Goal: Task Accomplishment & Management: Use online tool/utility

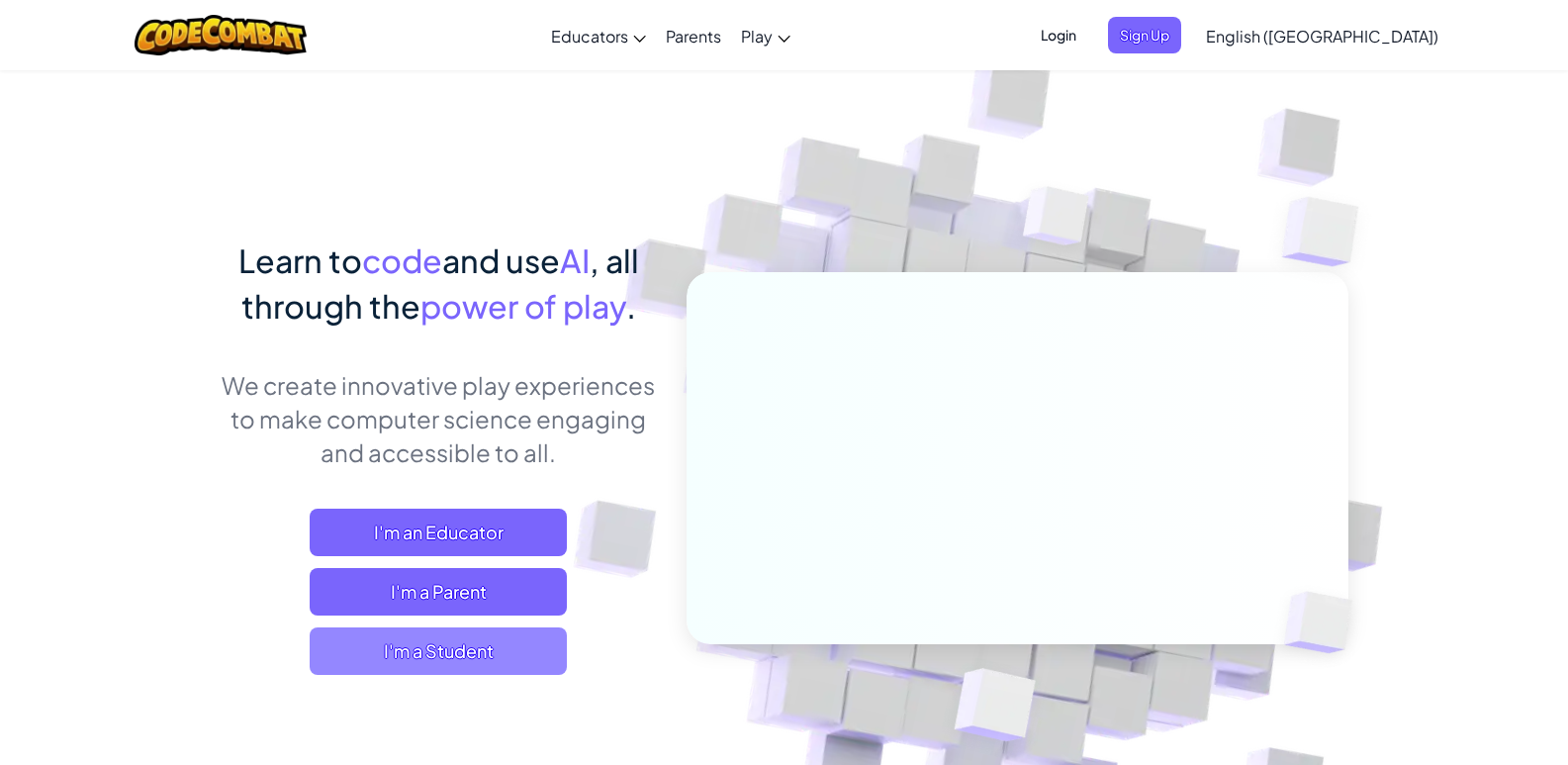
click at [496, 645] on span "I'm a Student" at bounding box center [438, 651] width 257 height 48
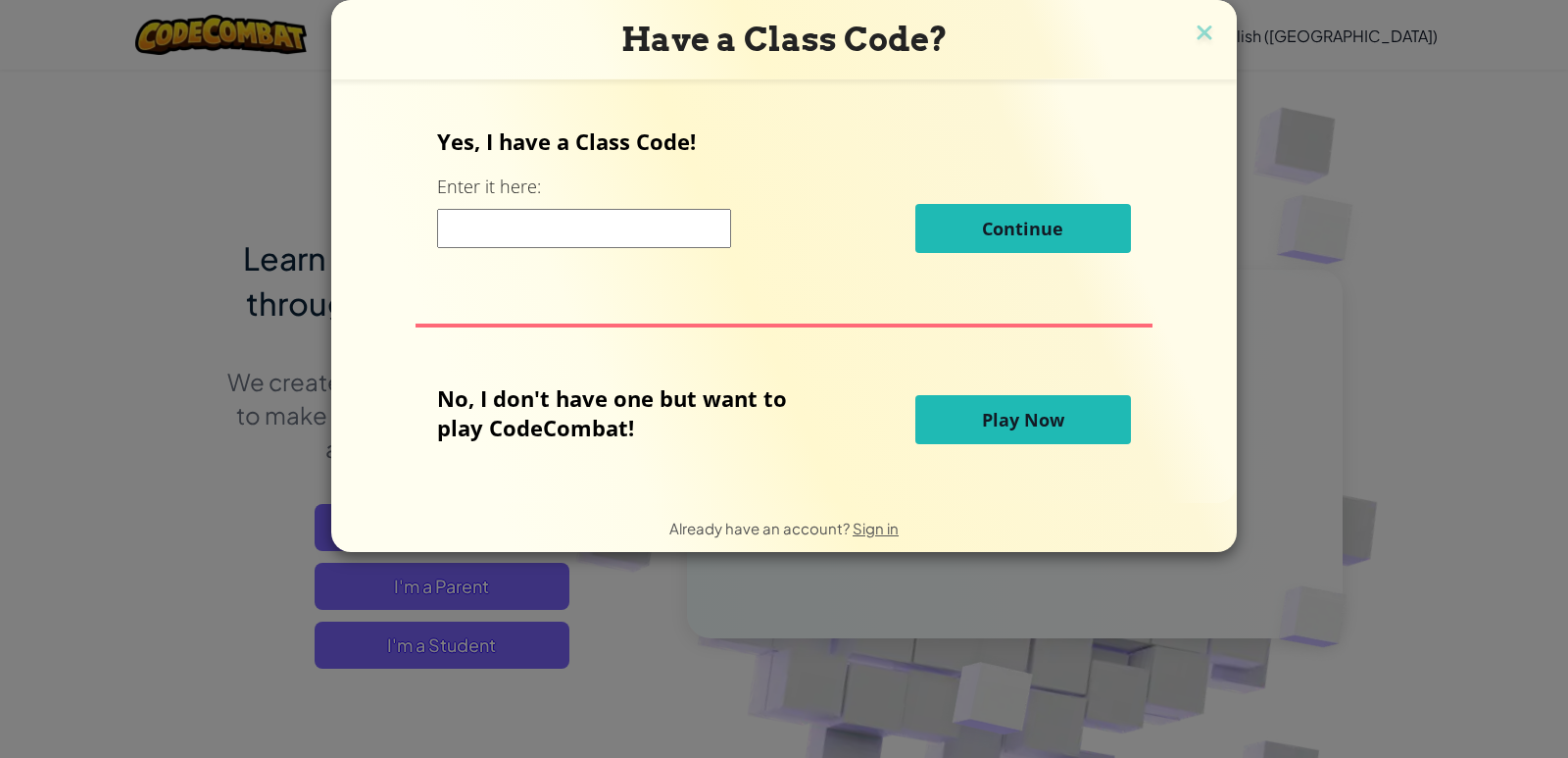
click at [490, 643] on div "Have a Class Code? Yes, I have a Class Code! Enter it here: Continue No, I don'…" at bounding box center [784, 379] width 1568 height 758
drag, startPoint x: 661, startPoint y: 633, endPoint x: 649, endPoint y: 639, distance: 13.4
click at [649, 639] on div "Have a Class Code? Yes, I have a Class Code! Enter it here: Continue No, I don'…" at bounding box center [784, 379] width 1568 height 758
click at [511, 636] on div "Have a Class Code? Yes, I have a Class Code! Enter it here: Continue No, I don'…" at bounding box center [784, 379] width 1568 height 758
drag, startPoint x: 596, startPoint y: 550, endPoint x: 512, endPoint y: 605, distance: 100.4
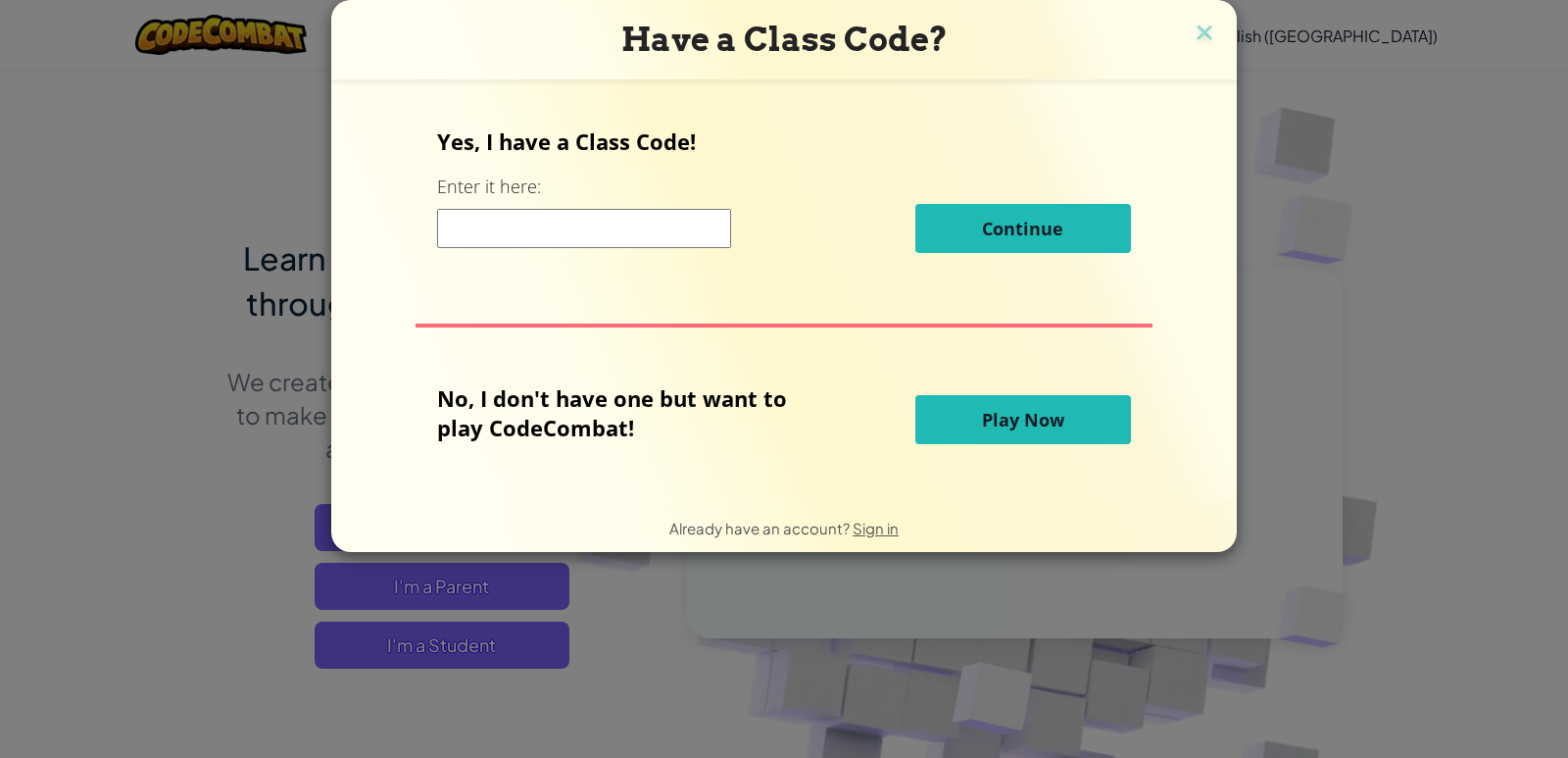
click at [486, 638] on div "Have a Class Code? Yes, I have a Class Code! Enter it here: Continue No, I don'…" at bounding box center [784, 379] width 1568 height 758
click at [1205, 28] on img at bounding box center [1205, 34] width 26 height 29
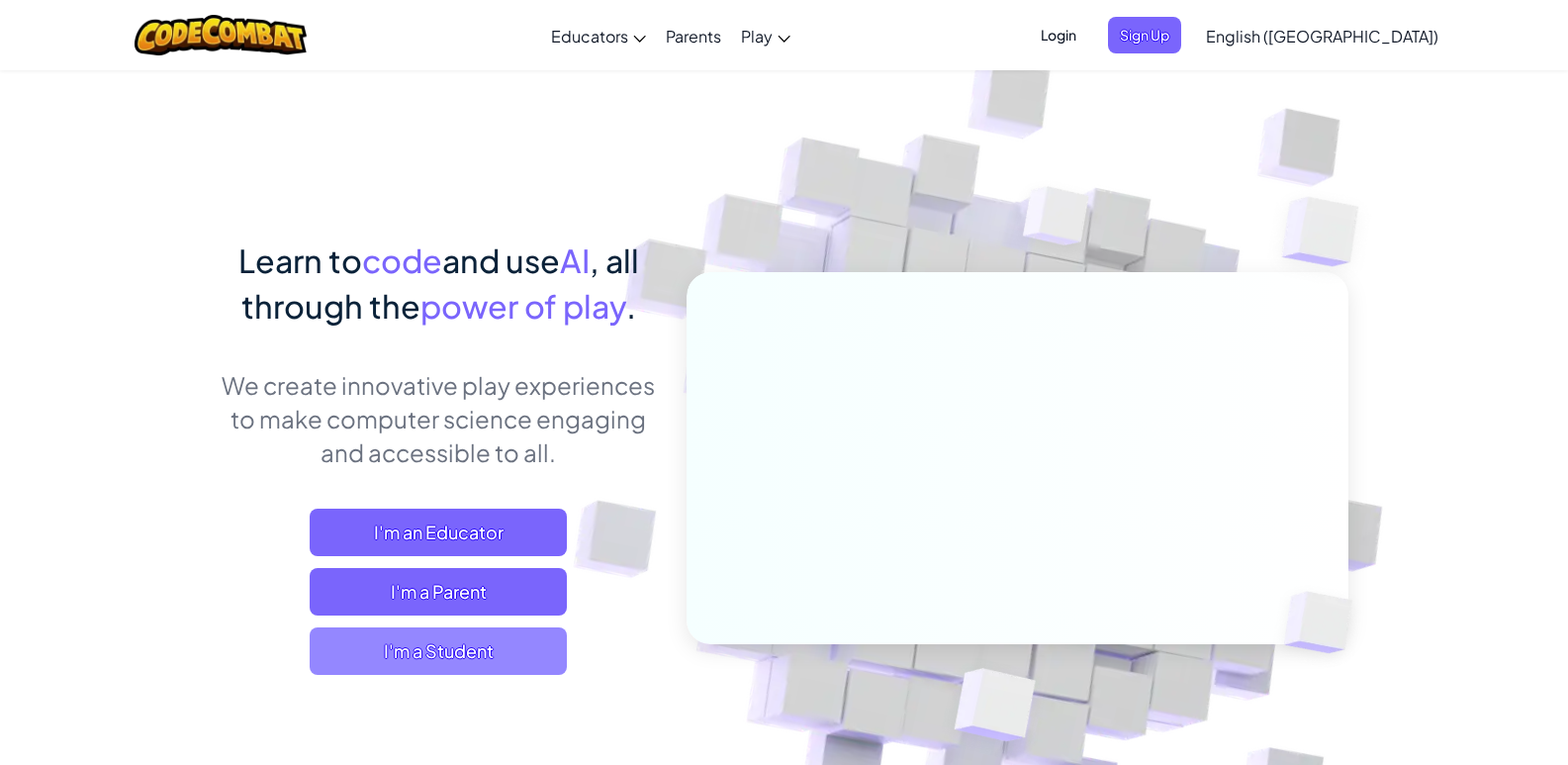
click at [511, 645] on span "I'm a Student" at bounding box center [438, 651] width 257 height 48
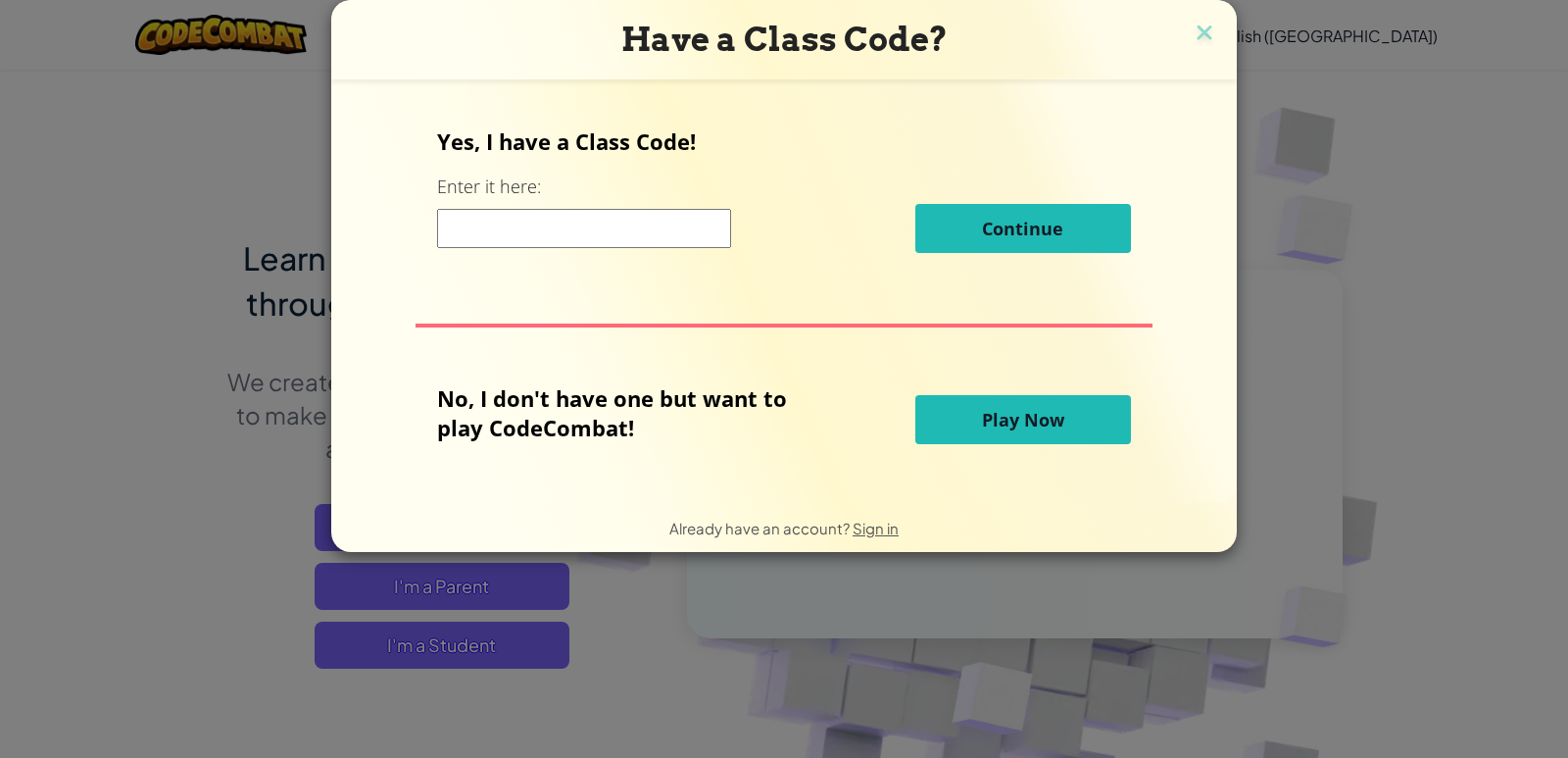
drag, startPoint x: 506, startPoint y: 639, endPoint x: 890, endPoint y: 622, distance: 384.4
click at [890, 622] on div "Have a Class Code? Yes, I have a Class Code! Enter it here: Continue No, I don'…" at bounding box center [784, 379] width 1568 height 758
drag, startPoint x: 521, startPoint y: 231, endPoint x: 860, endPoint y: 450, distance: 403.6
click at [860, 450] on div "No, I don't have one but want to play CodeCombat!" at bounding box center [676, 420] width 478 height 73
click at [959, 418] on button "Play Now" at bounding box center [1022, 420] width 215 height 49
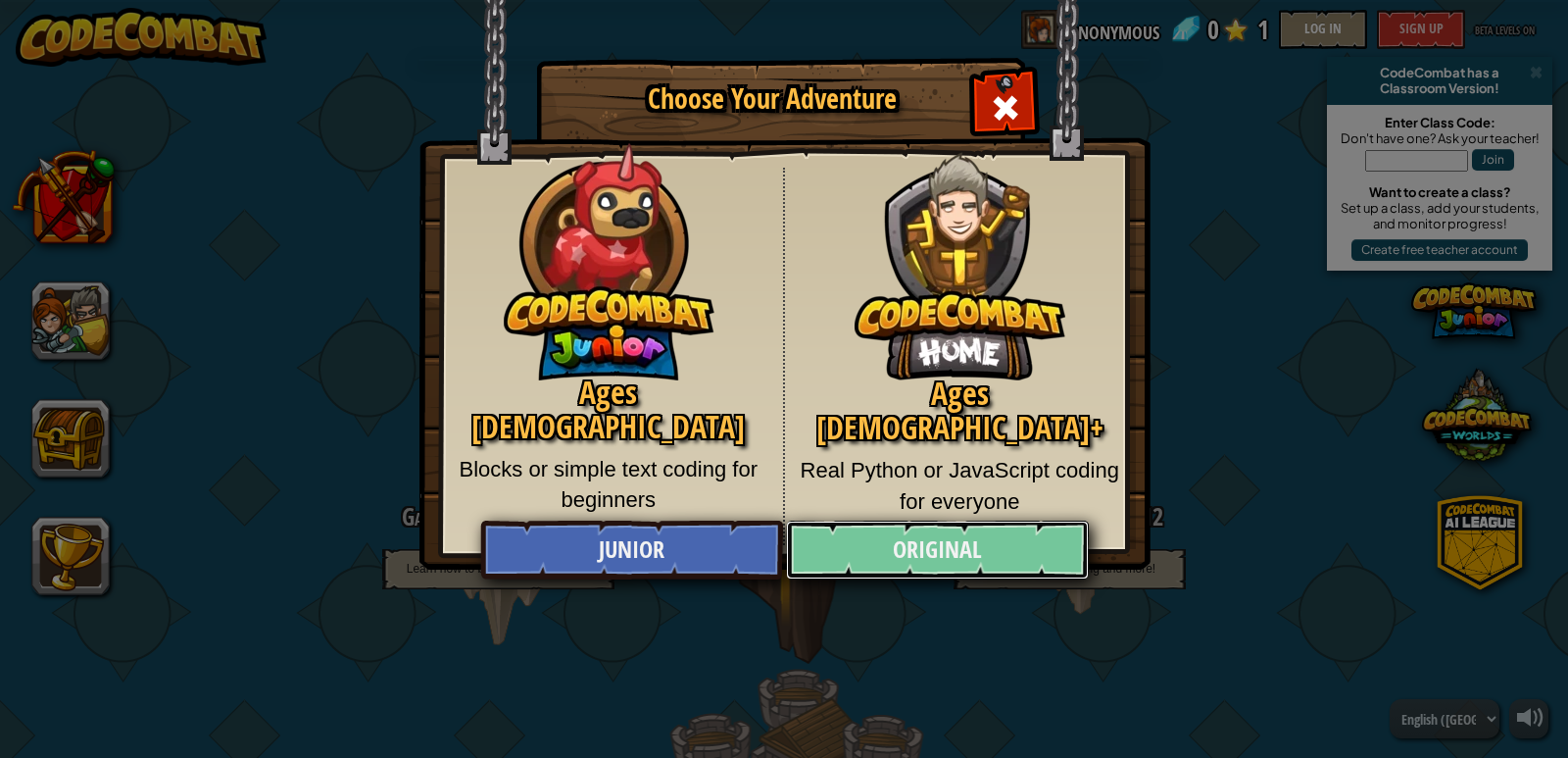
drag, startPoint x: 959, startPoint y: 418, endPoint x: 975, endPoint y: 545, distance: 128.0
click at [970, 540] on link "Original" at bounding box center [937, 550] width 302 height 59
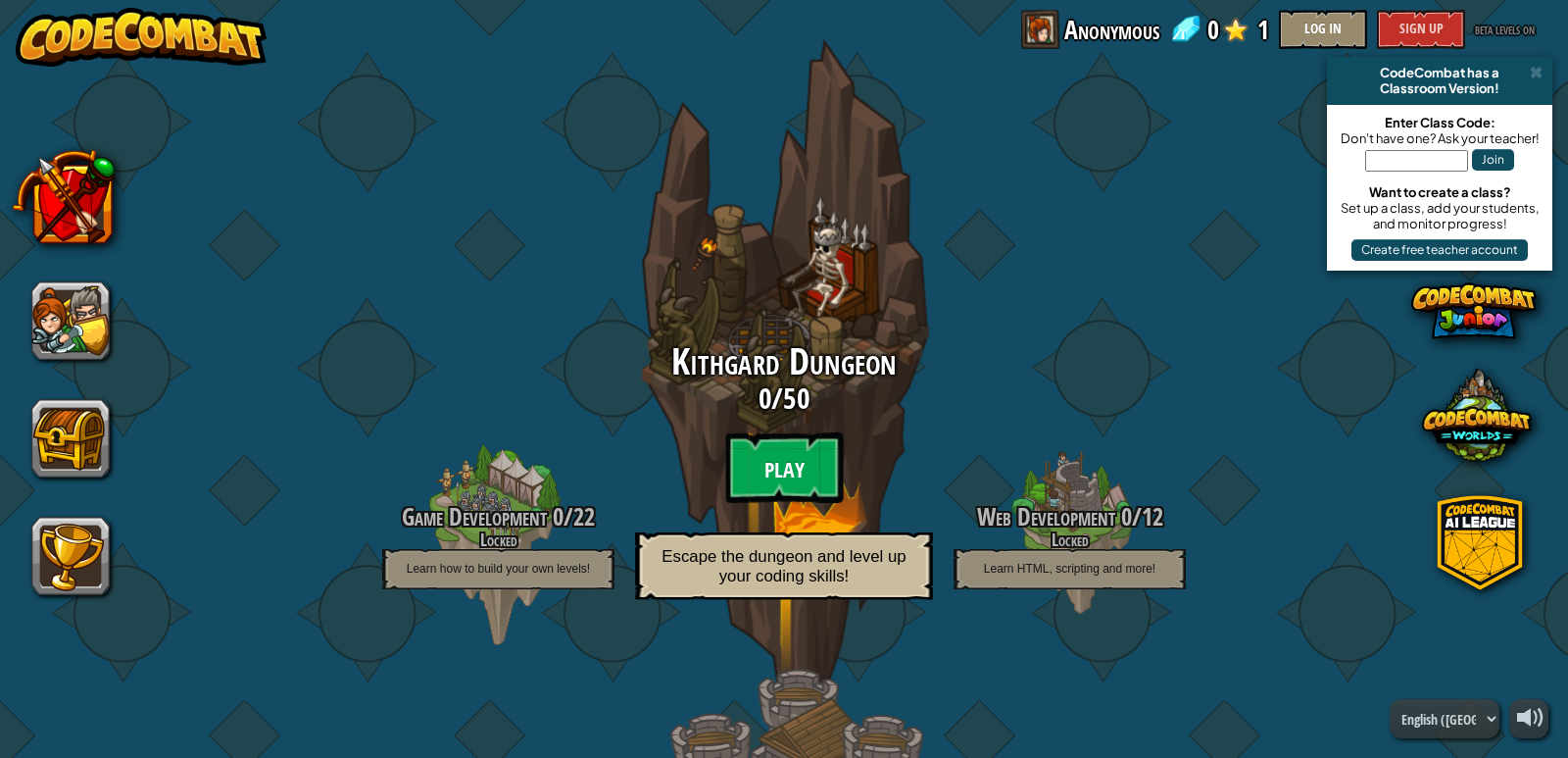
click at [804, 476] on btn "Play" at bounding box center [784, 468] width 118 height 71
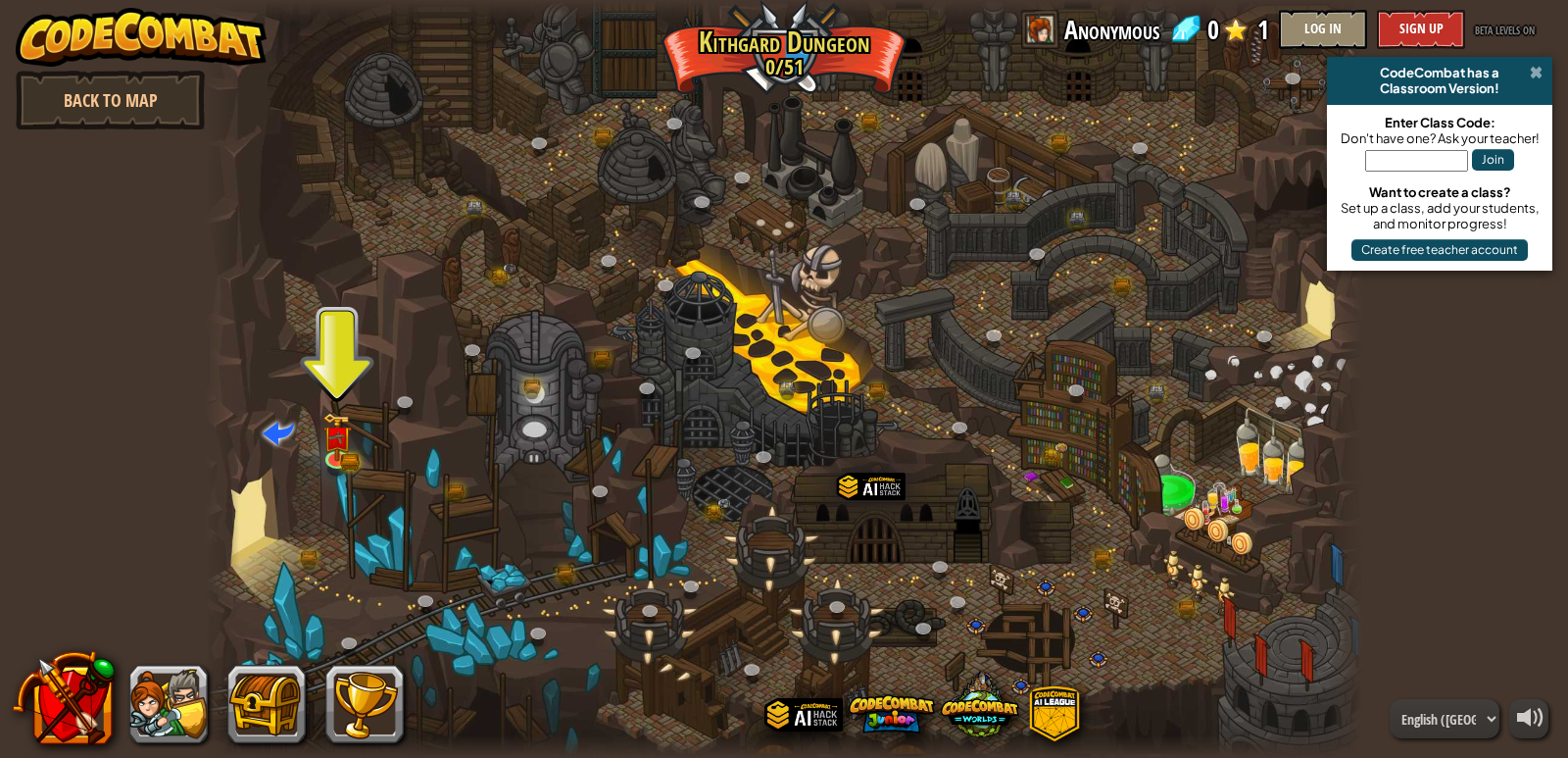
drag, startPoint x: 1545, startPoint y: 75, endPoint x: 1532, endPoint y: 65, distance: 16.4
click at [1532, 65] on span at bounding box center [1537, 73] width 13 height 16
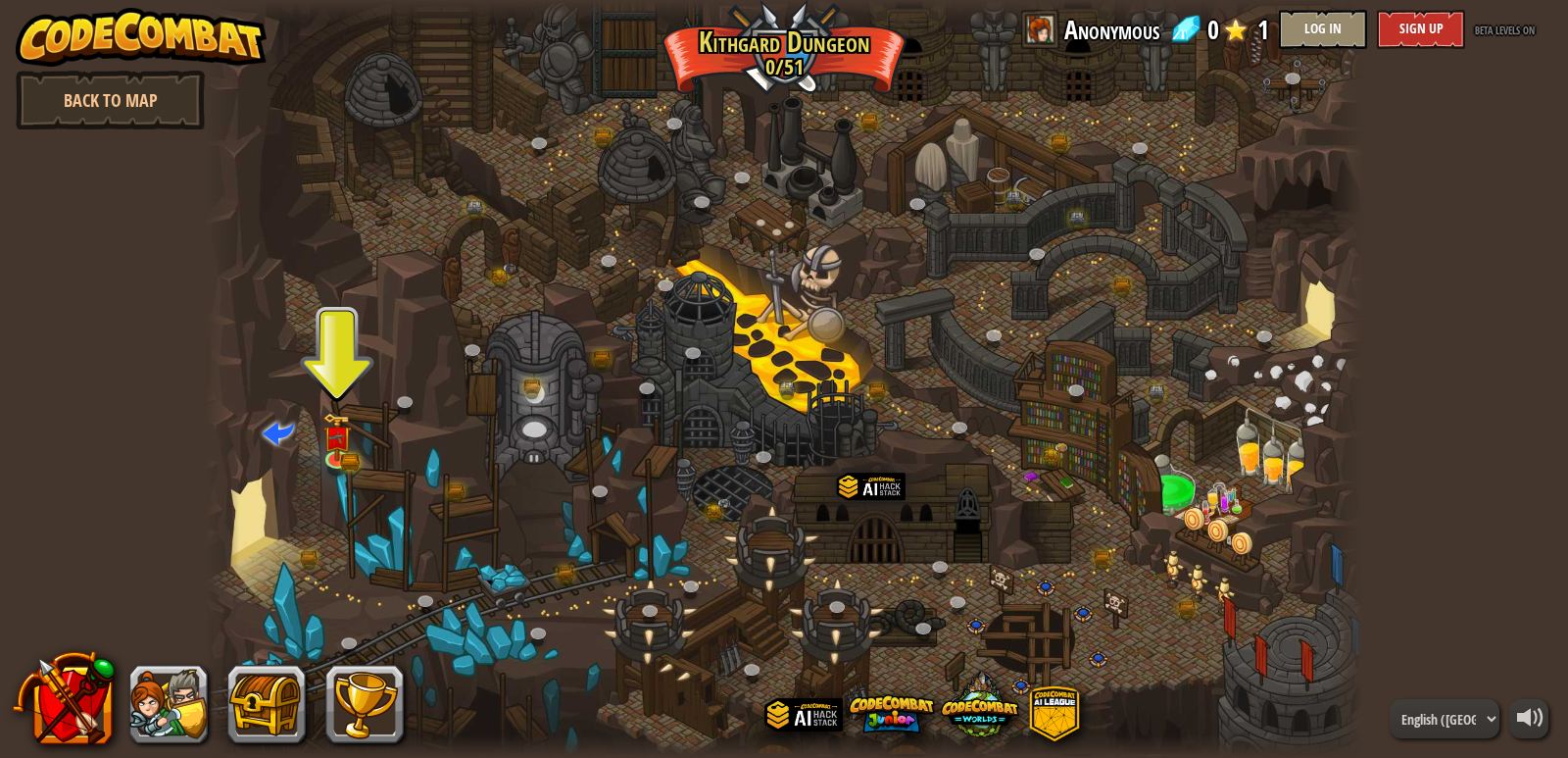
click at [1535, 69] on div "powered by Back to Map CodeCombat has a Classroom Version! Enter Class Code: Do…" at bounding box center [784, 379] width 1568 height 758
click at [1140, 207] on div at bounding box center [784, 379] width 1160 height 758
click at [346, 460] on link at bounding box center [338, 457] width 39 height 39
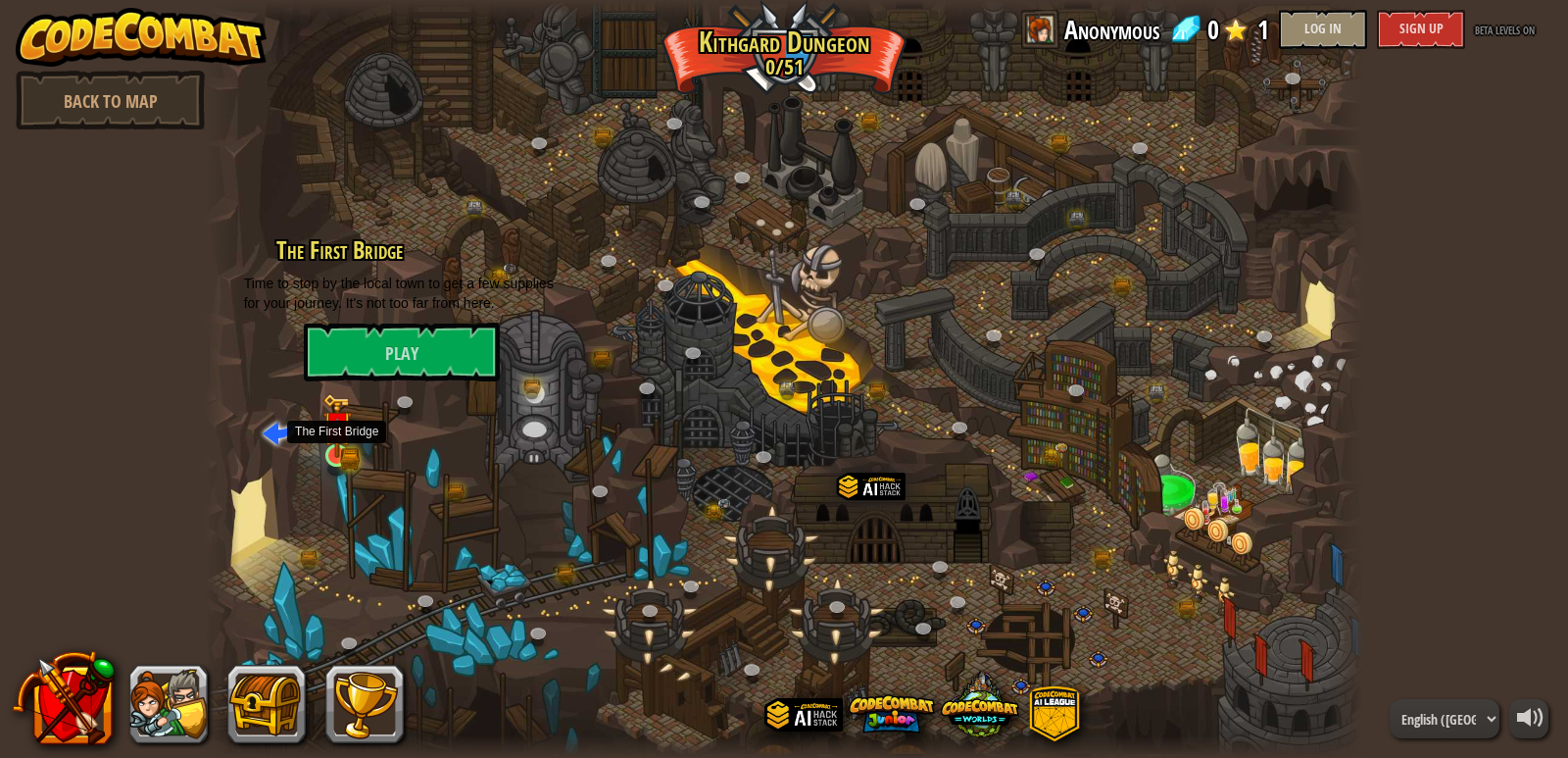
drag, startPoint x: 346, startPoint y: 460, endPoint x: 329, endPoint y: 455, distance: 17.7
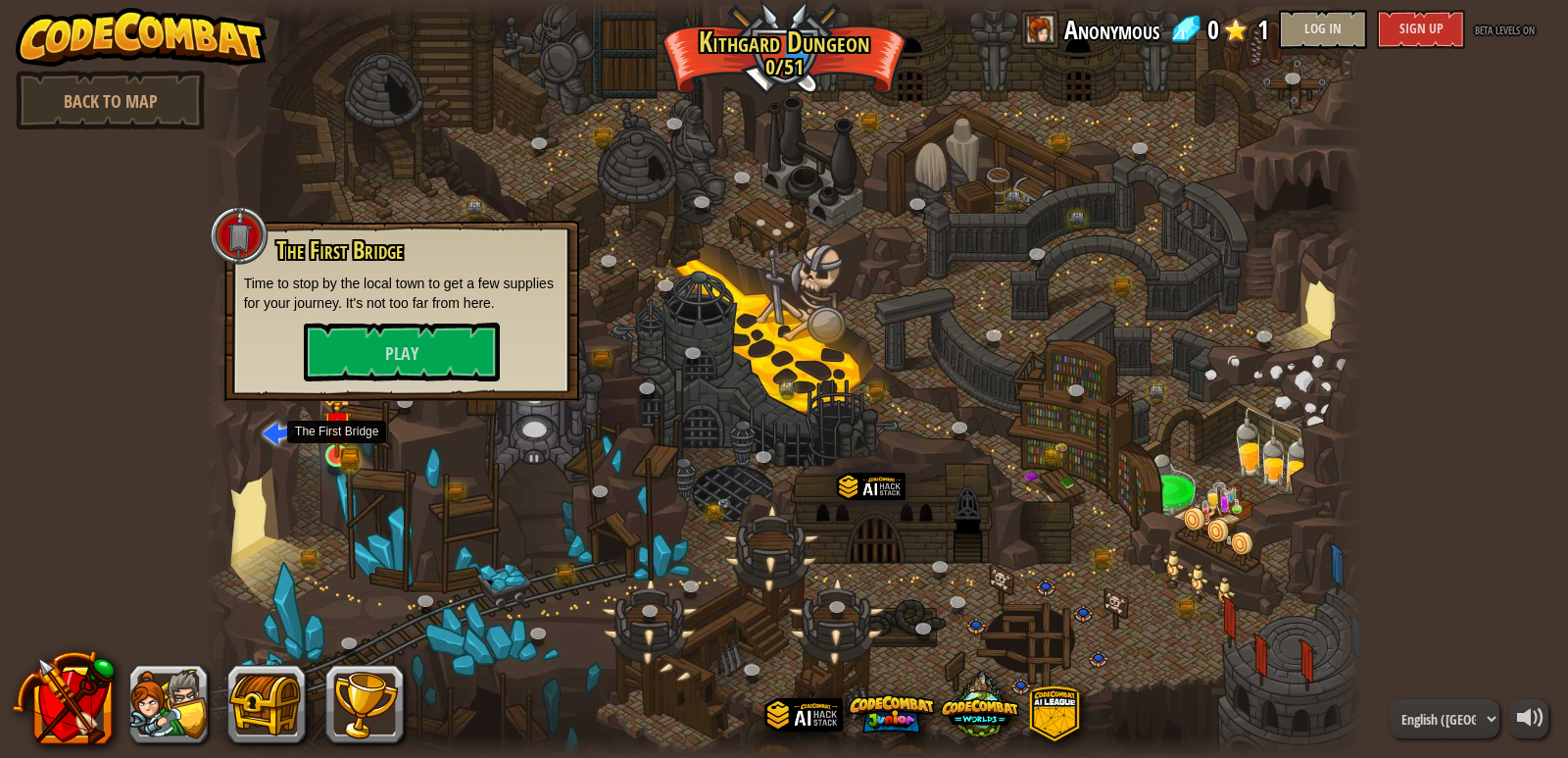
click at [329, 455] on img at bounding box center [337, 426] width 29 height 65
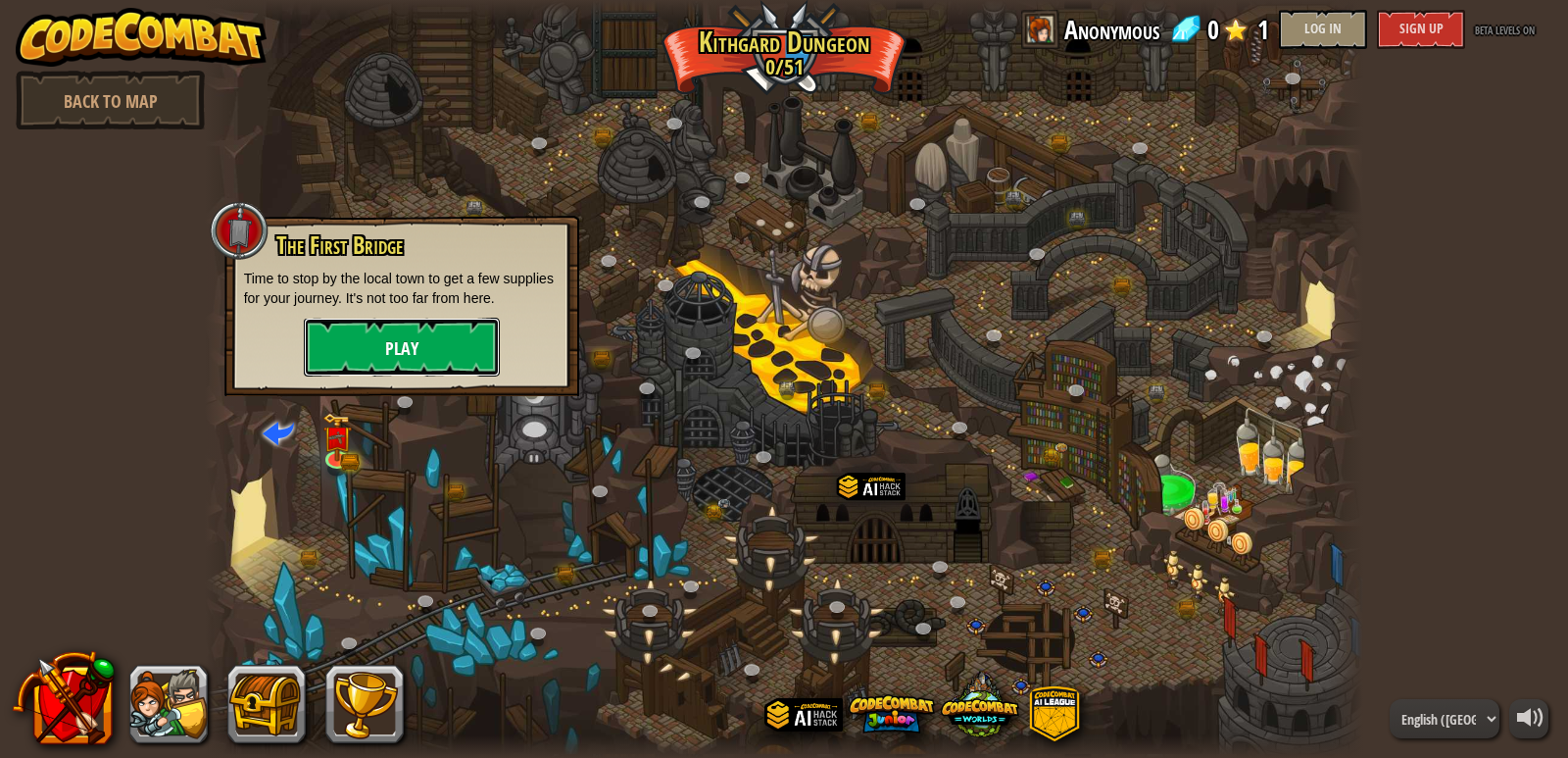
click at [395, 346] on font "Play" at bounding box center [402, 349] width 33 height 25
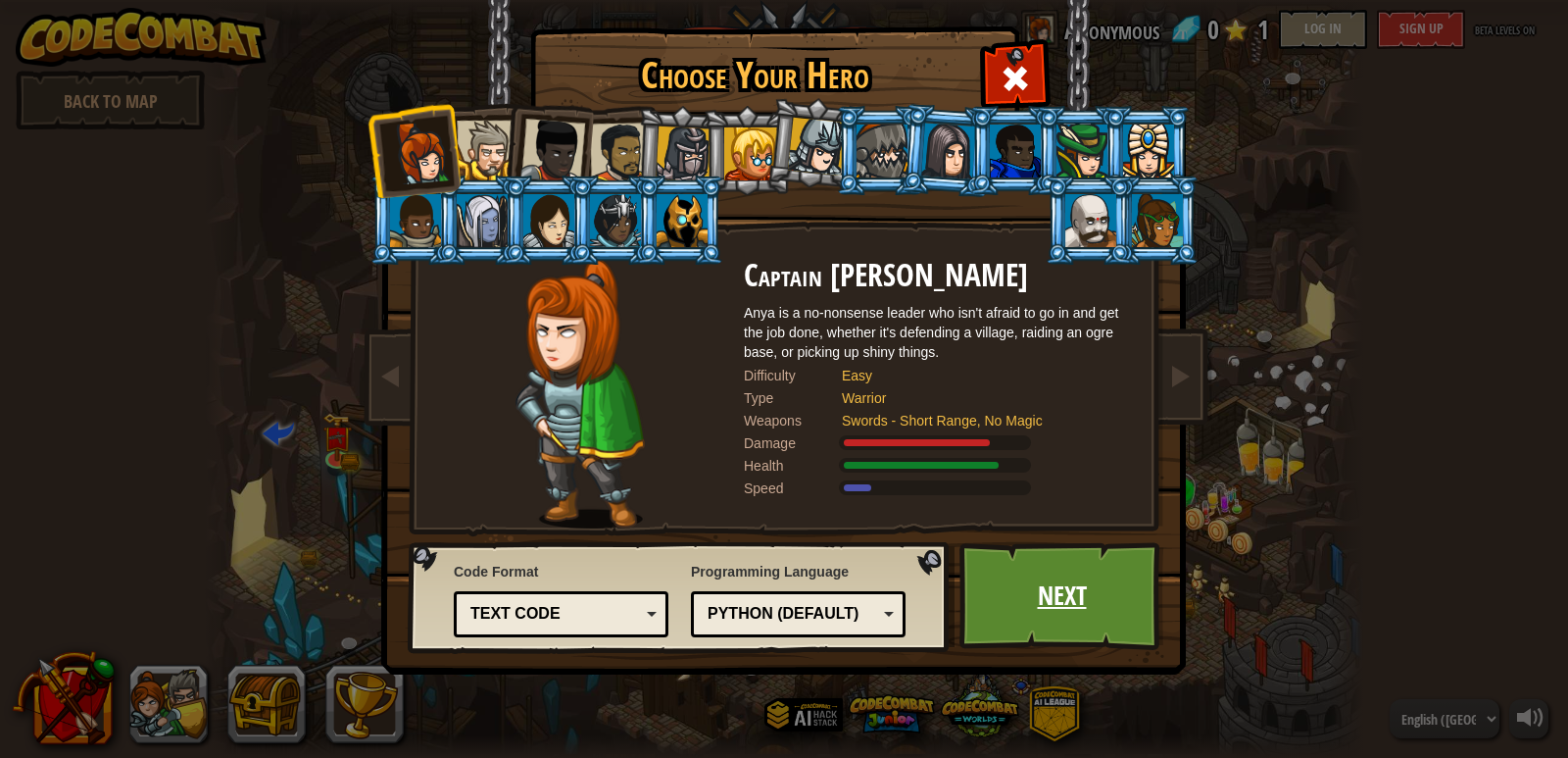
click at [1055, 619] on link "Next" at bounding box center [1062, 596] width 204 height 108
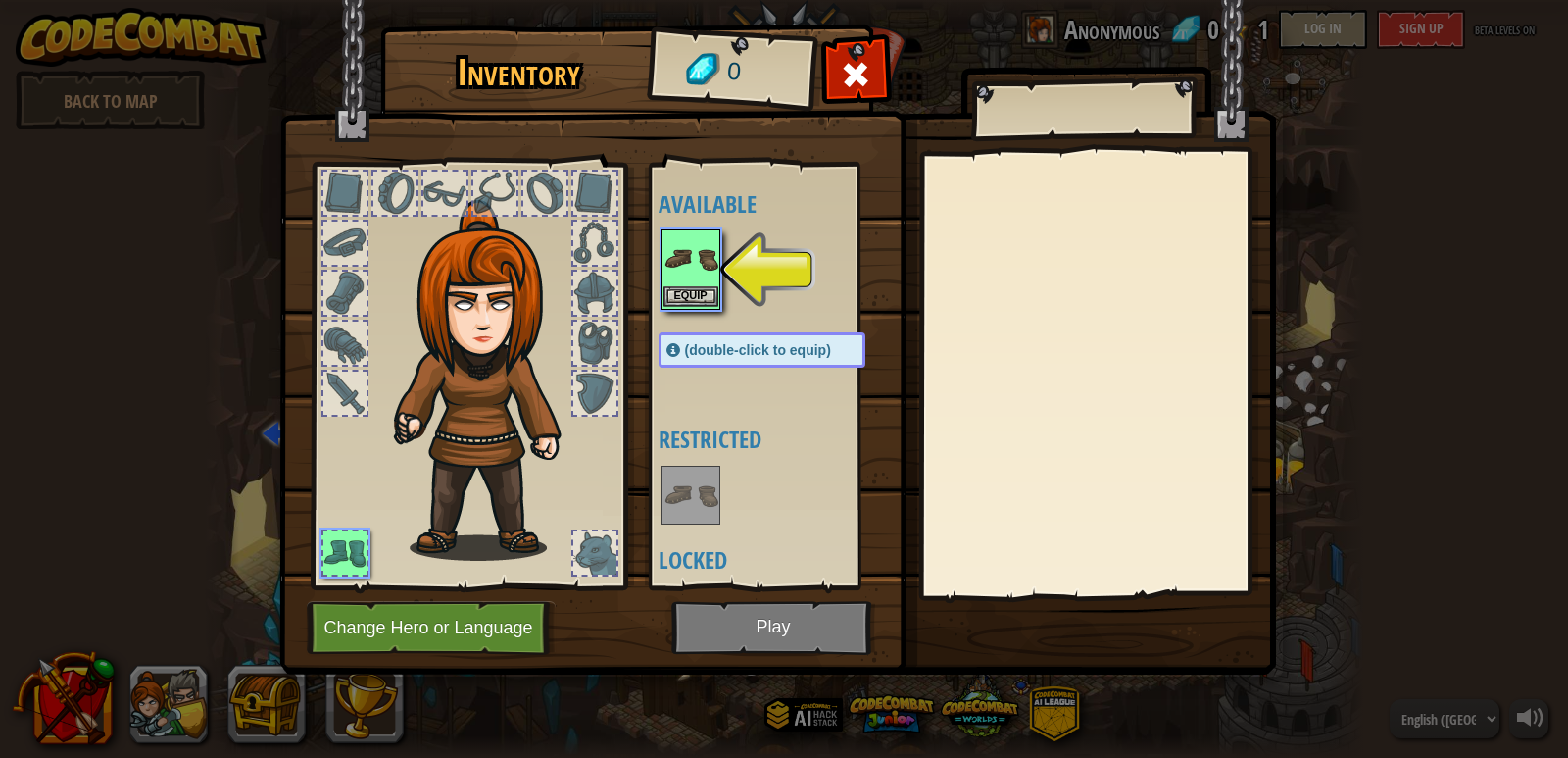
click at [705, 262] on img at bounding box center [691, 259] width 55 height 55
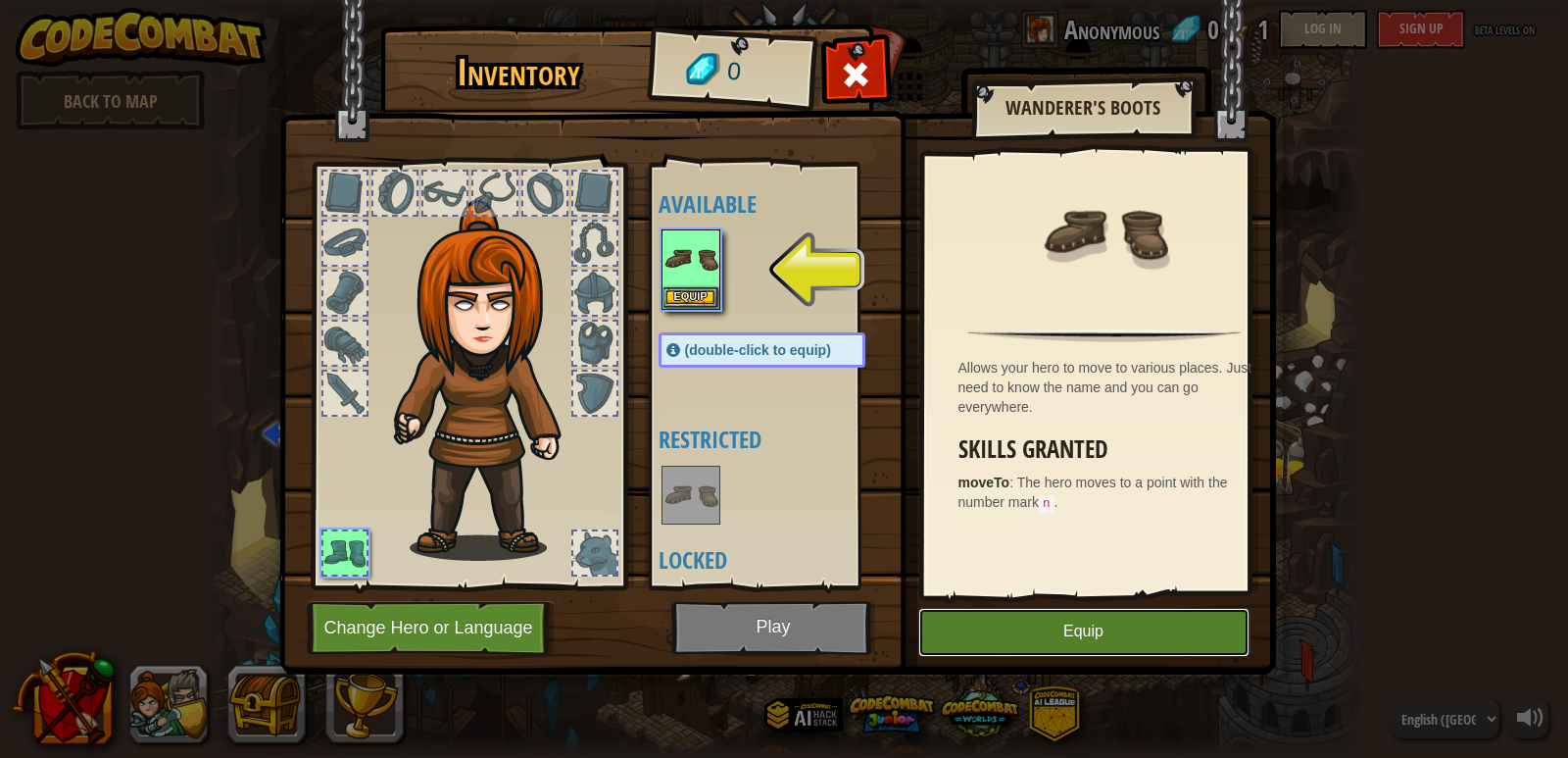
click at [1086, 640] on button "Equip" at bounding box center [1083, 632] width 331 height 49
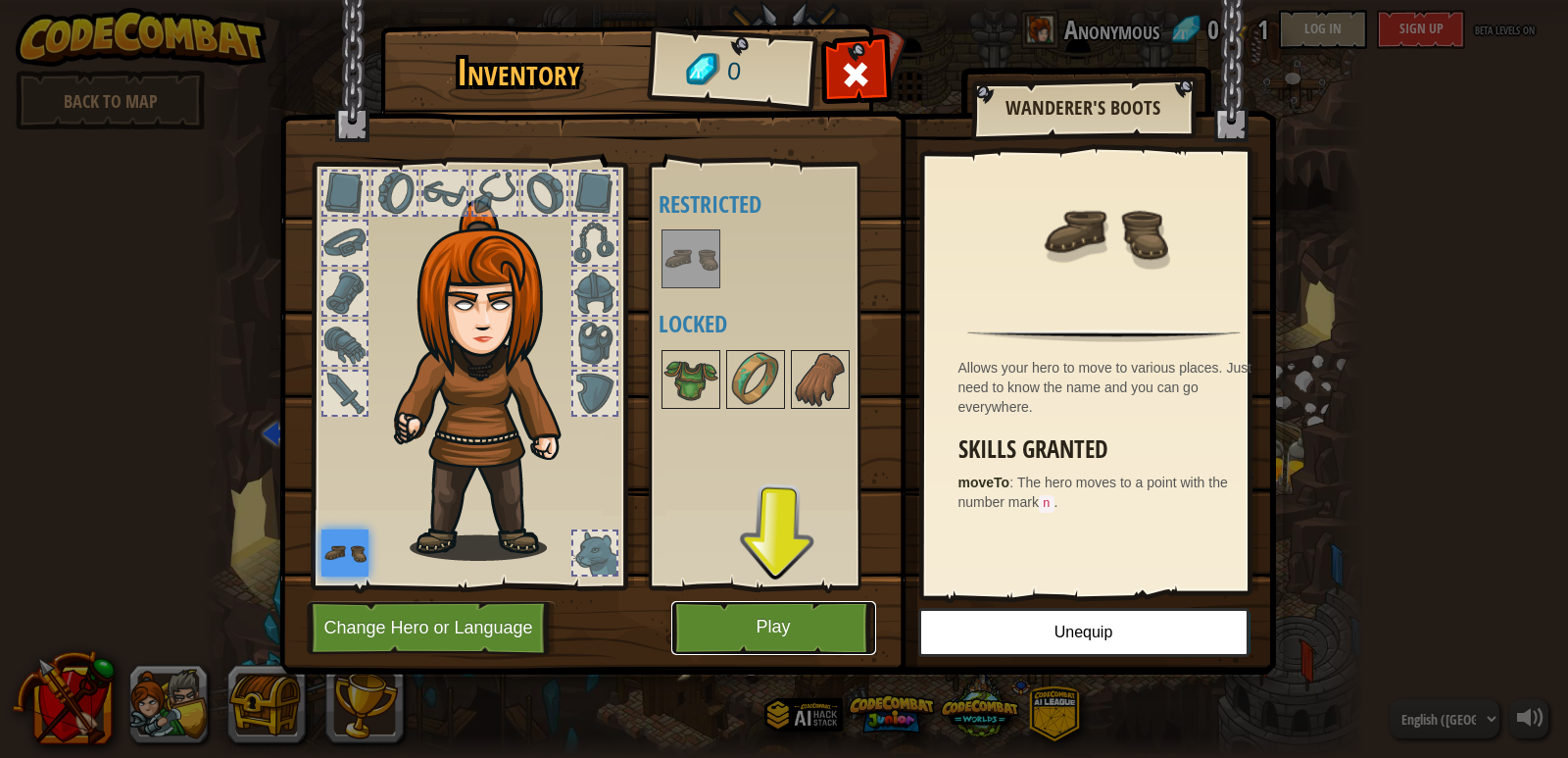
drag, startPoint x: 1086, startPoint y: 640, endPoint x: 762, endPoint y: 618, distance: 324.7
click at [762, 618] on font "Play" at bounding box center [773, 627] width 34 height 20
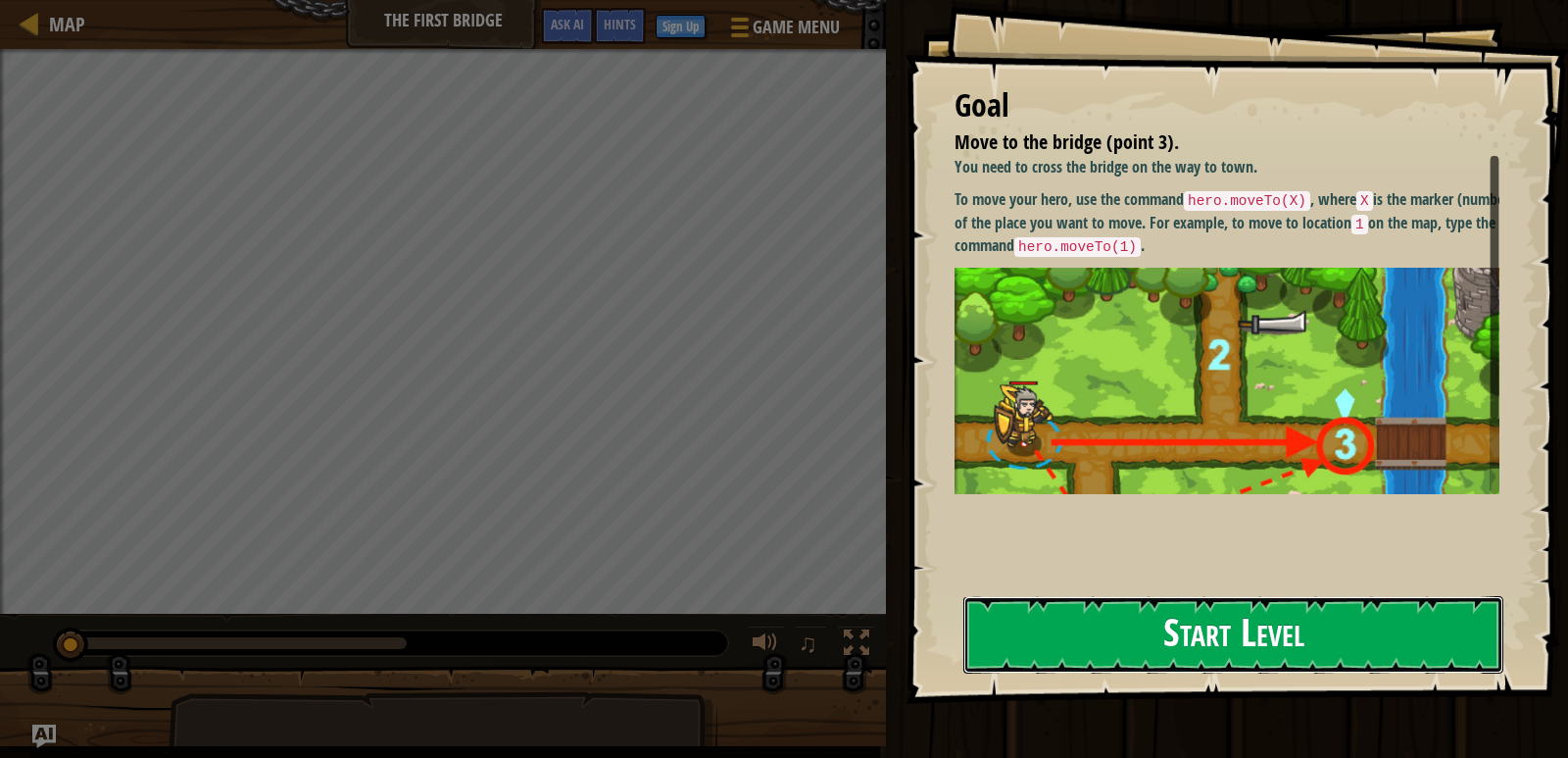
click at [1187, 661] on button "Start Level" at bounding box center [1233, 634] width 540 height 78
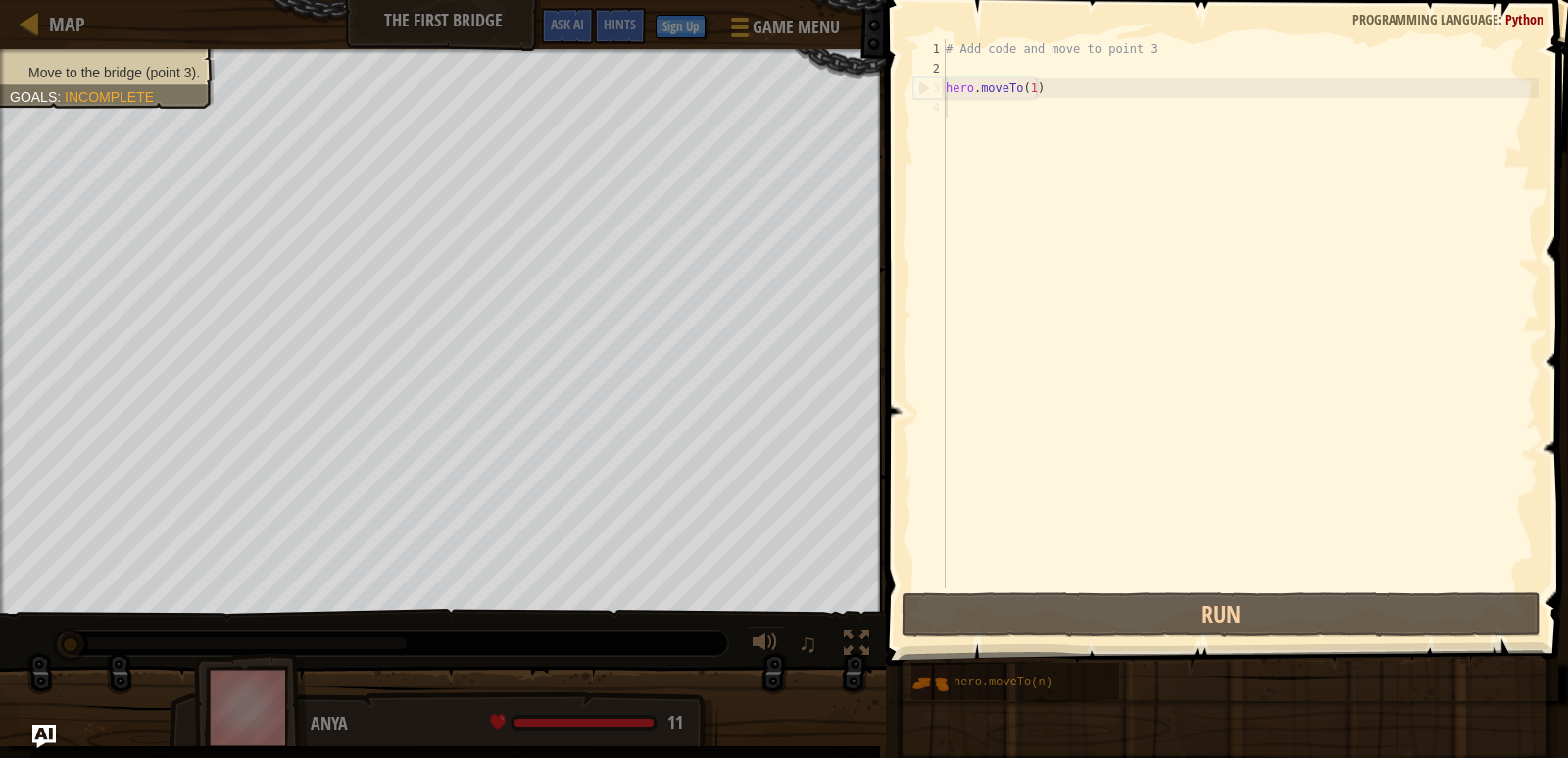
click at [1193, 659] on div "Hints 1 2 3 4 # Add code and move to point 3 hero . moveTo ( 1 ) הההההההההההההה…" at bounding box center [1224, 374] width 688 height 748
click at [1195, 656] on div "Hints 1 2 3 4 # Add code and move to point 3 hero . moveTo ( 1 ) הההההההההההההה…" at bounding box center [1224, 374] width 688 height 748
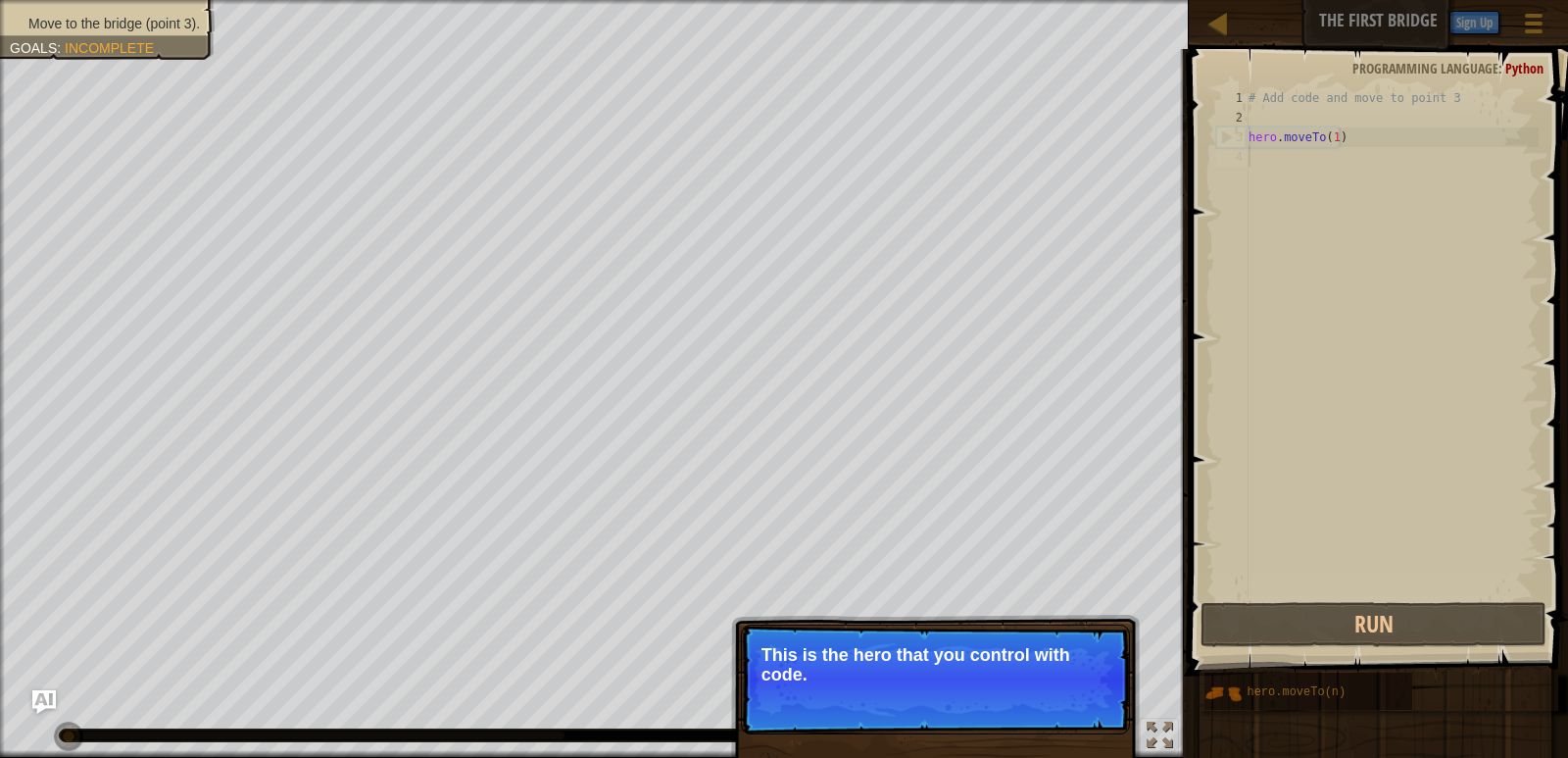
scroll to position [9, 0]
click at [1005, 704] on font "Skip (esc)" at bounding box center [992, 701] width 61 height 16
click at [987, 705] on font "Skip (esc)" at bounding box center [992, 703] width 61 height 16
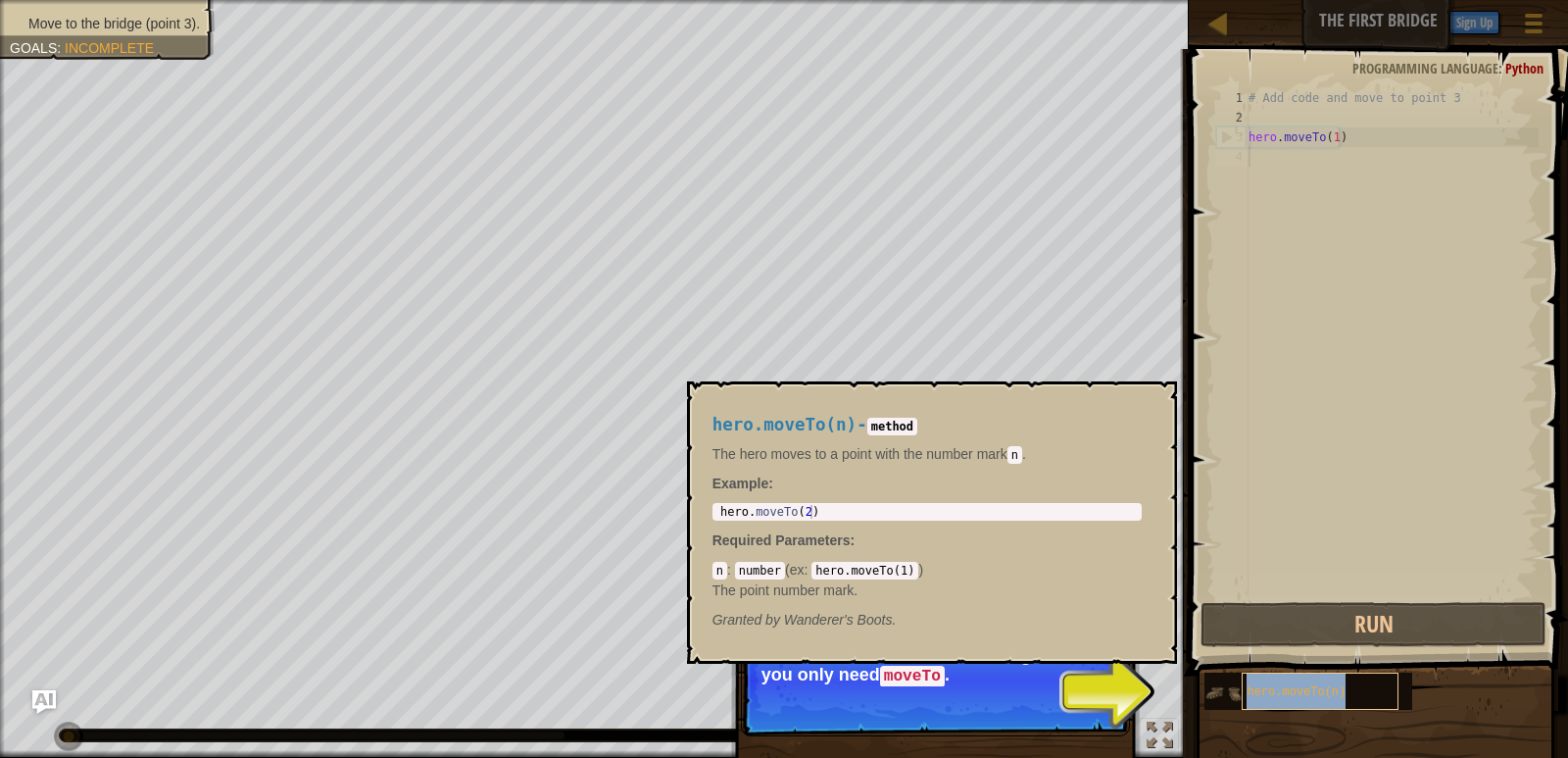
click at [1259, 704] on div "hero.moveTo(n)" at bounding box center [1320, 691] width 157 height 37
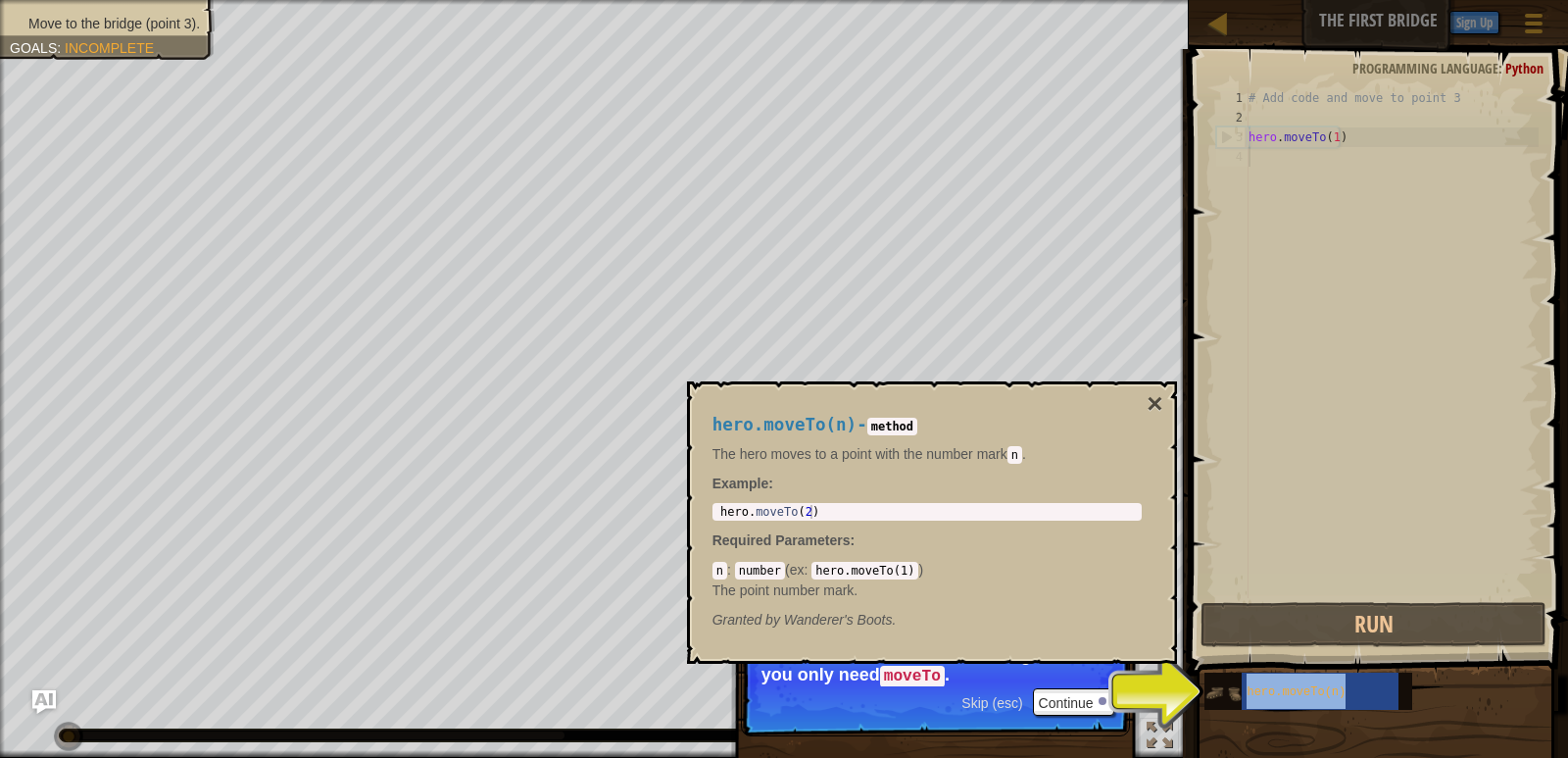
click at [1217, 700] on img at bounding box center [1223, 693] width 37 height 37
click at [1299, 701] on div "hero.moveTo(n)" at bounding box center [1320, 691] width 157 height 37
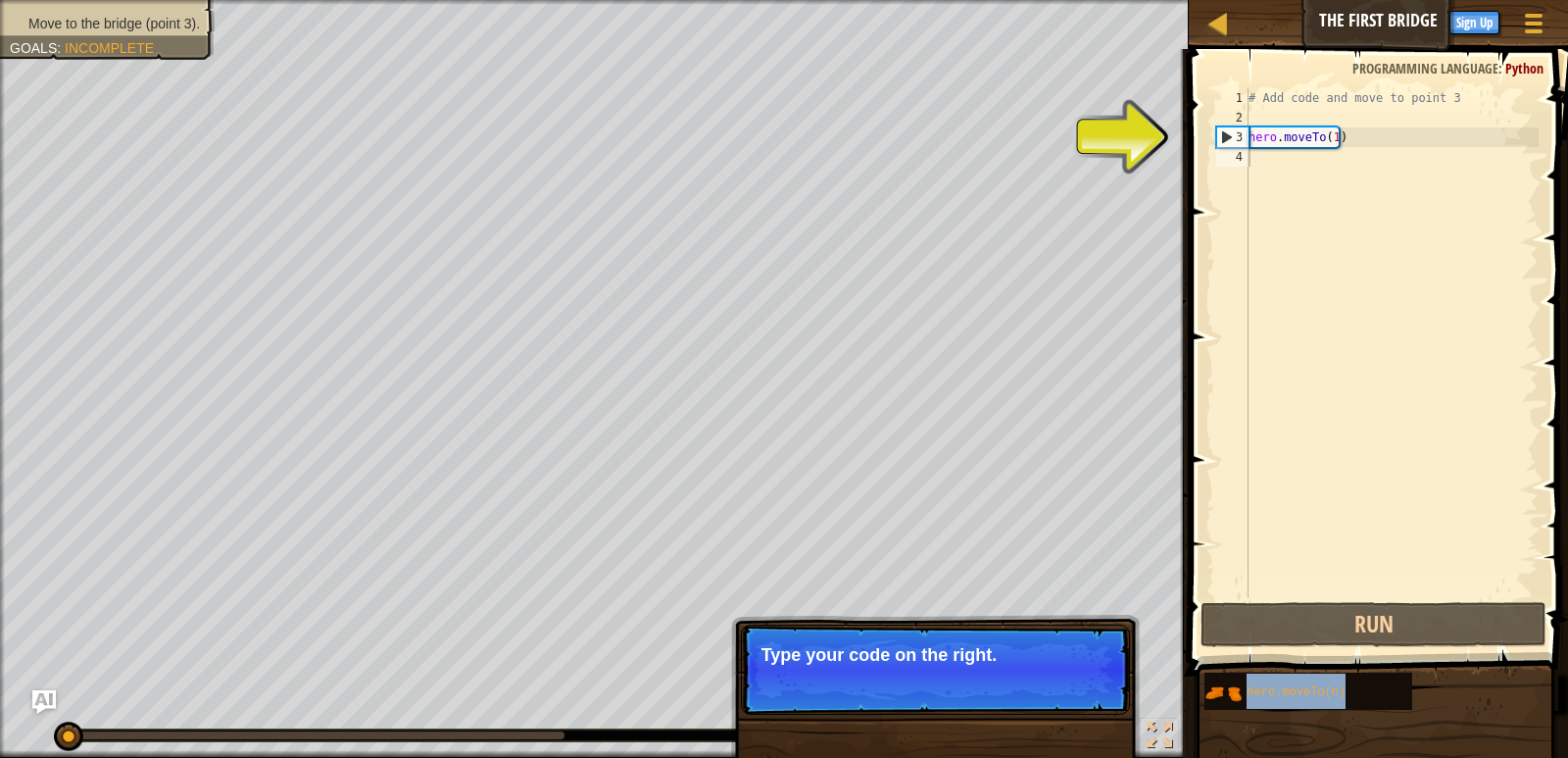
click at [990, 705] on p "Skip (esc) Continue Type your code on the right." at bounding box center [936, 670] width 389 height 90
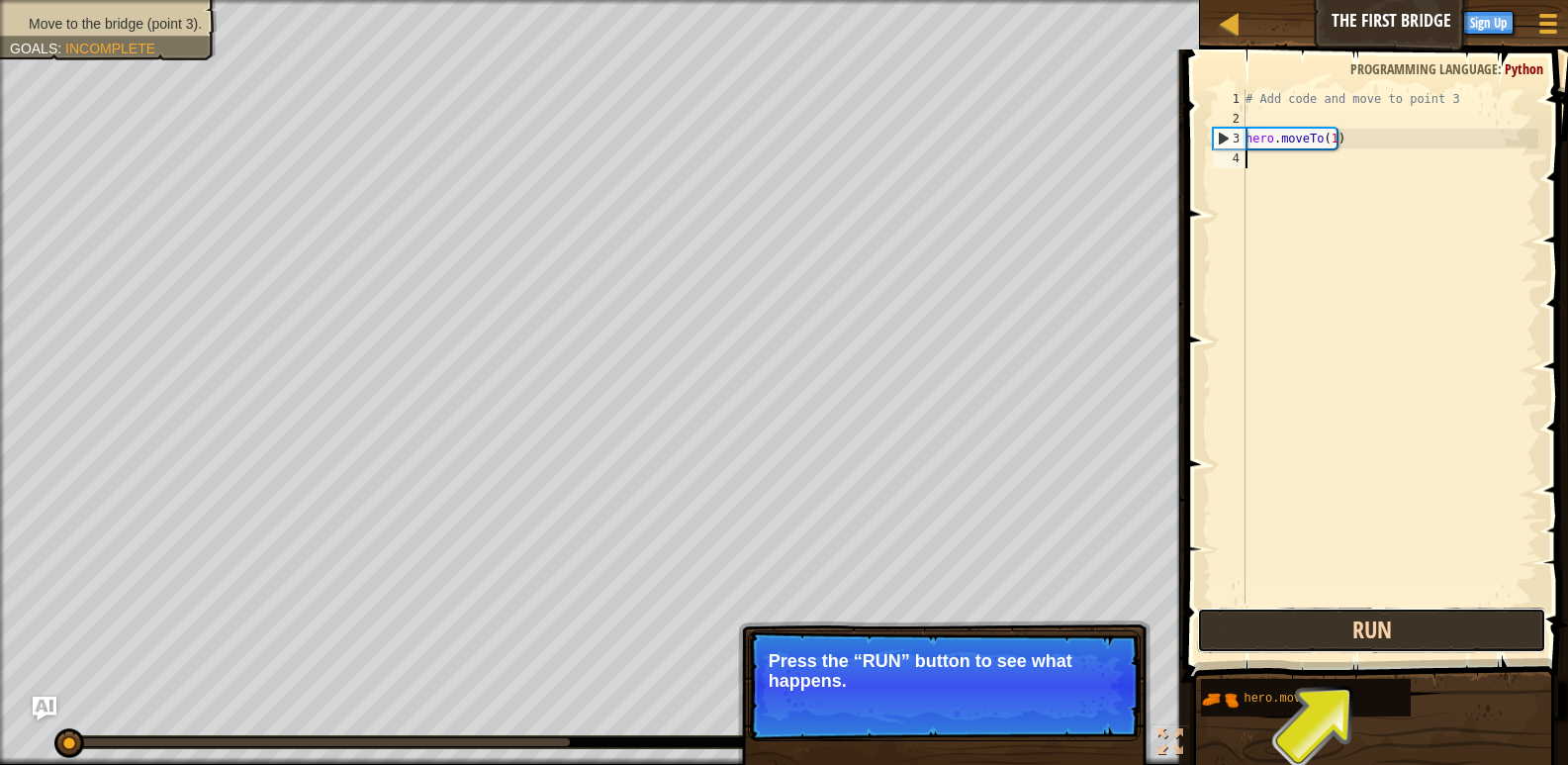
click at [1389, 623] on button "Run" at bounding box center [1372, 630] width 348 height 46
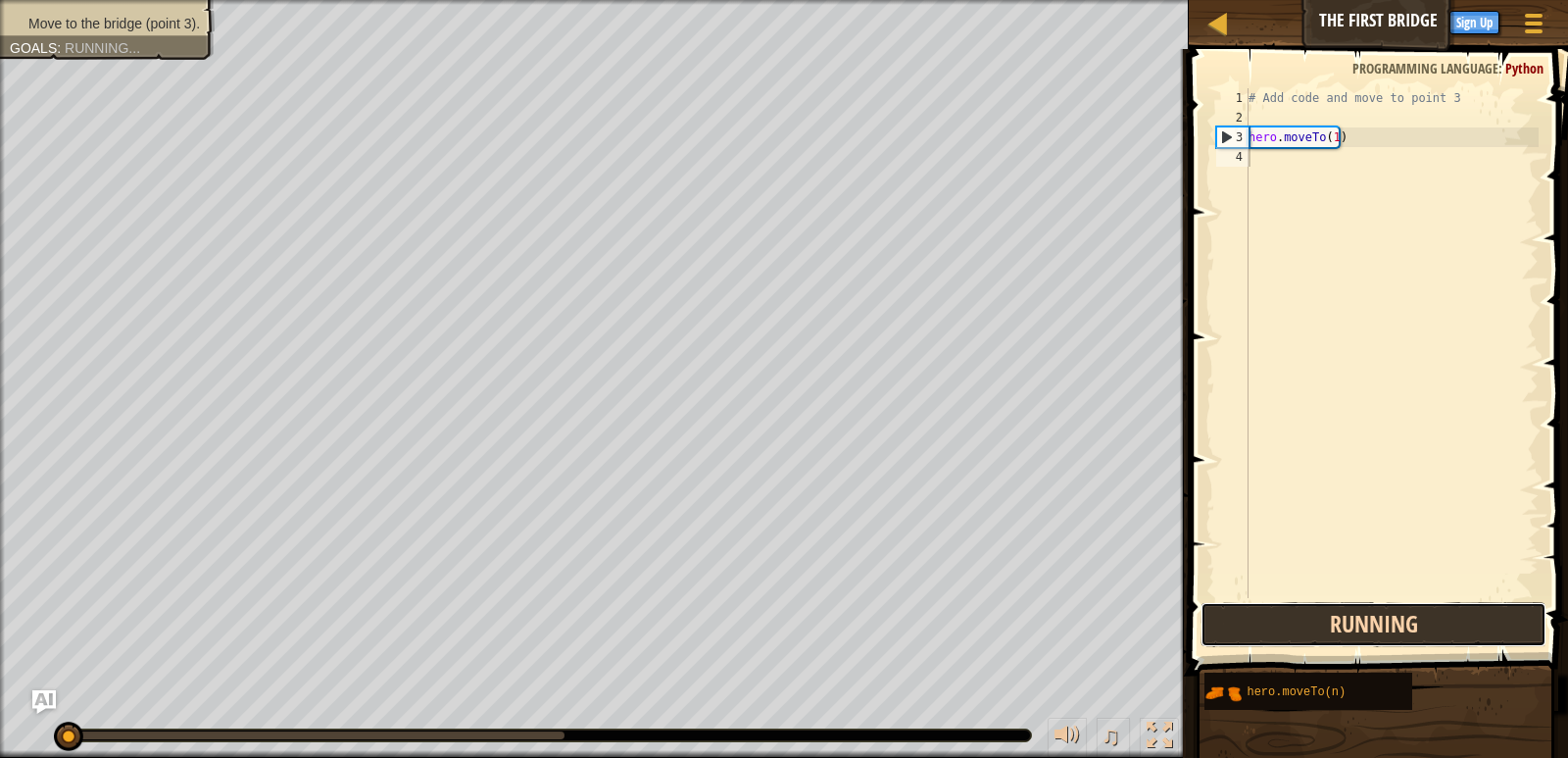
drag, startPoint x: 1376, startPoint y: 617, endPoint x: 1443, endPoint y: 604, distance: 68.2
click at [1446, 610] on button "Running" at bounding box center [1373, 624] width 345 height 45
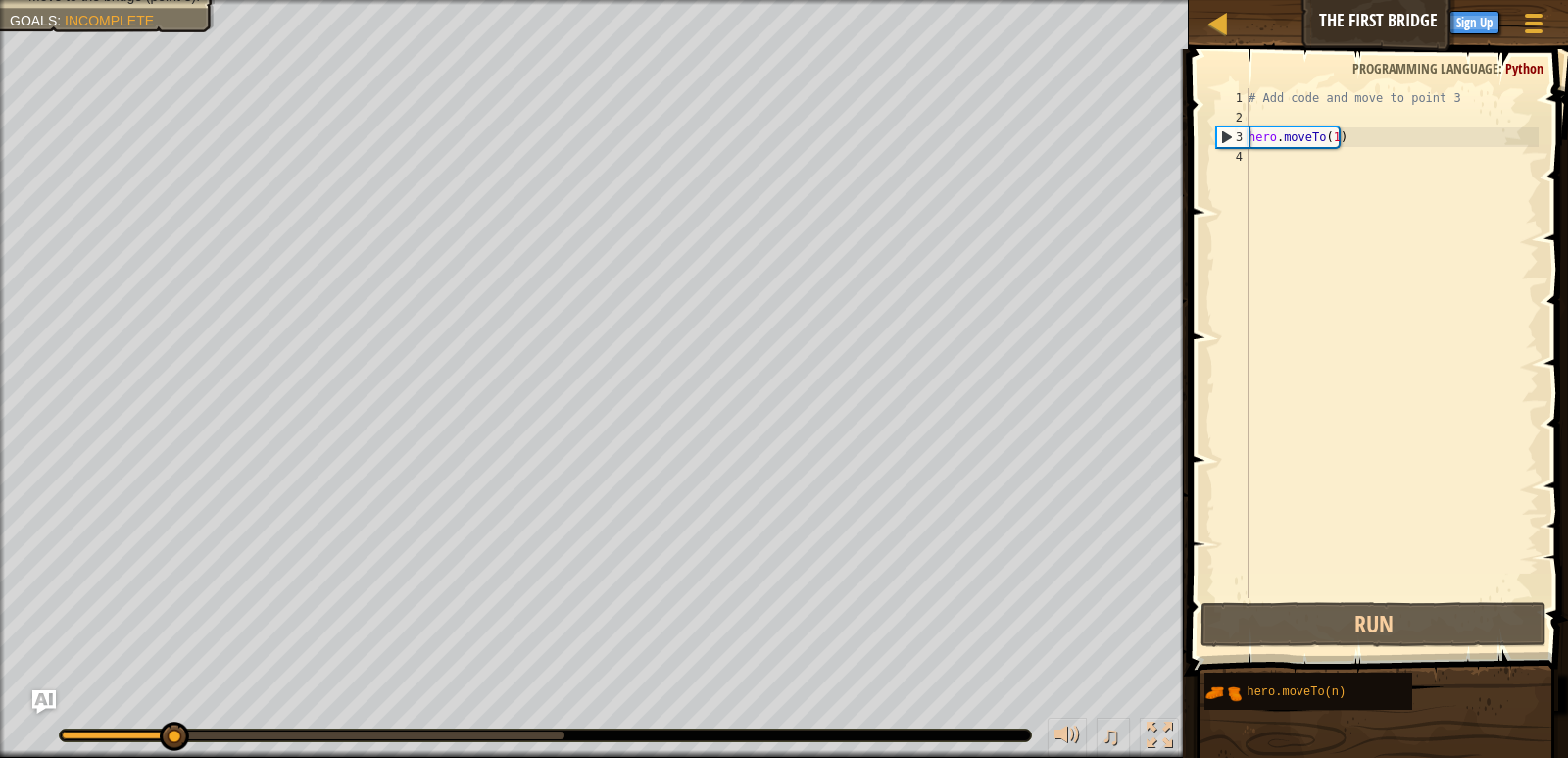
type textarea "hero.moveTo(1)"
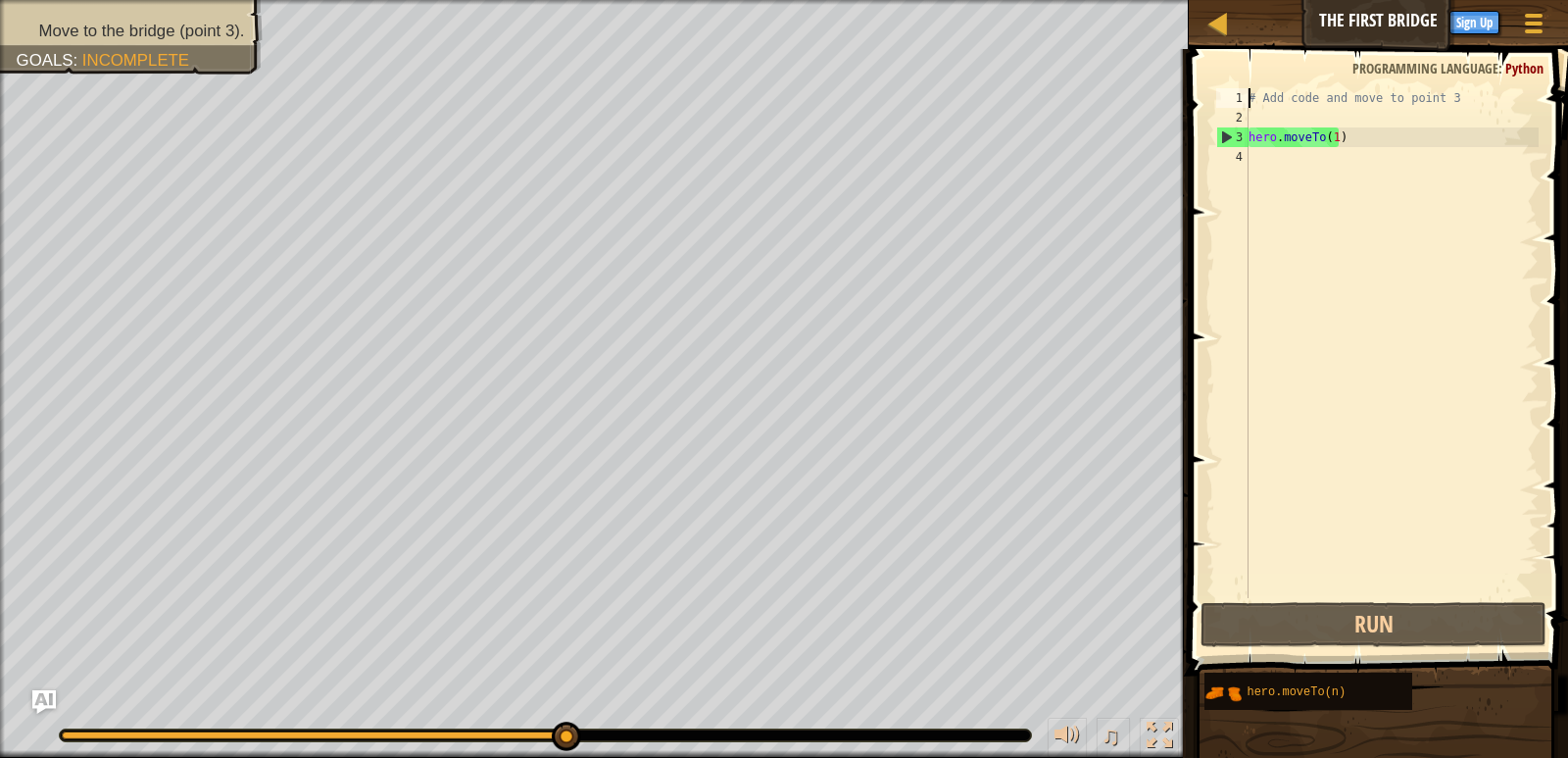
click at [366, 701] on div "Move to the bridge (point 3). Goals : Incomplete ♫ Eyes 11 x: 10 y: 6 No target…" at bounding box center [784, 379] width 1568 height 758
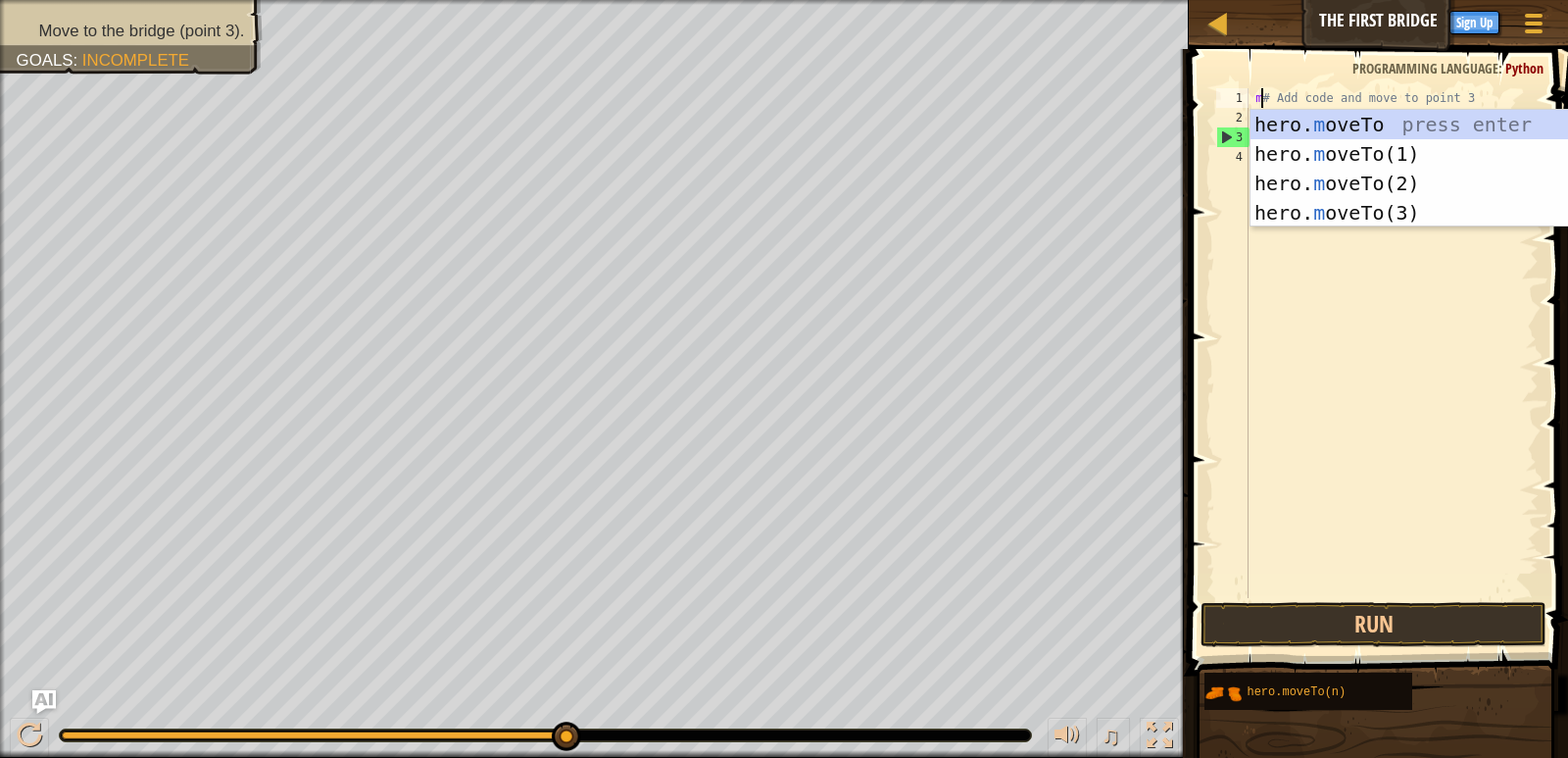
scroll to position [9, 1]
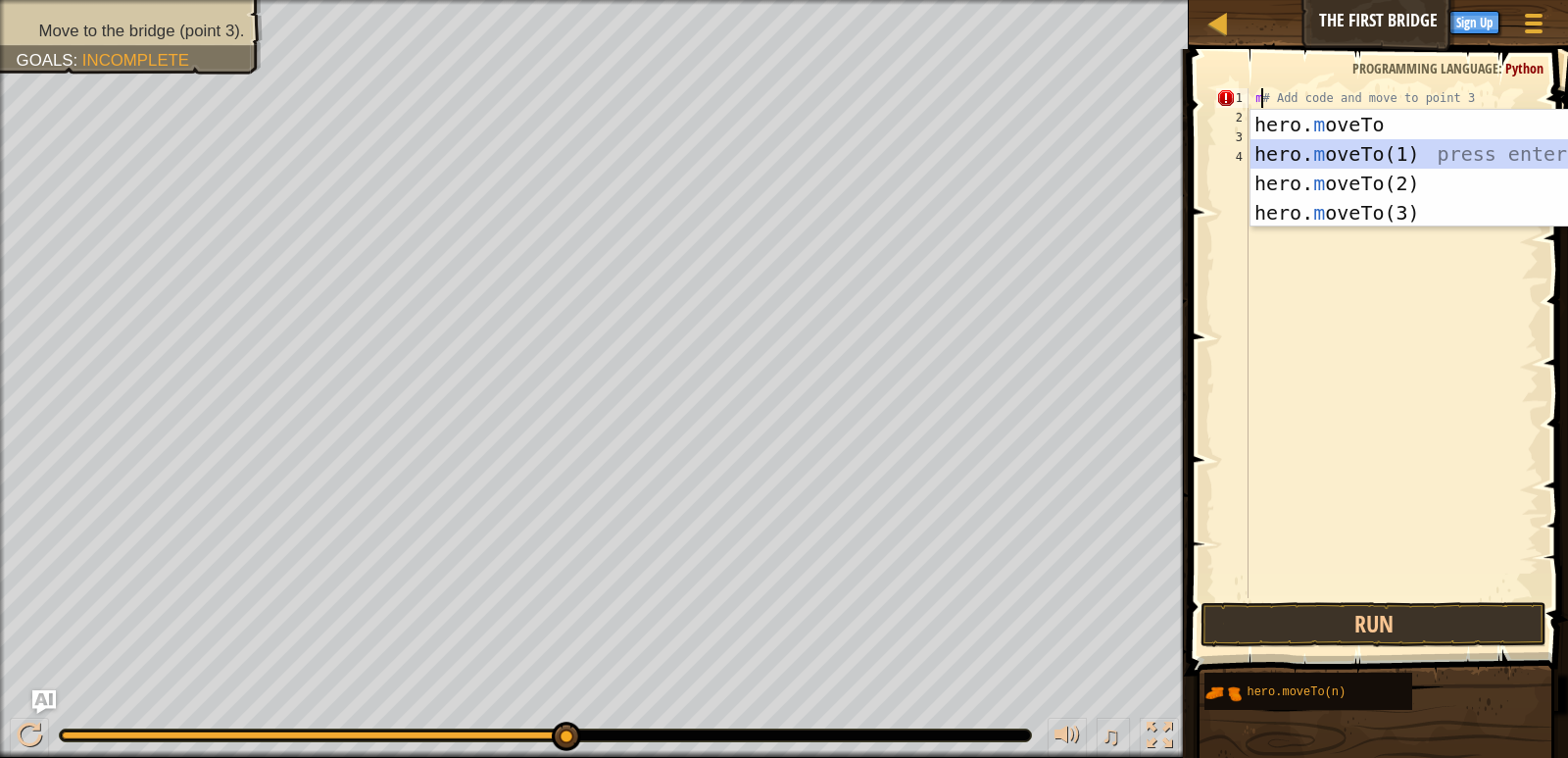
click at [1396, 150] on div "hero. m oveTo press enter hero. m oveTo(1) press enter hero. m oveTo(2) press e…" at bounding box center [1435, 198] width 371 height 176
type textarea "hero.moveTo(1)# Add code and move to point 3"
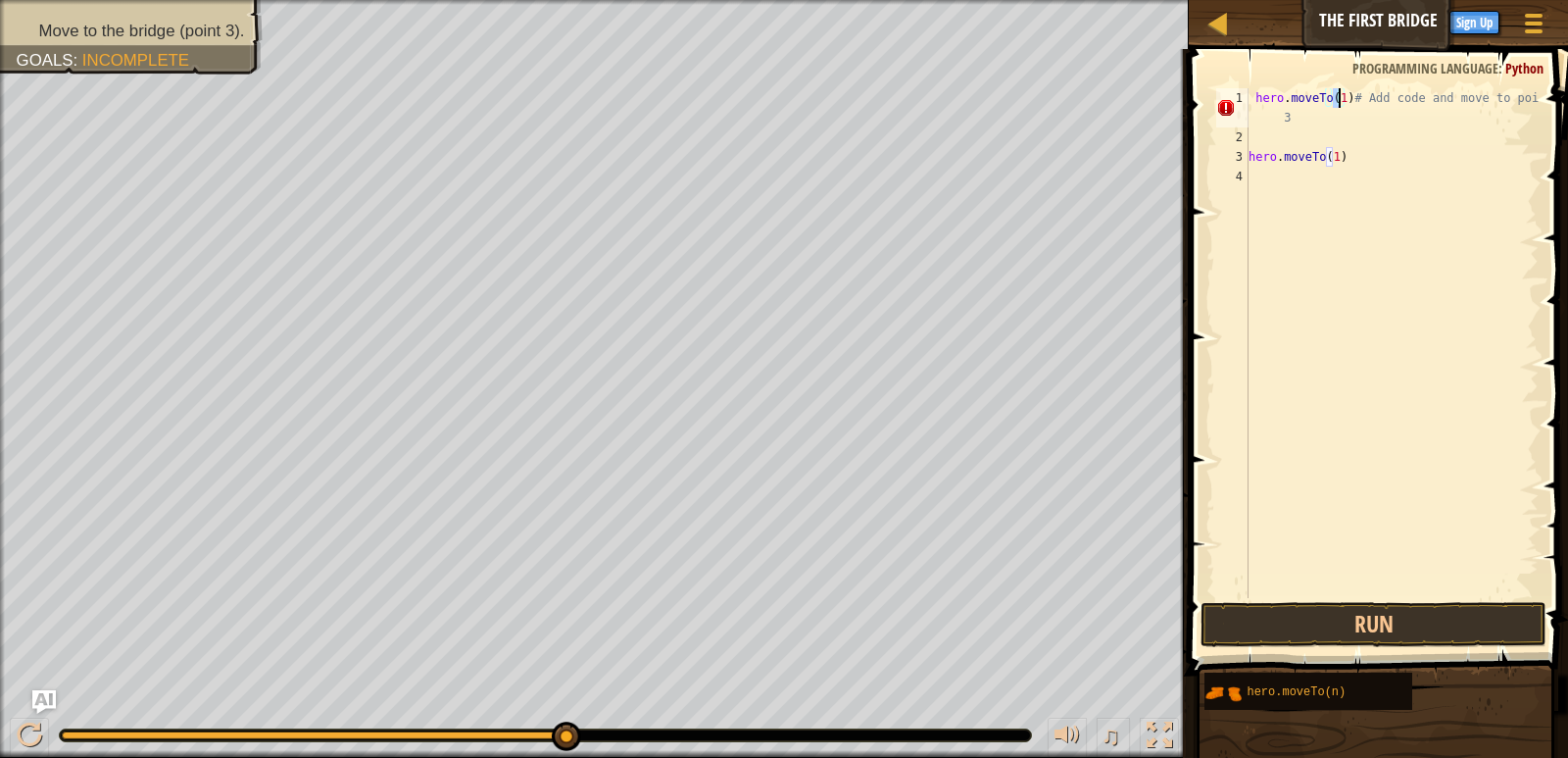
click at [1387, 254] on div "hero . moveTo ( 1 ) # Add code and move to point 3 hero . moveTo ( 1 )" at bounding box center [1391, 373] width 294 height 568
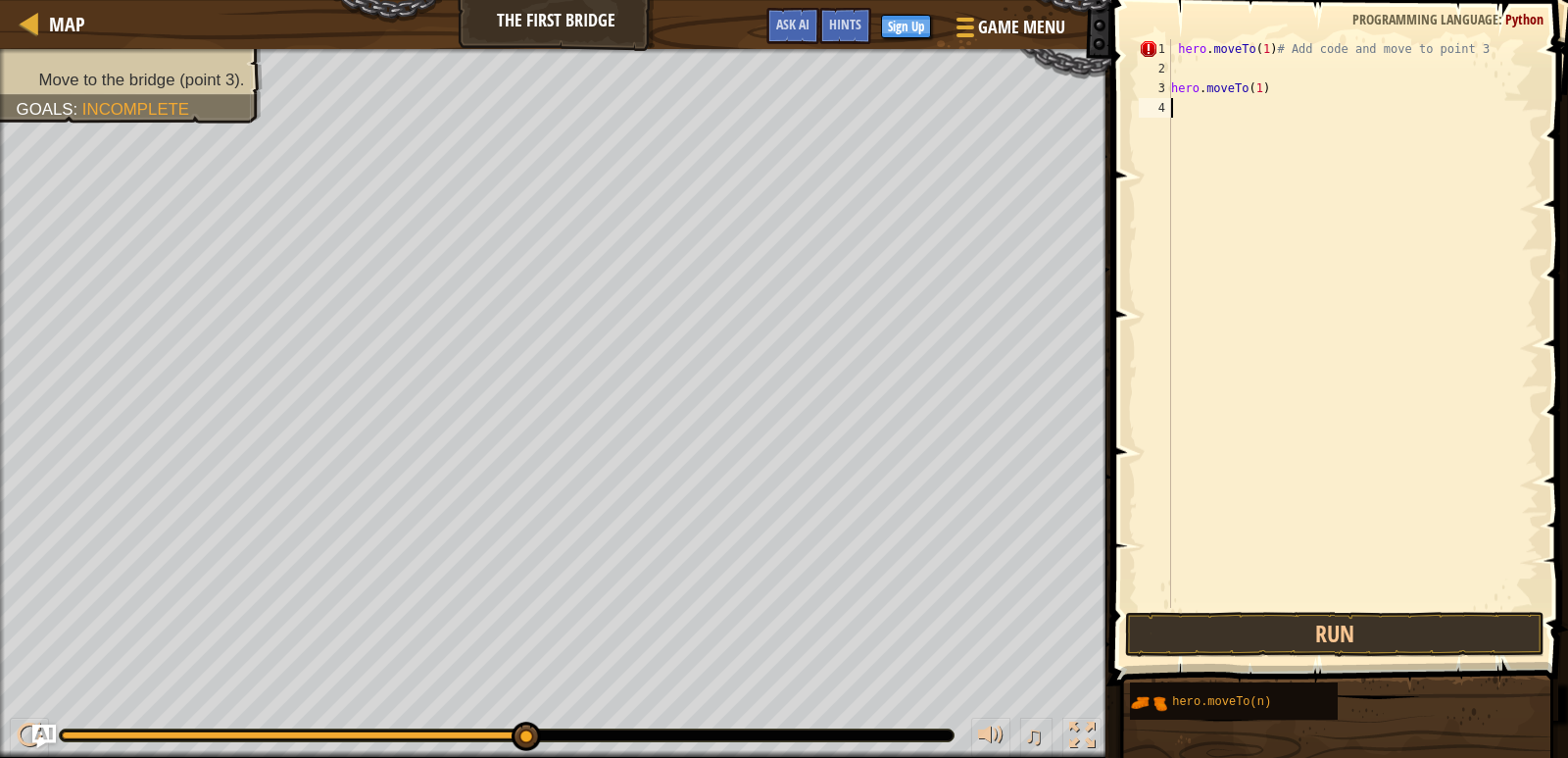
scroll to position [9, 0]
click at [1346, 633] on button "Run" at bounding box center [1336, 634] width 421 height 45
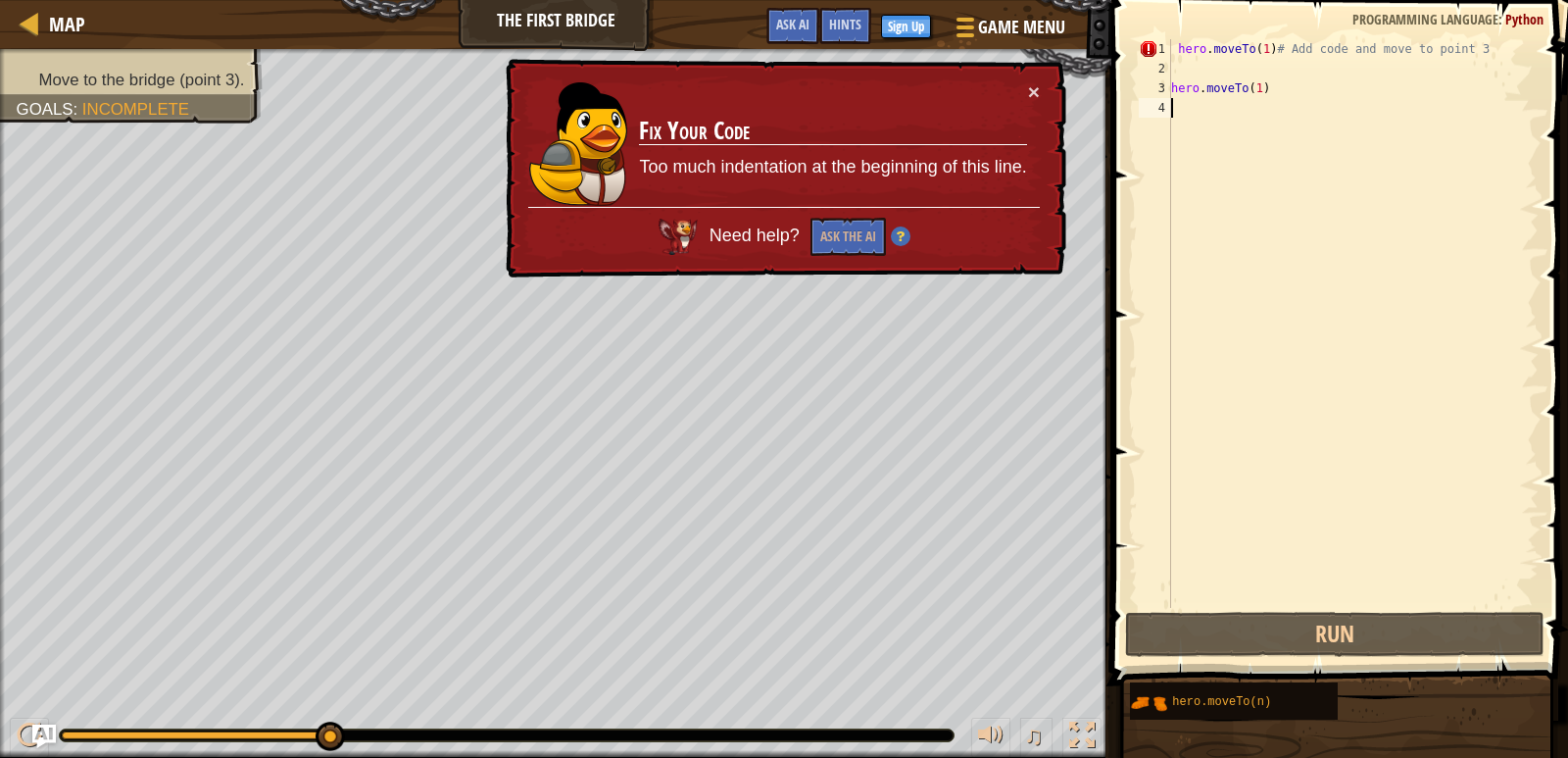
click at [1192, 110] on div "hero . moveTo ( 1 ) # Add code and move to point 3 hero . moveTo ( 1 )" at bounding box center [1354, 343] width 372 height 608
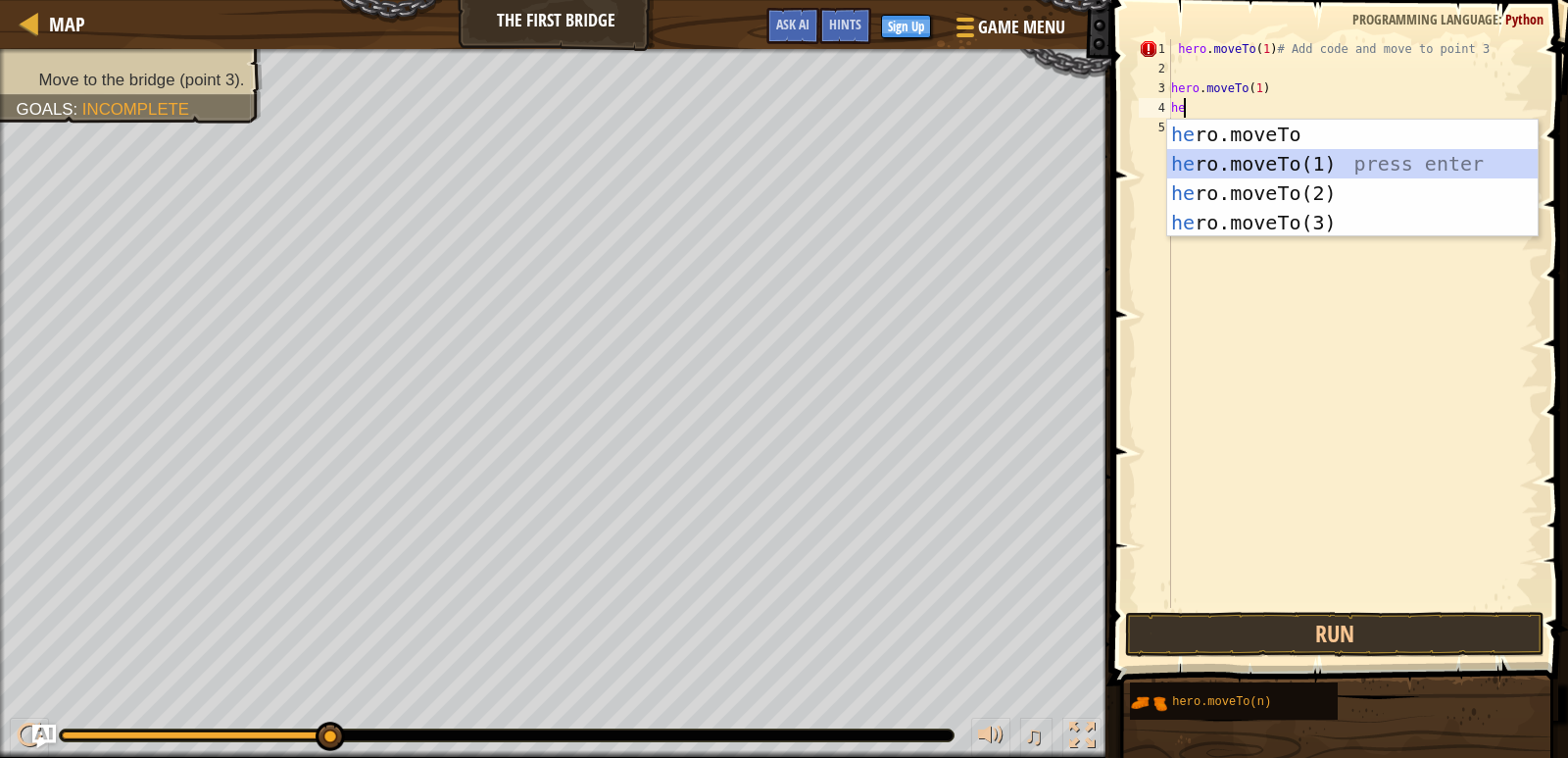
click at [1292, 174] on div "he ro.moveTo press enter he ro.moveTo(1) press enter he ro.moveTo(2) press ente…" at bounding box center [1353, 207] width 371 height 176
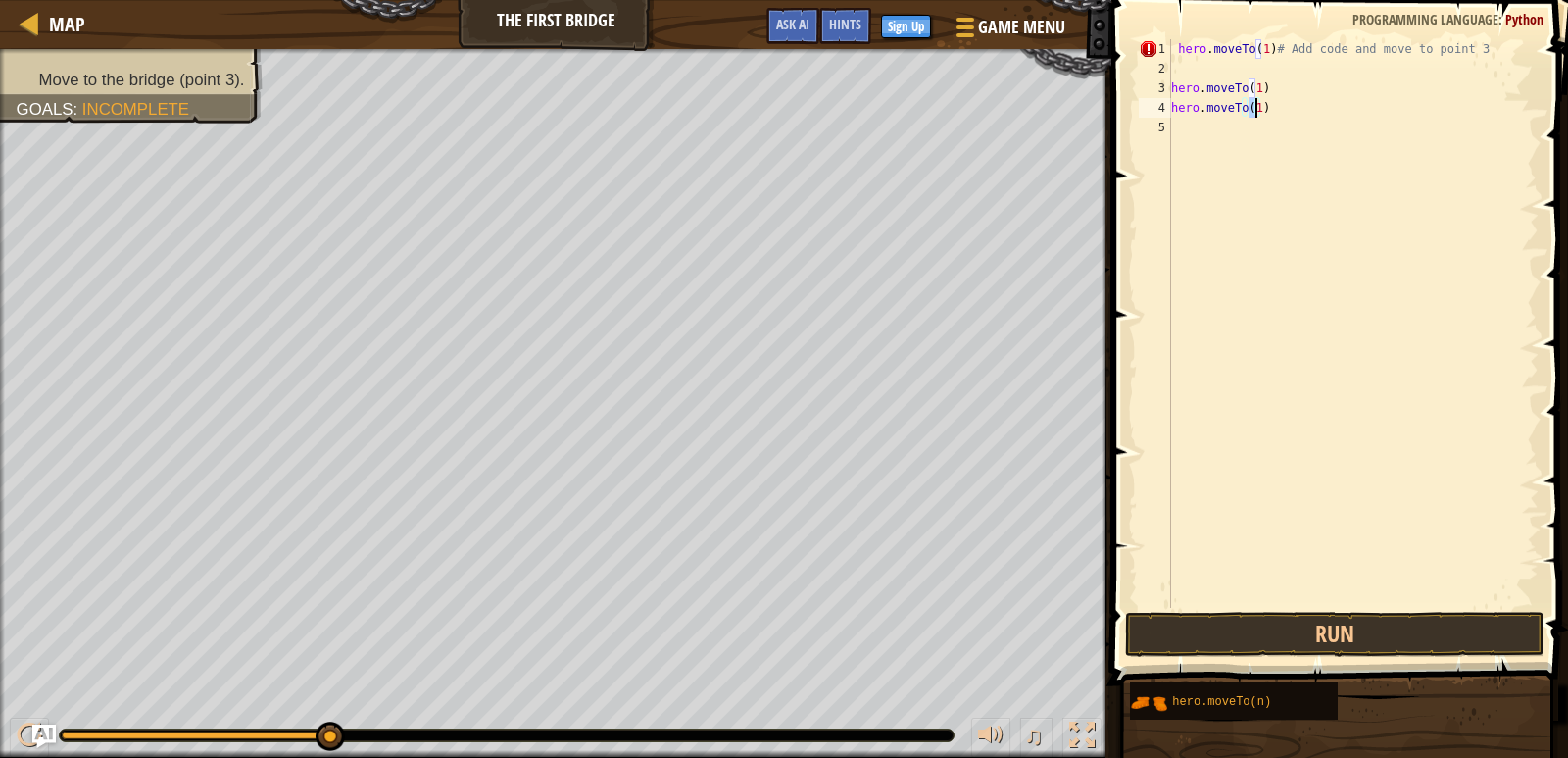
type textarea "hero.moveTo(1)"
click at [1254, 110] on div "hero.moveTo(1) 1 2 3 4 5 hero . moveTo ( 1 ) # Add code and move to point 3 her…" at bounding box center [1337, 323] width 404 height 568
drag, startPoint x: 1254, startPoint y: 110, endPoint x: 1207, endPoint y: 127, distance: 50.0
click at [1206, 129] on div "hero . moveTo ( 1 ) # Add code and move to point 3 hero . moveTo ( 1 ) hero . m…" at bounding box center [1354, 343] width 372 height 608
click at [1245, 106] on div "hero . moveTo ( 1 ) # Add code and move to point 3 hero . moveTo ( 1 ) hero . m…" at bounding box center [1354, 343] width 372 height 608
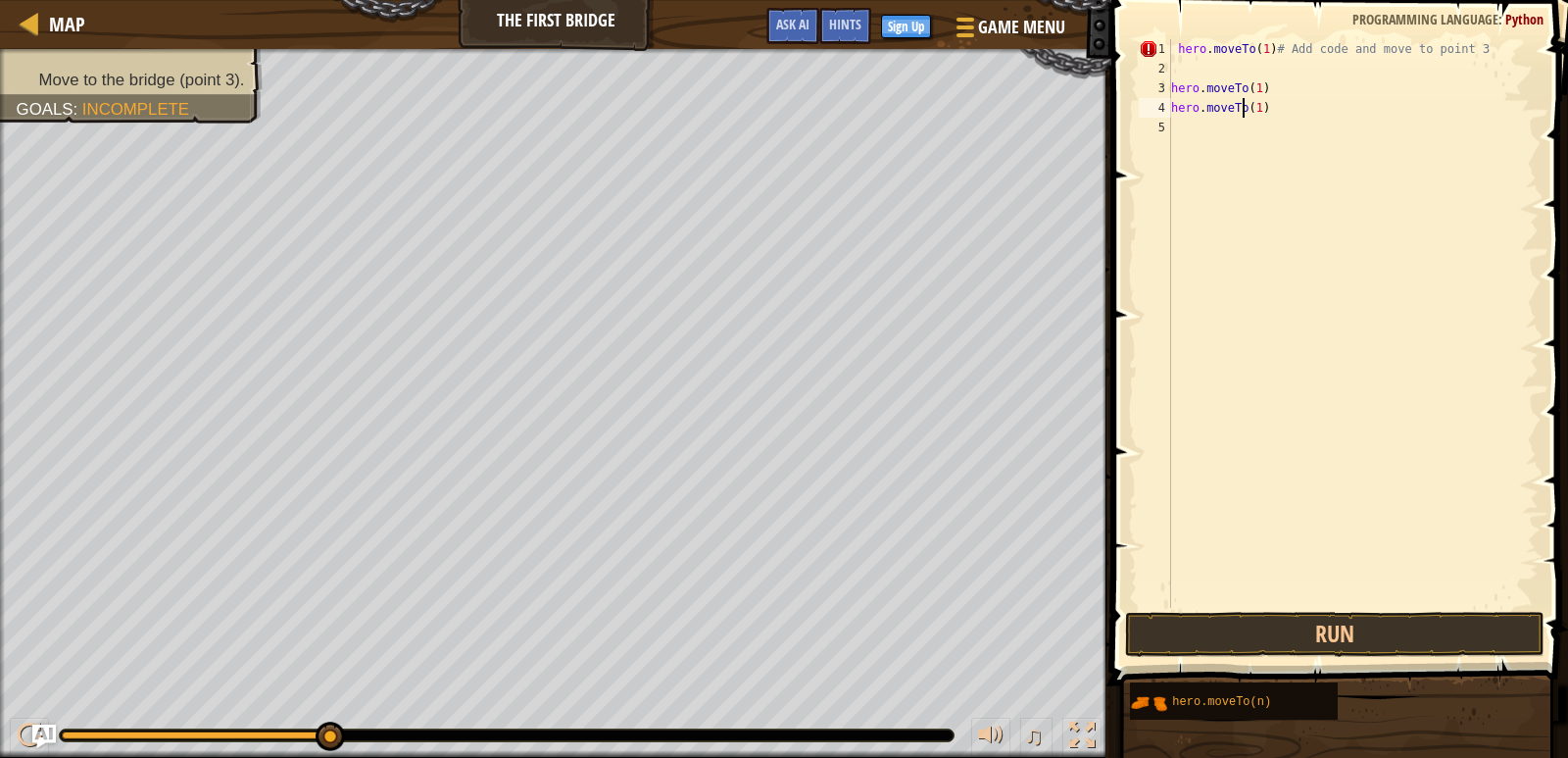
type textarea "hero.moveTo(1)"
click at [1202, 124] on div "hero . moveTo ( 1 ) # Add code and move to point 3 hero . moveTo ( 1 ) hero . m…" at bounding box center [1354, 343] width 372 height 608
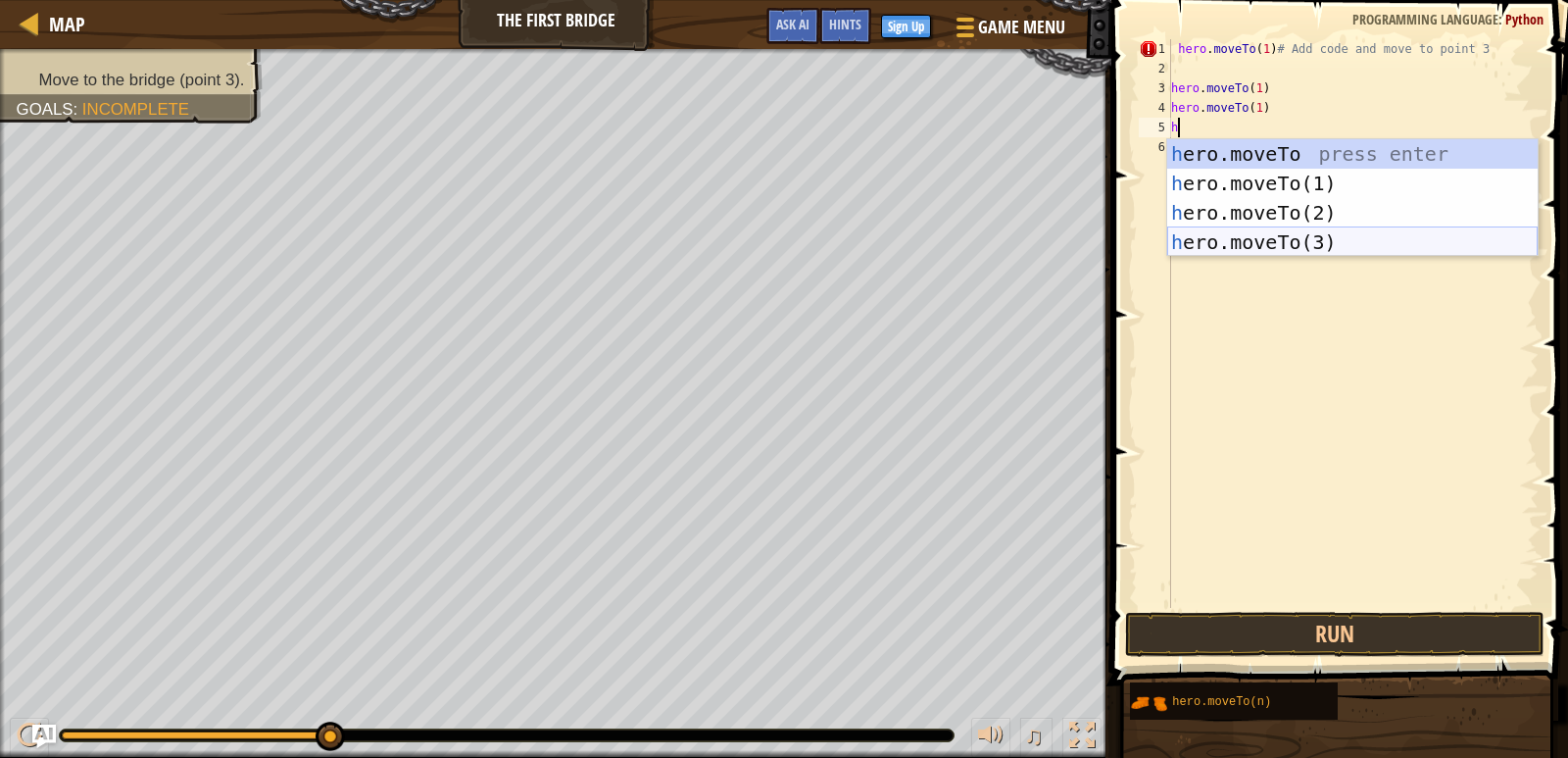
click at [1298, 248] on div "h ero.moveTo press enter h ero.moveTo(1) press enter h ero.moveTo(2) press ente…" at bounding box center [1353, 227] width 371 height 176
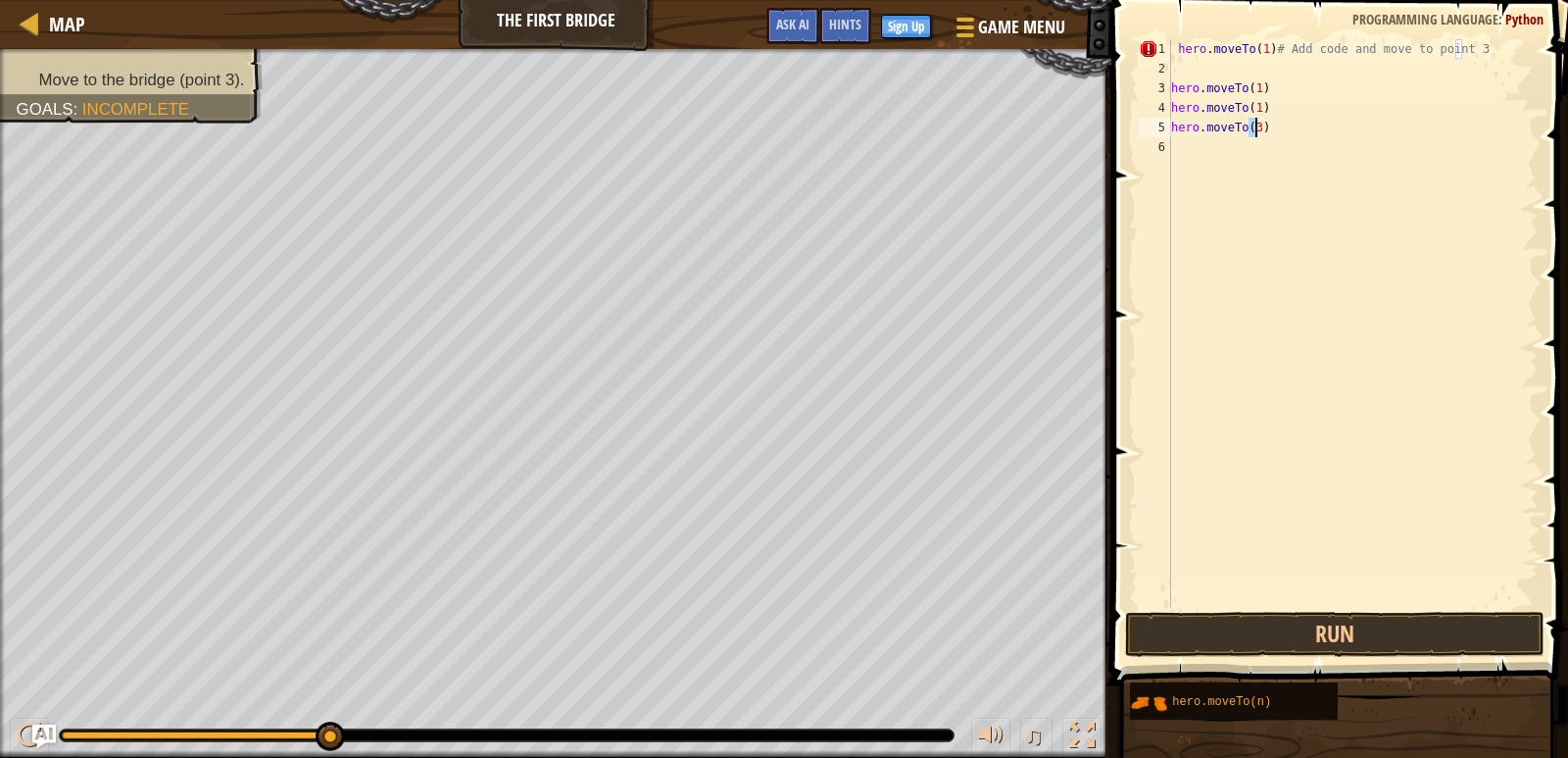
type textarea "hero.moveTo(3)"
click at [1207, 159] on div "hero . moveTo ( 1 ) # Add code and move to point 3 hero . moveTo ( 1 ) hero . m…" at bounding box center [1354, 343] width 372 height 608
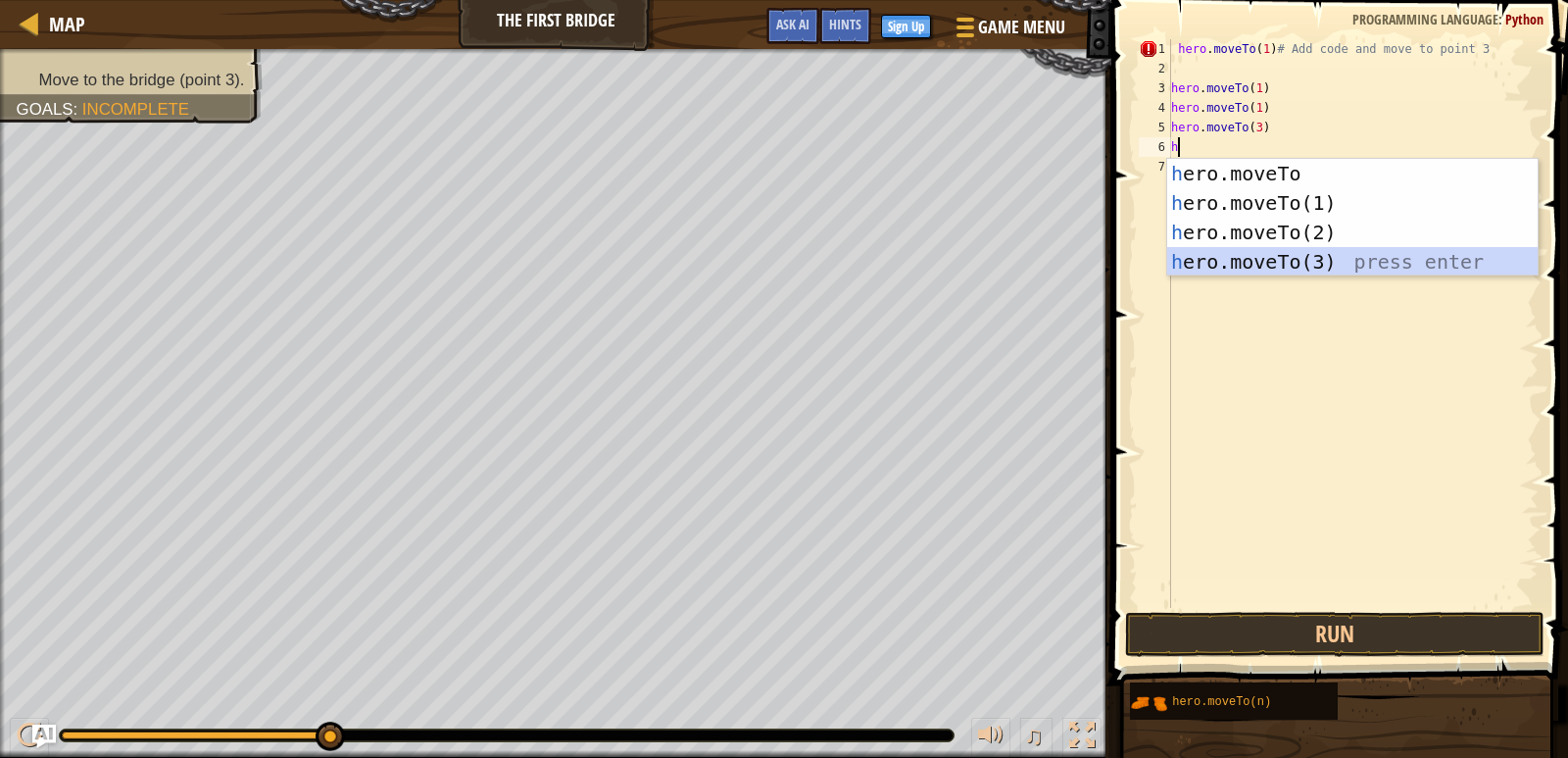
click at [1236, 254] on div "h ero.moveTo press enter h ero.moveTo(1) press enter h ero.moveTo(2) press ente…" at bounding box center [1353, 247] width 371 height 176
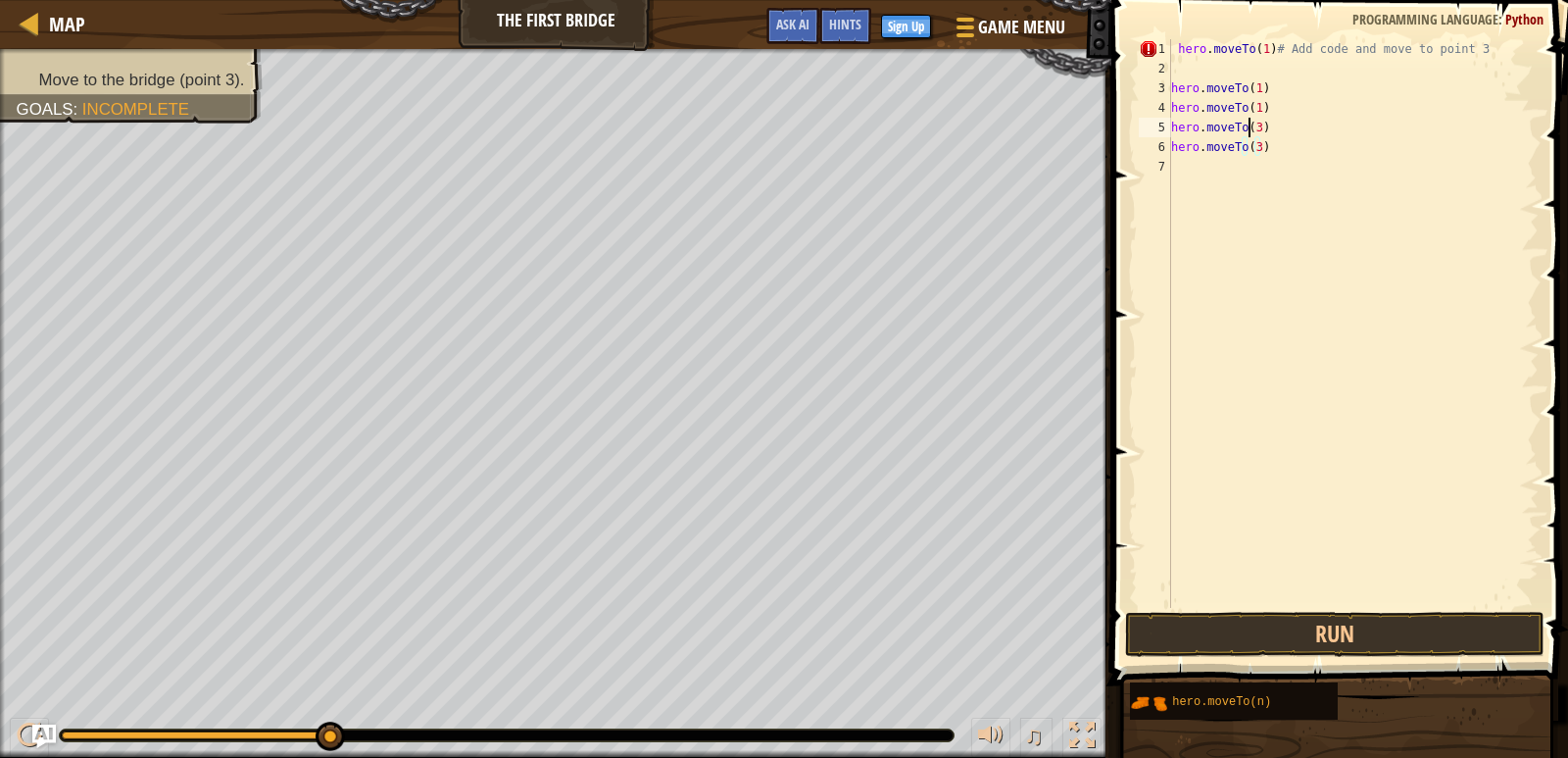
click at [1254, 136] on div "hero . moveTo ( 1 ) # Add code and move to point 3 hero . moveTo ( 1 ) hero . m…" at bounding box center [1354, 343] width 372 height 608
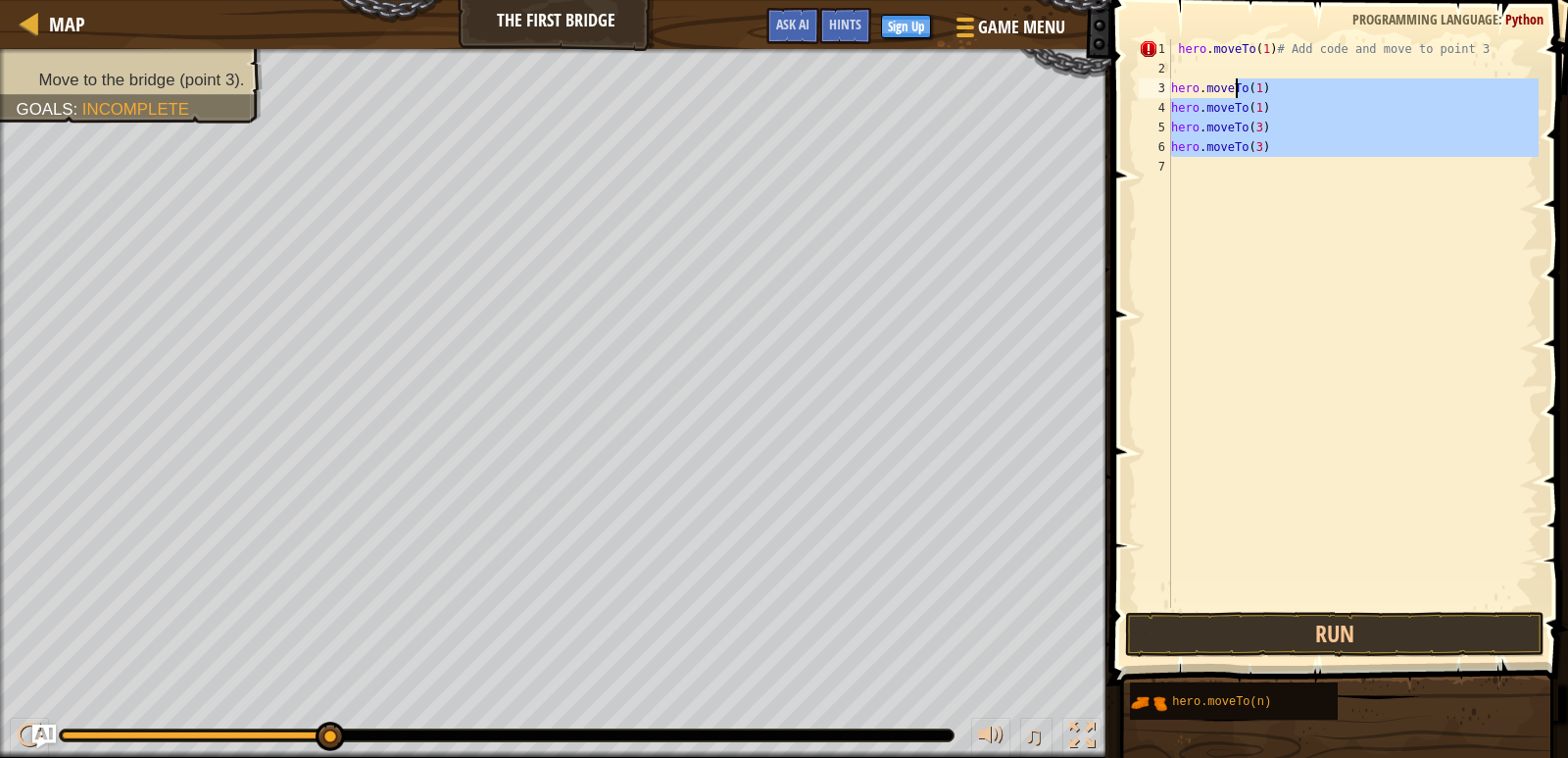
drag, startPoint x: 1217, startPoint y: 164, endPoint x: 1237, endPoint y: 89, distance: 77.6
click at [1237, 89] on div "hero . moveTo ( 1 ) # Add code and move to point 3 hero . moveTo ( 1 ) hero . m…" at bounding box center [1354, 343] width 372 height 608
type textarea "hero.moveTo(1) hero.moveTo(1)"
click at [1227, 316] on div "hero . moveTo ( 1 ) # Add code and move to point 3 hero . moveTo ( 1 ) hero . m…" at bounding box center [1354, 323] width 372 height 568
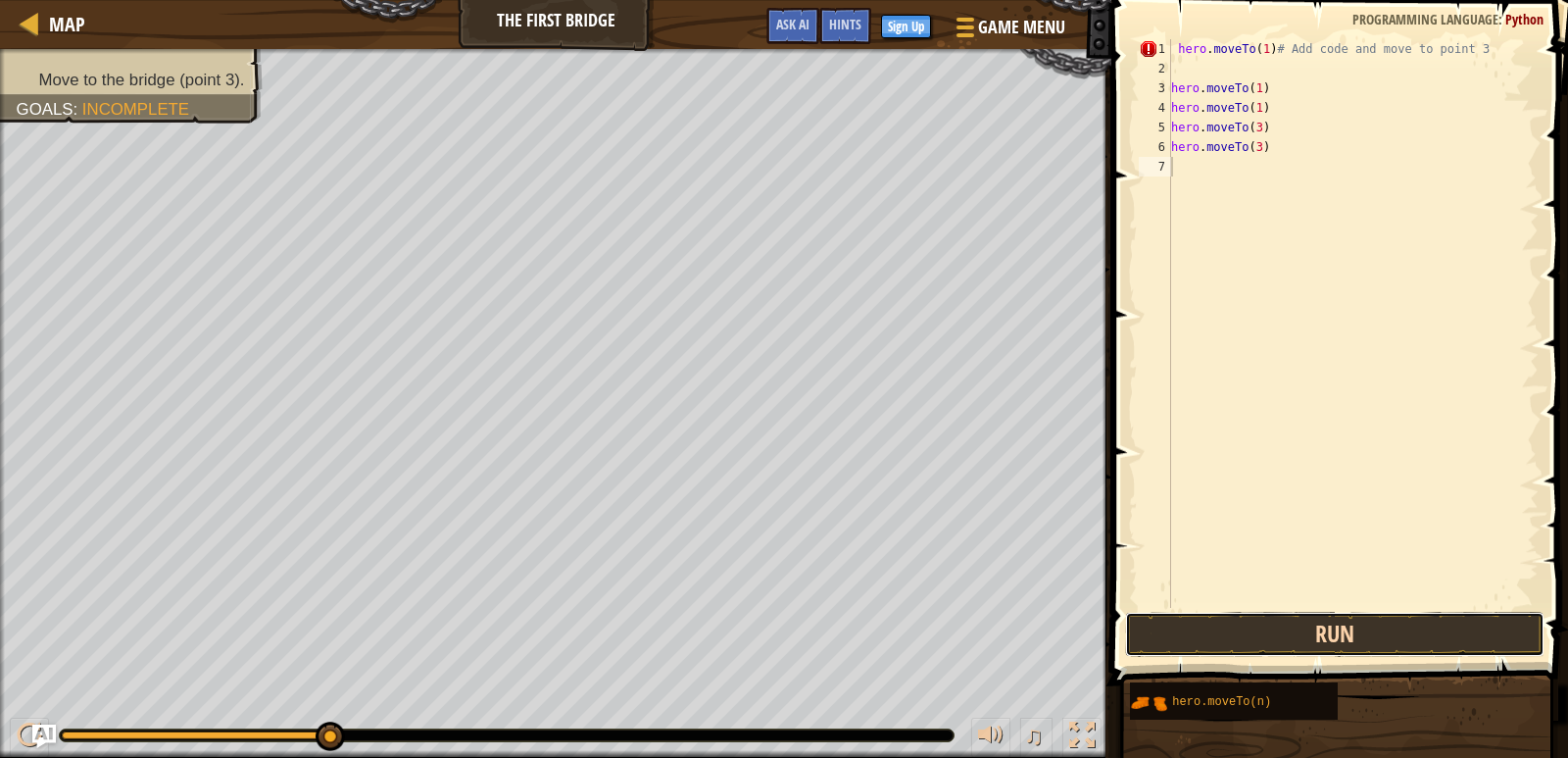
click at [1357, 638] on button "Run" at bounding box center [1336, 634] width 421 height 45
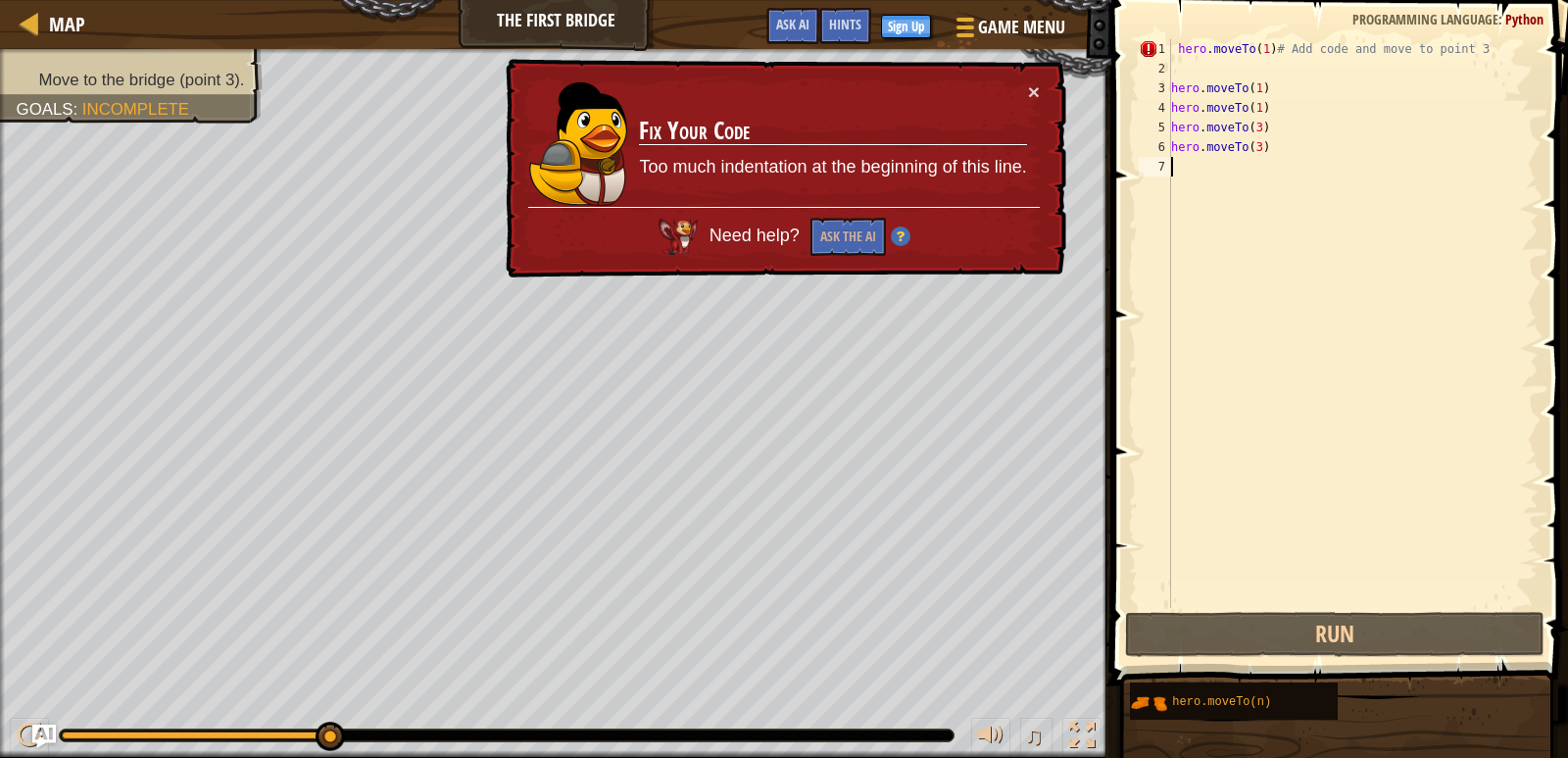
click at [1224, 188] on div "hero . moveTo ( 1 ) # Add code and move to point 3 hero . moveTo ( 1 ) hero . m…" at bounding box center [1354, 343] width 372 height 608
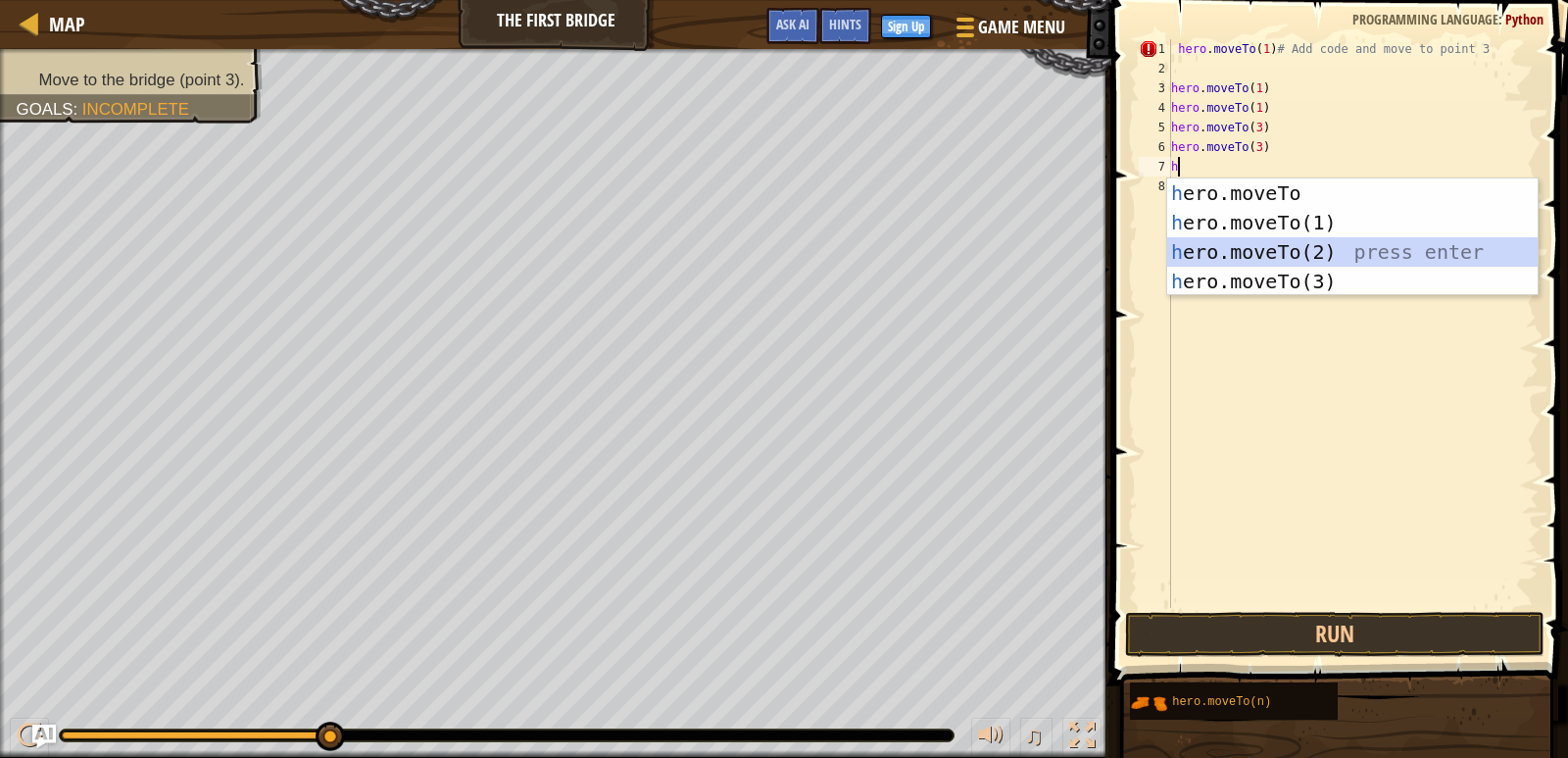
click at [1253, 261] on div "h ero.moveTo press enter h ero.moveTo(1) press enter h ero.moveTo(2) press ente…" at bounding box center [1353, 265] width 371 height 176
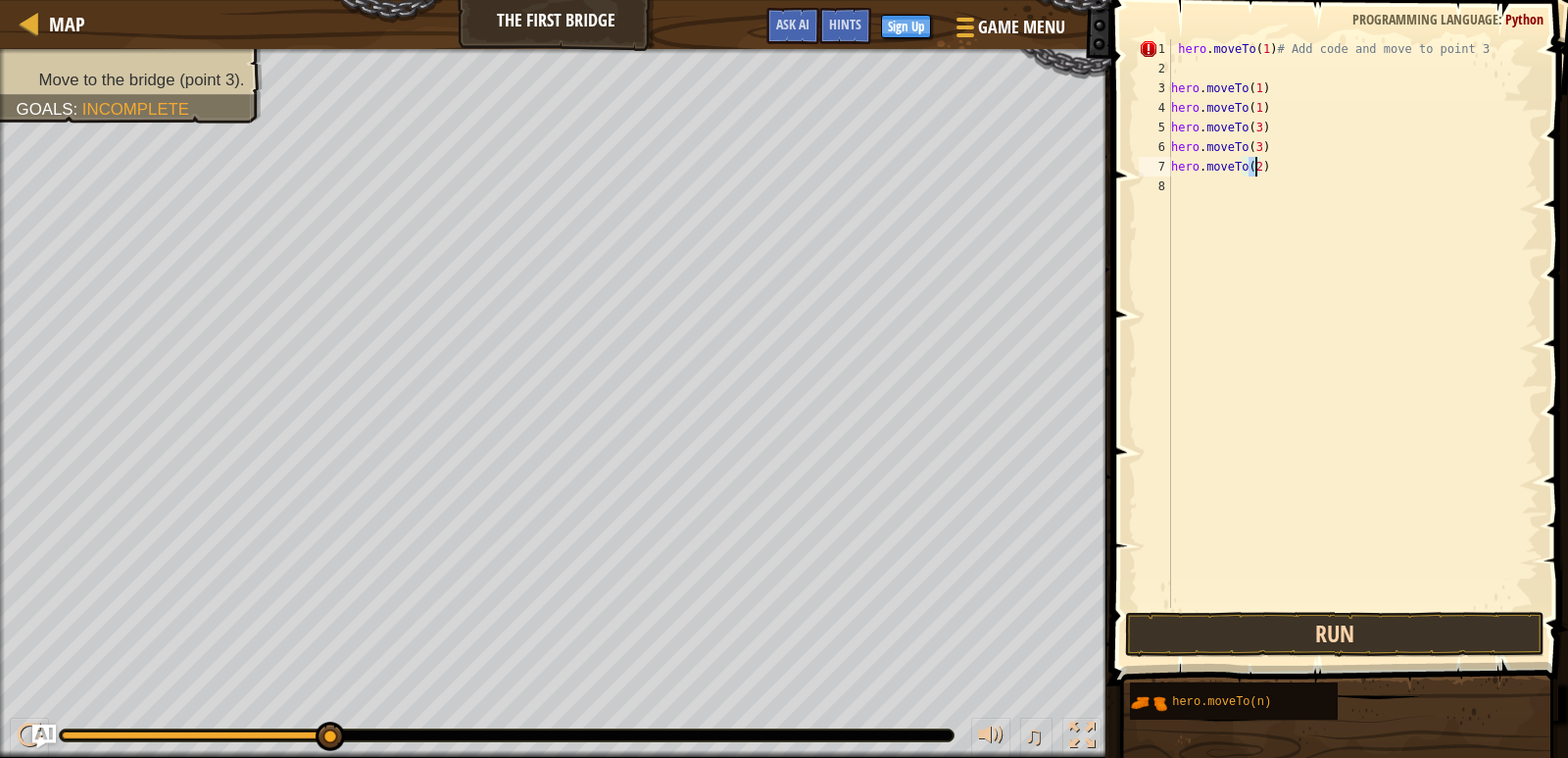
type textarea "hero.moveTo(2)"
drag, startPoint x: 1292, startPoint y: 635, endPoint x: 1328, endPoint y: 641, distance: 36.5
click at [1328, 641] on button "Run" at bounding box center [1336, 634] width 421 height 45
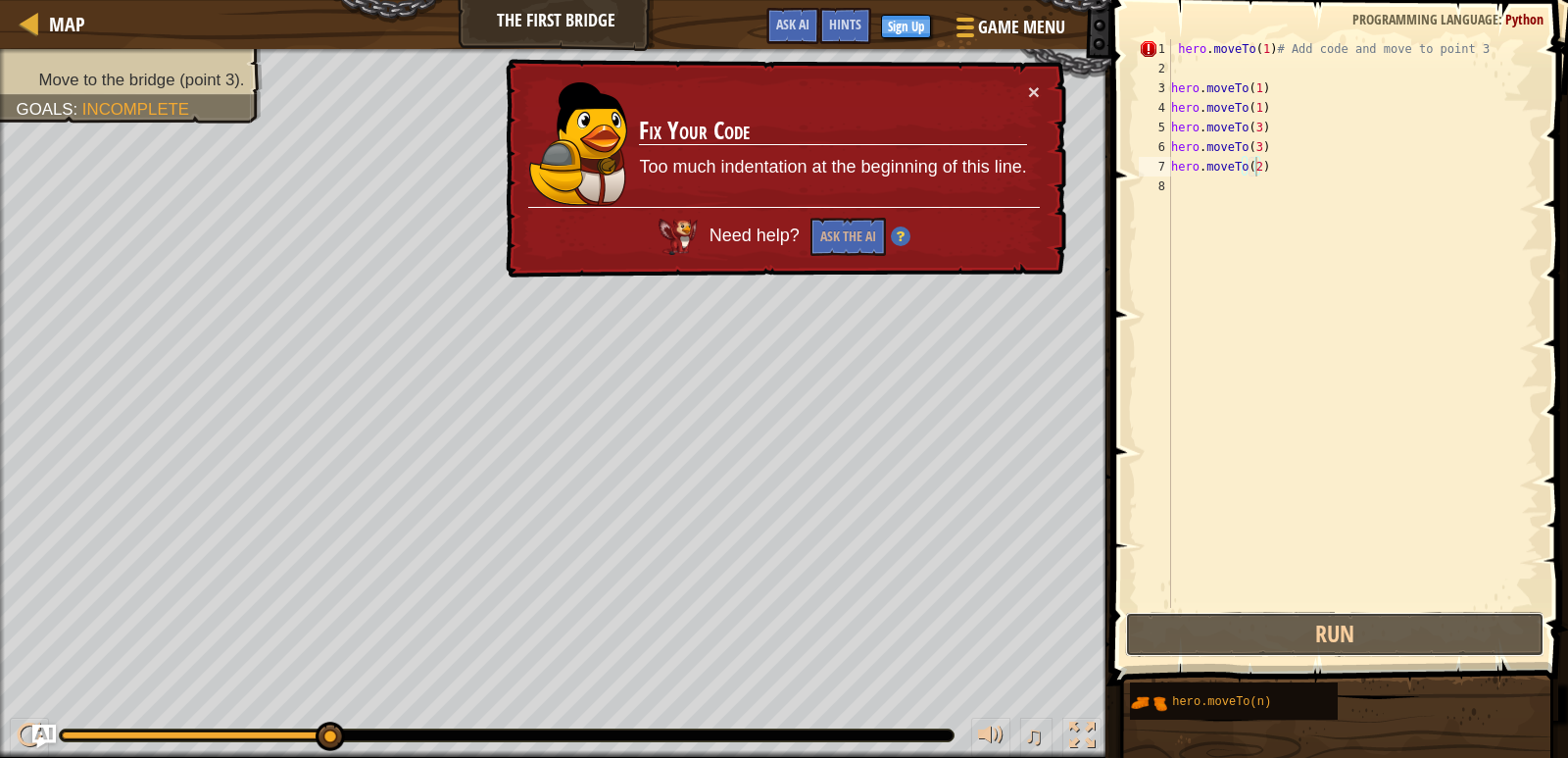
drag, startPoint x: 1372, startPoint y: 644, endPoint x: 1353, endPoint y: 603, distance: 45.2
click at [1376, 630] on button "Run" at bounding box center [1336, 634] width 421 height 45
click at [1248, 100] on div "hero . moveTo ( 1 ) # Add code and move to point 3 hero . moveTo ( 1 ) hero . m…" at bounding box center [1354, 343] width 372 height 608
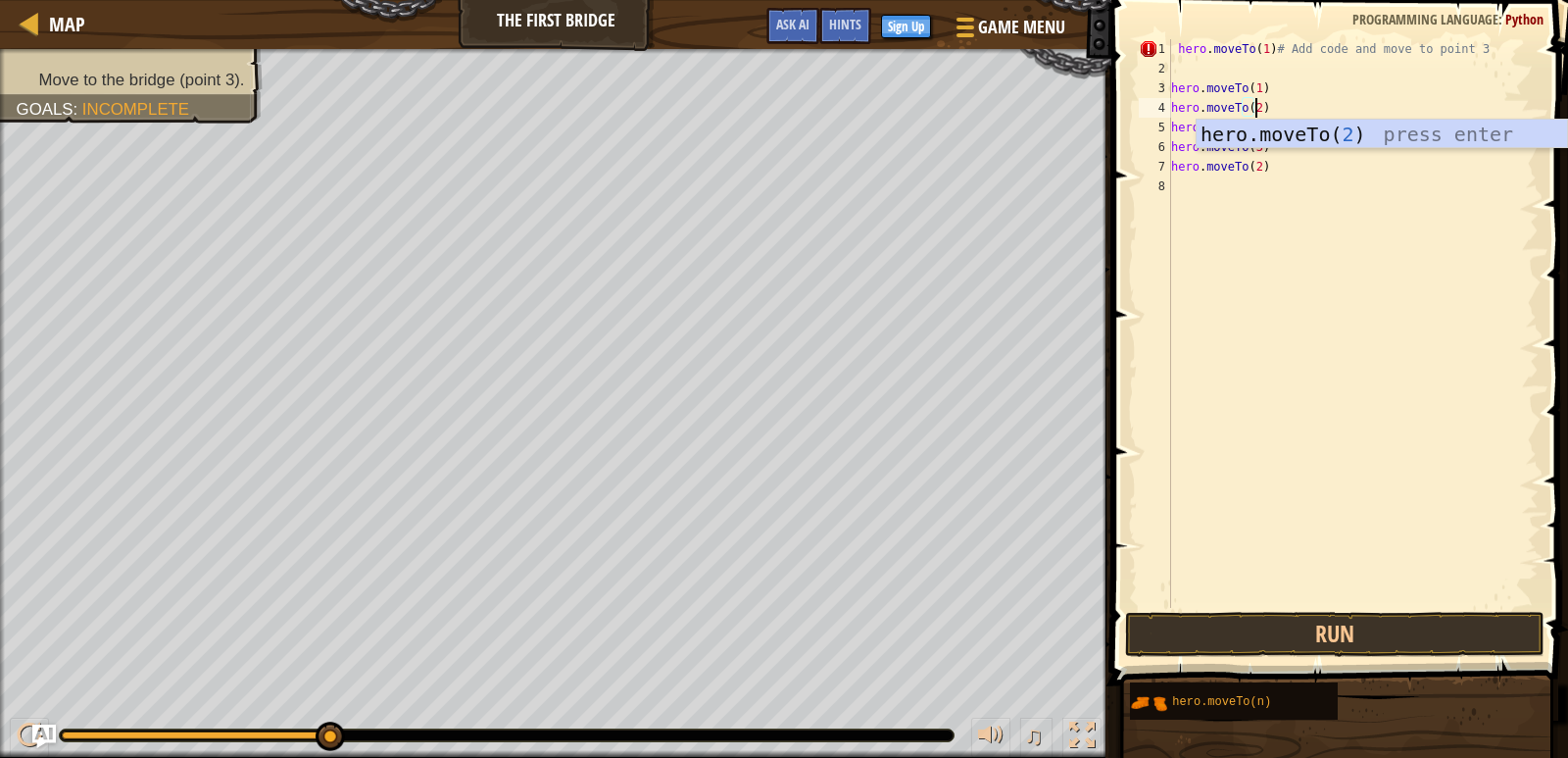
scroll to position [9, 7]
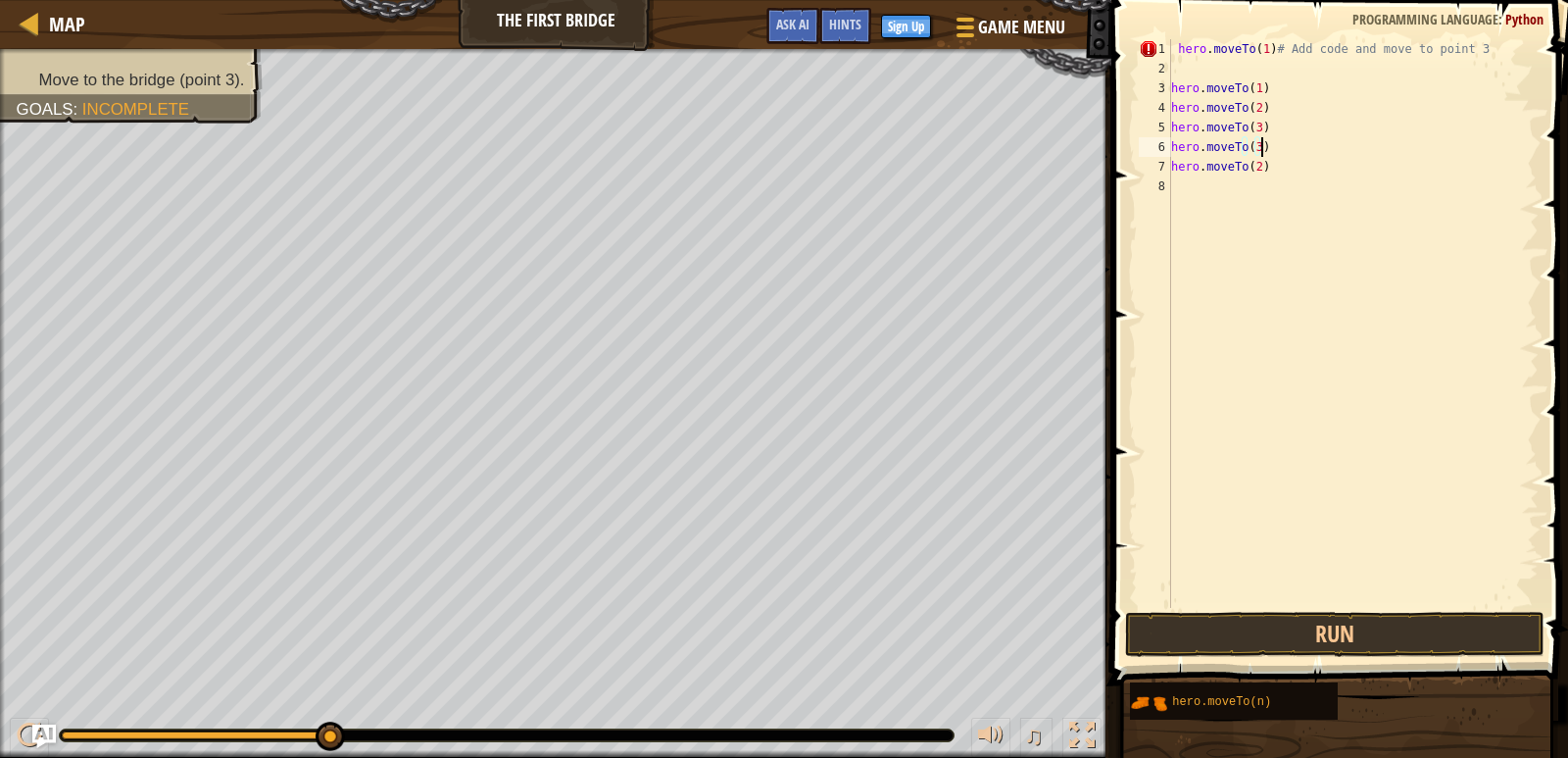
click at [1287, 150] on div "hero . moveTo ( 1 ) # Add code and move to point 3 hero . moveTo ( 1 ) hero . m…" at bounding box center [1354, 343] width 372 height 608
type textarea "h"
type textarea "hero.moveTo(2)"
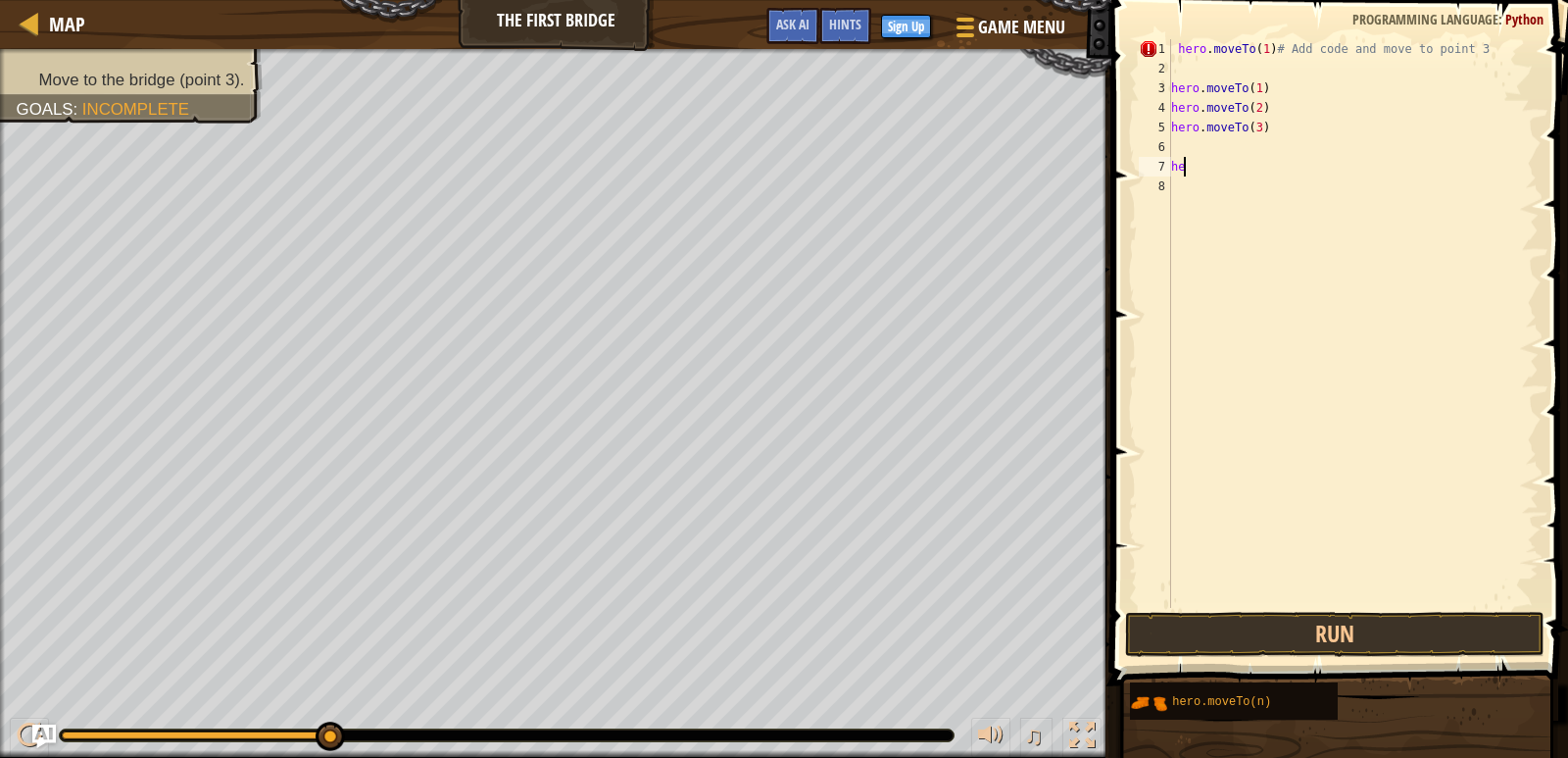
type textarea "h"
drag, startPoint x: 1191, startPoint y: 654, endPoint x: 1175, endPoint y: 644, distance: 18.9
click at [1191, 654] on button "Run" at bounding box center [1336, 634] width 421 height 45
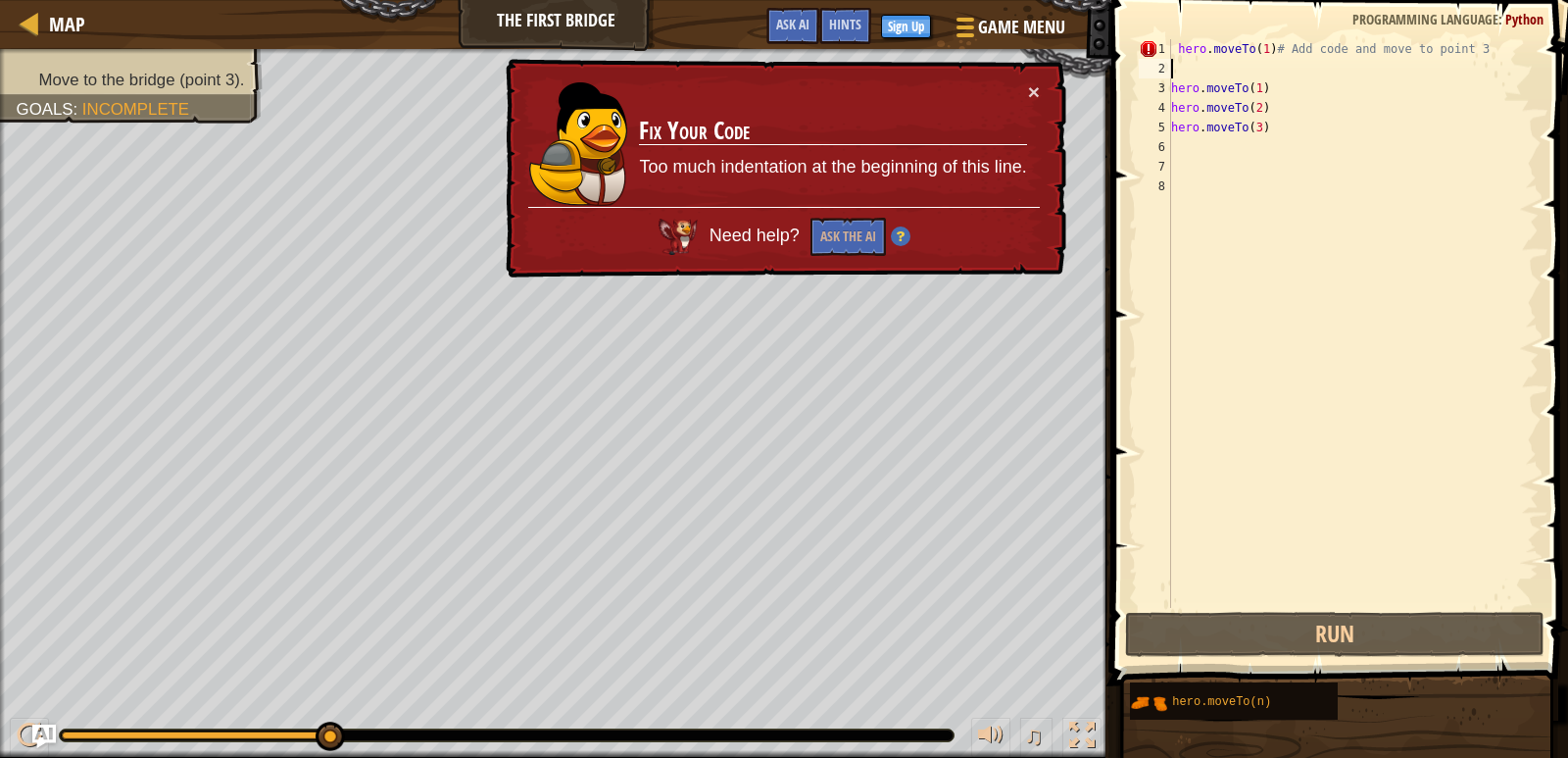
click at [1192, 71] on div "hero . moveTo ( 1 ) # Add code and move to point 3 hero . moveTo ( 1 ) hero . m…" at bounding box center [1354, 343] width 372 height 608
drag, startPoint x: 1188, startPoint y: 70, endPoint x: 1252, endPoint y: 78, distance: 64.5
click at [1244, 78] on div "hero . moveTo ( 1 ) # Add code and move to point 3 hero . moveTo ( 1 ) hero . m…" at bounding box center [1354, 343] width 372 height 608
click at [1261, 87] on div "hero . moveTo ( 1 ) # Add code and move to point 3 hero . moveTo ( 1 ) hero . m…" at bounding box center [1354, 343] width 372 height 608
click at [1265, 88] on div "hero . moveTo ( 1 ) # Add code and move to point 3 hero . moveTo ( 1 ) hero . m…" at bounding box center [1354, 343] width 372 height 608
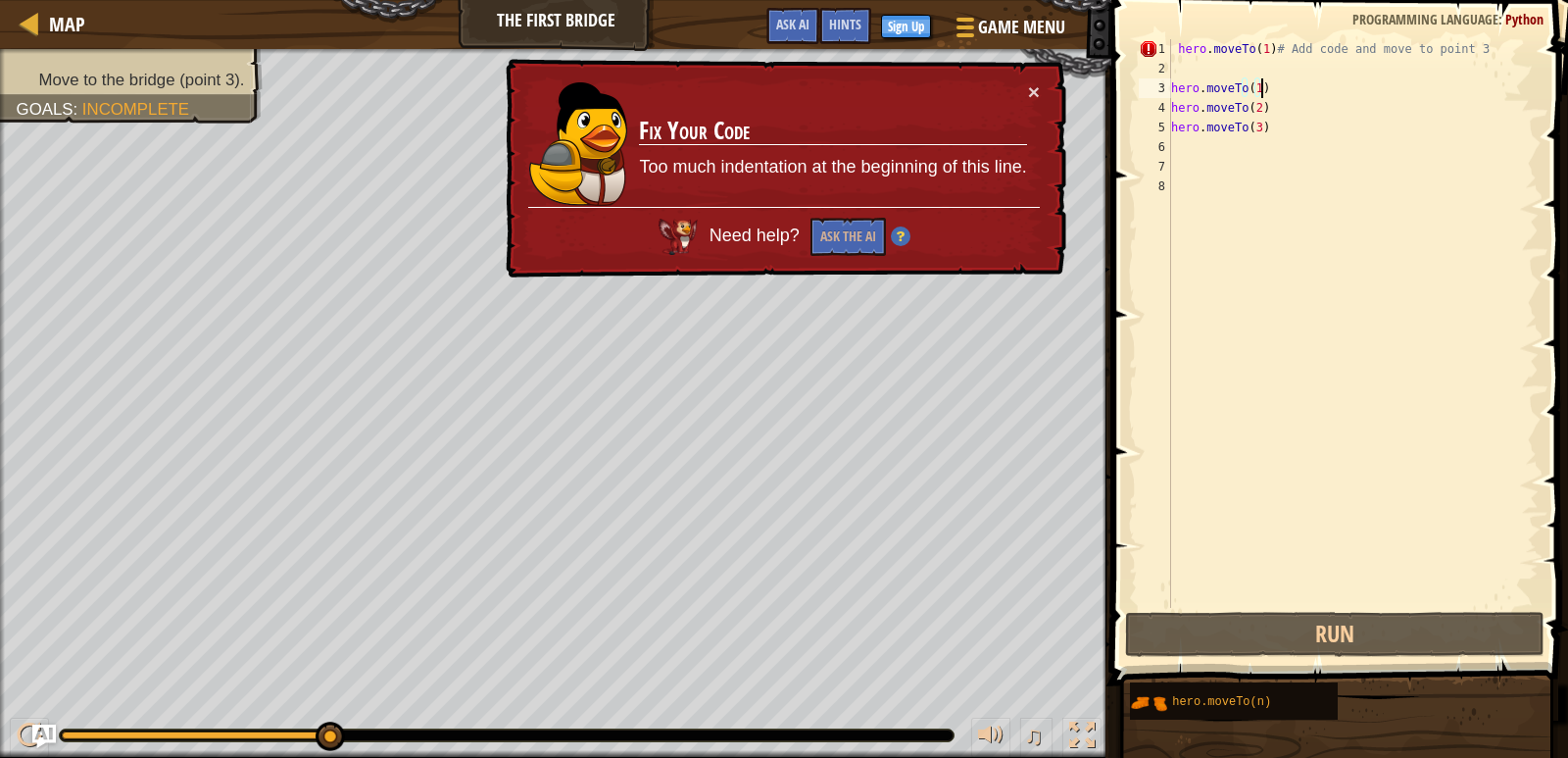
click at [1271, 94] on div "hero . moveTo ( 1 ) # Add code and move to point 3 hero . moveTo ( 1 ) hero . m…" at bounding box center [1354, 343] width 372 height 608
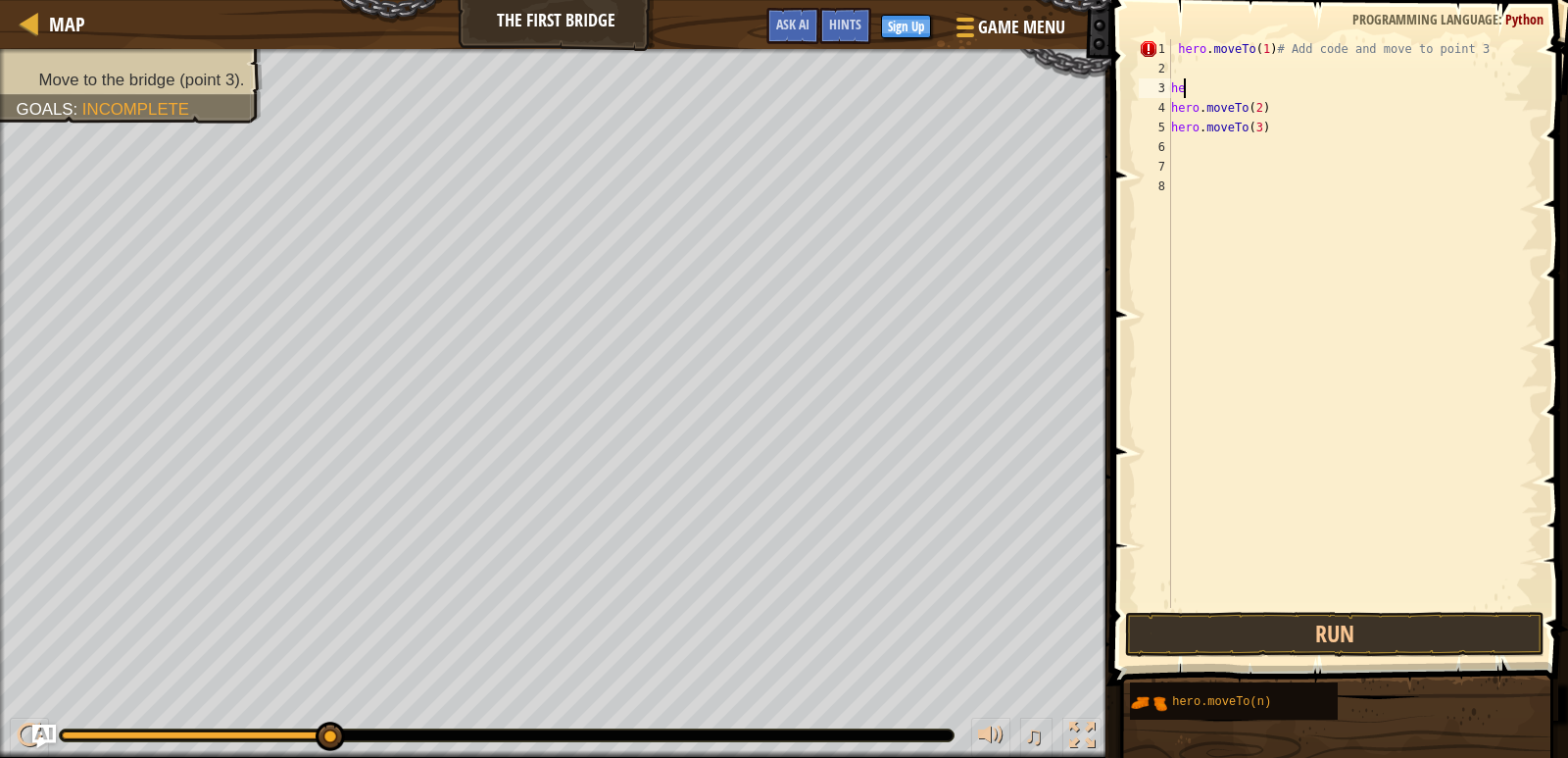
type textarea "h"
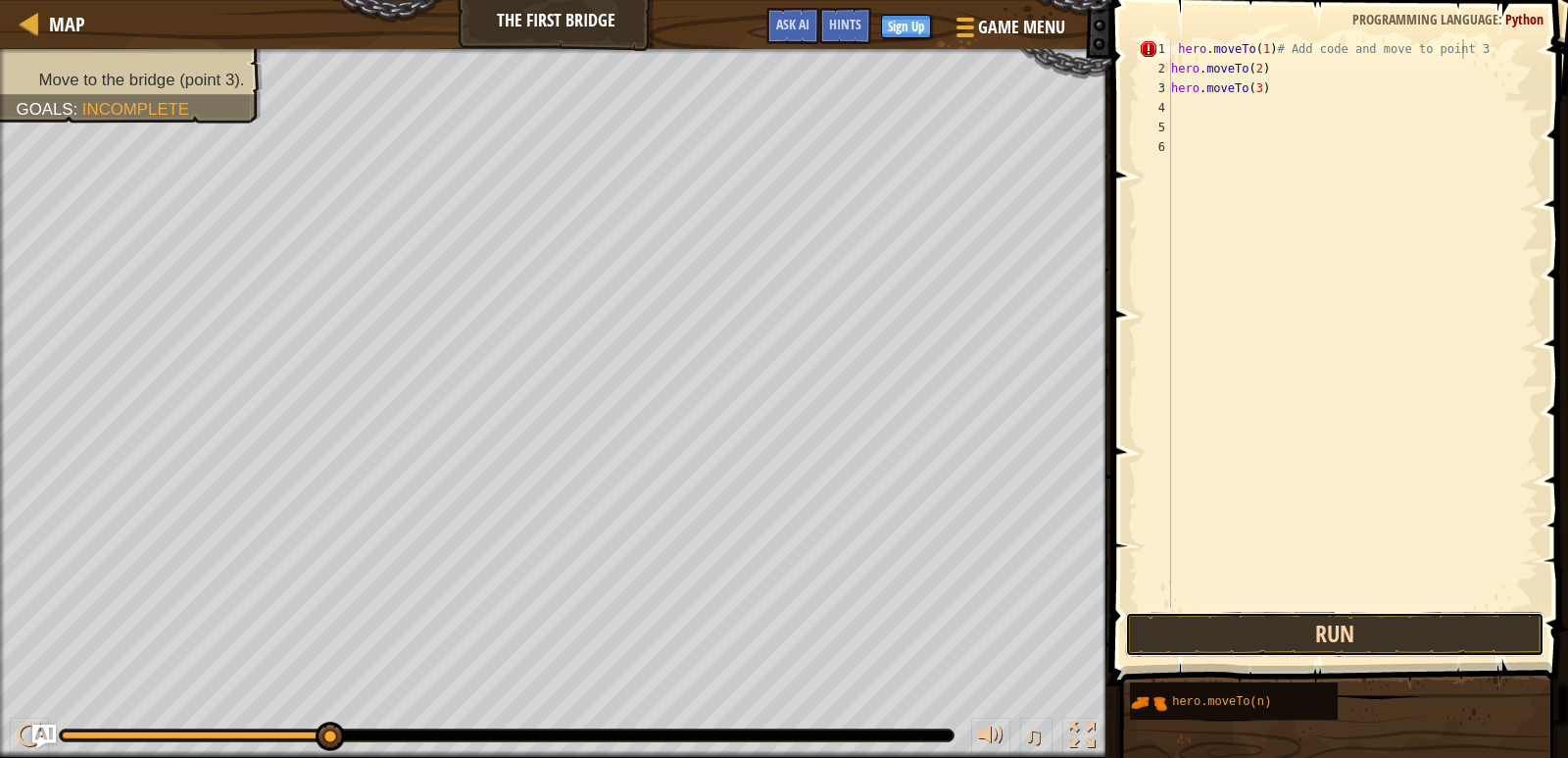
click at [1265, 639] on button "Run" at bounding box center [1336, 634] width 421 height 45
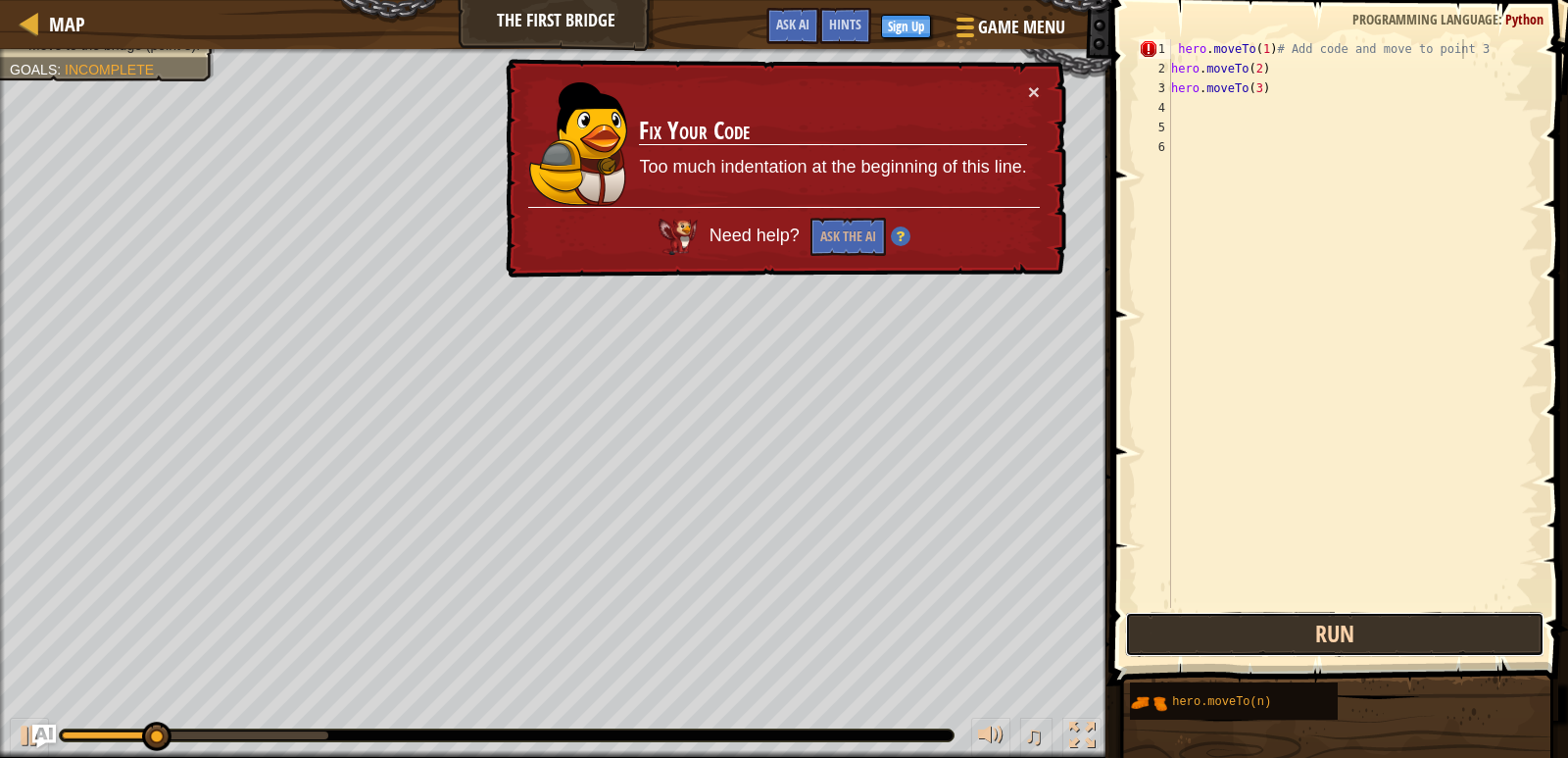
click at [1269, 635] on button "Run" at bounding box center [1336, 634] width 421 height 45
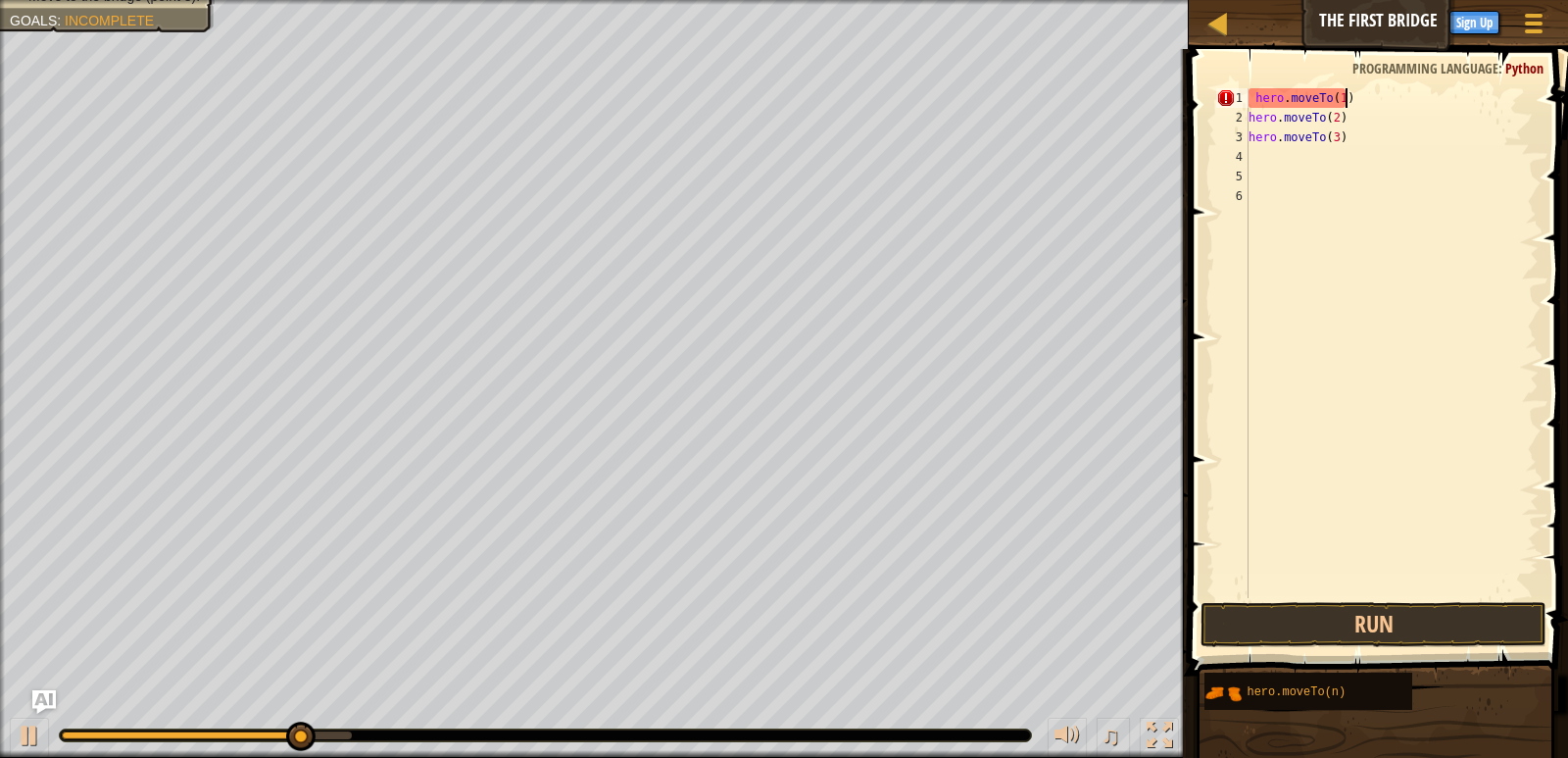
type textarea "hero.moveTo(1)"
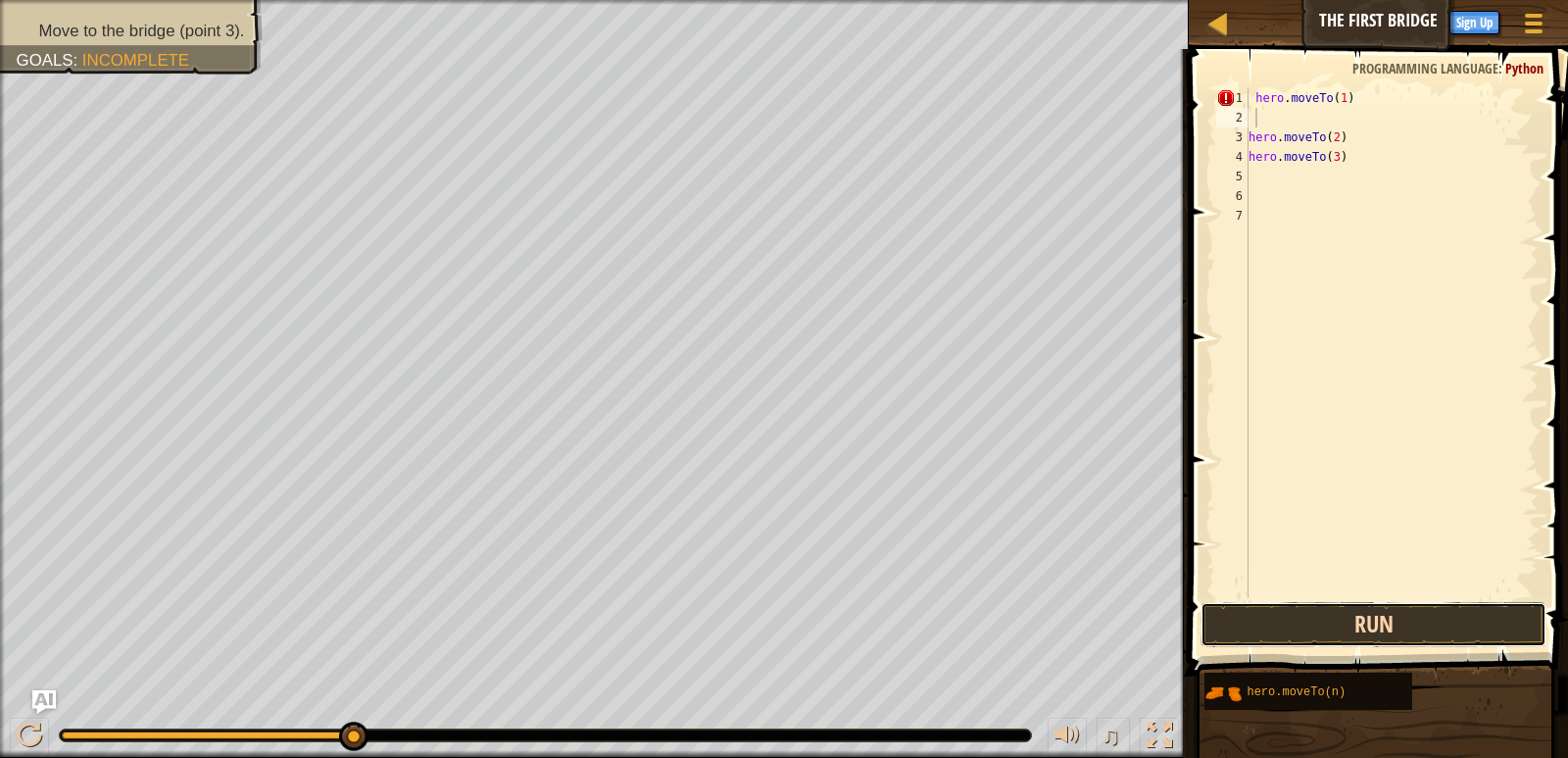
click at [1337, 611] on button "Run" at bounding box center [1373, 624] width 345 height 45
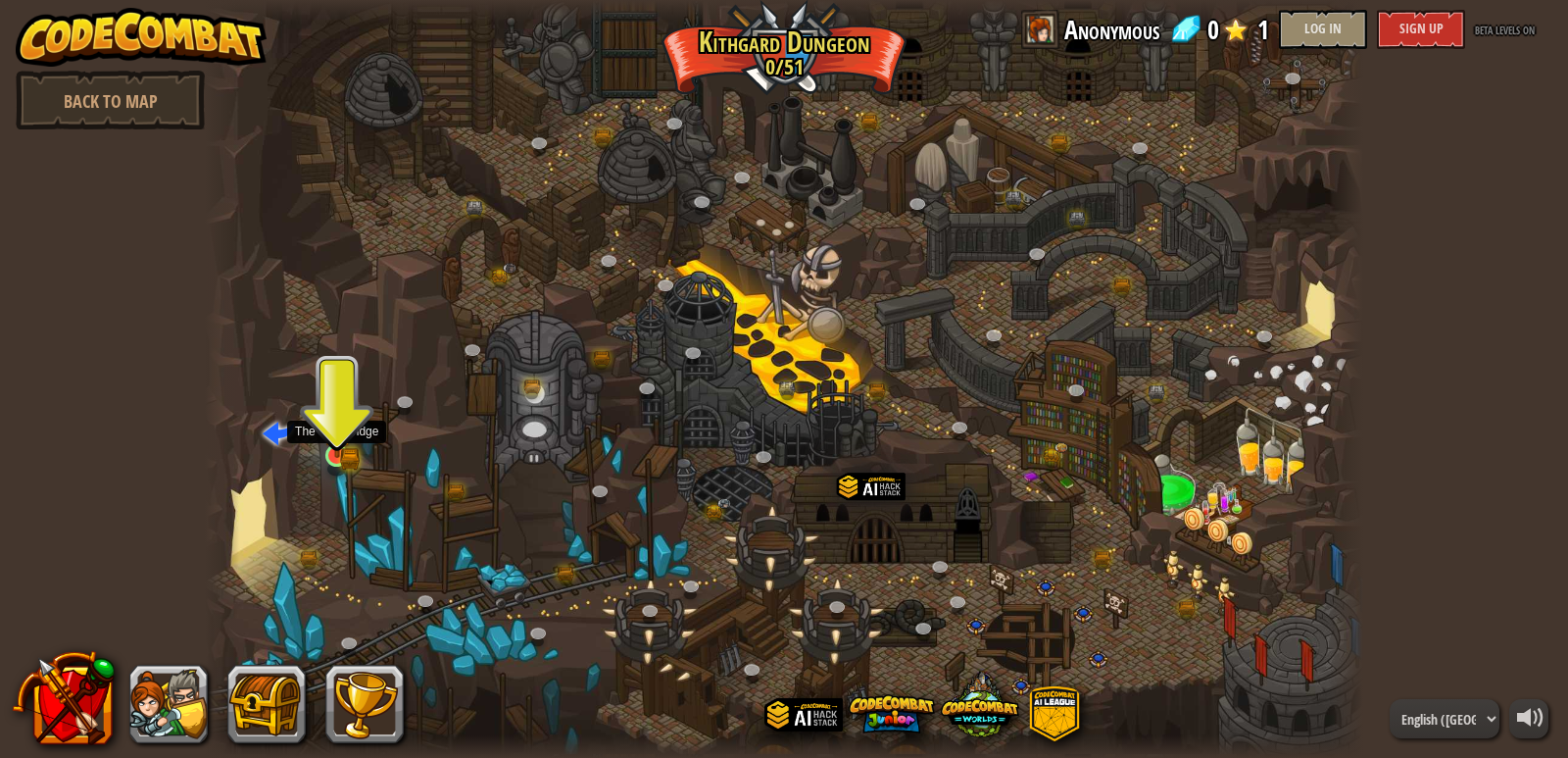
click at [336, 449] on img at bounding box center [337, 426] width 29 height 65
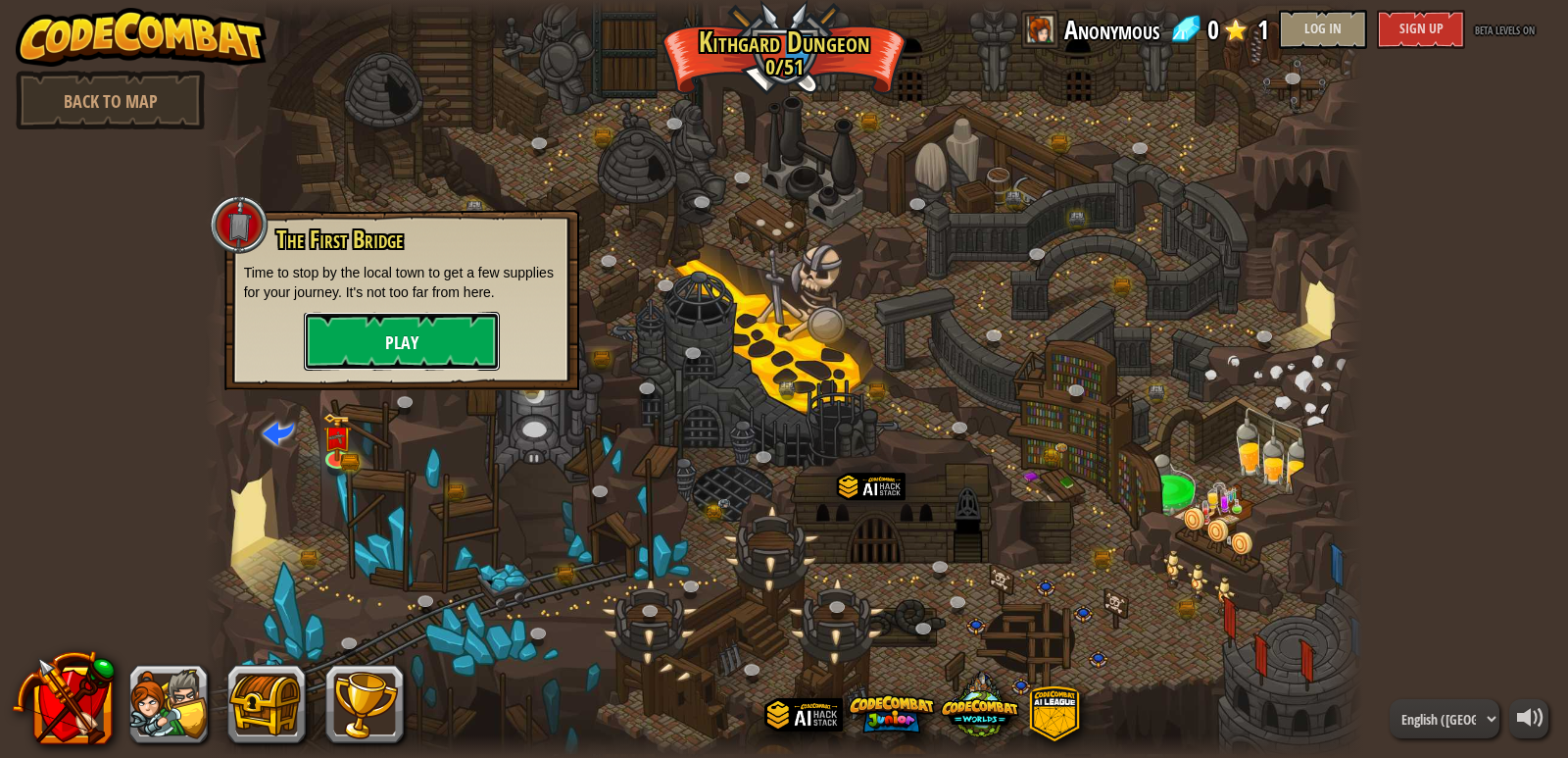
click at [402, 352] on font "Play" at bounding box center [402, 343] width 33 height 25
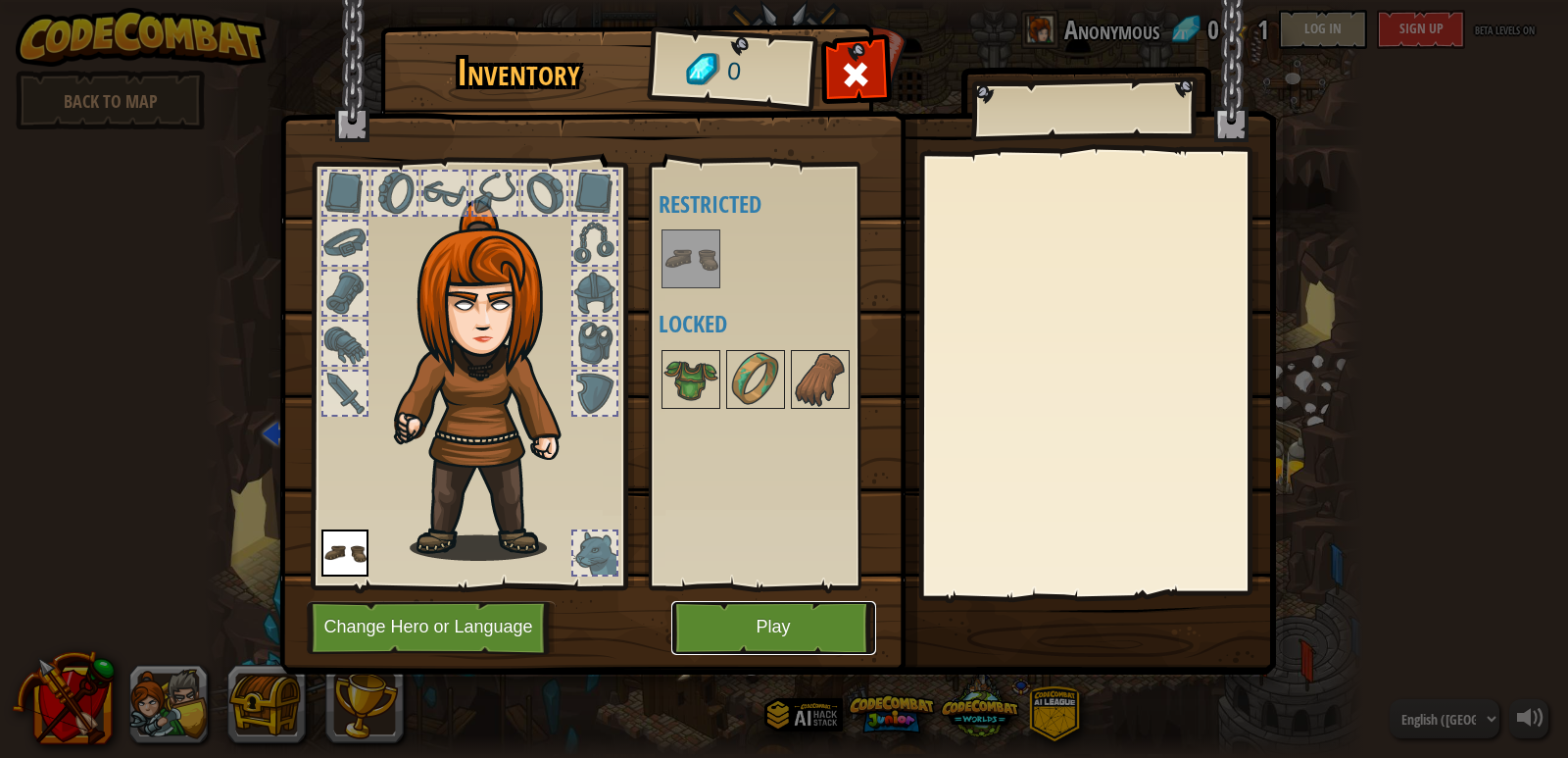
click at [755, 643] on button "Play" at bounding box center [774, 627] width 204 height 54
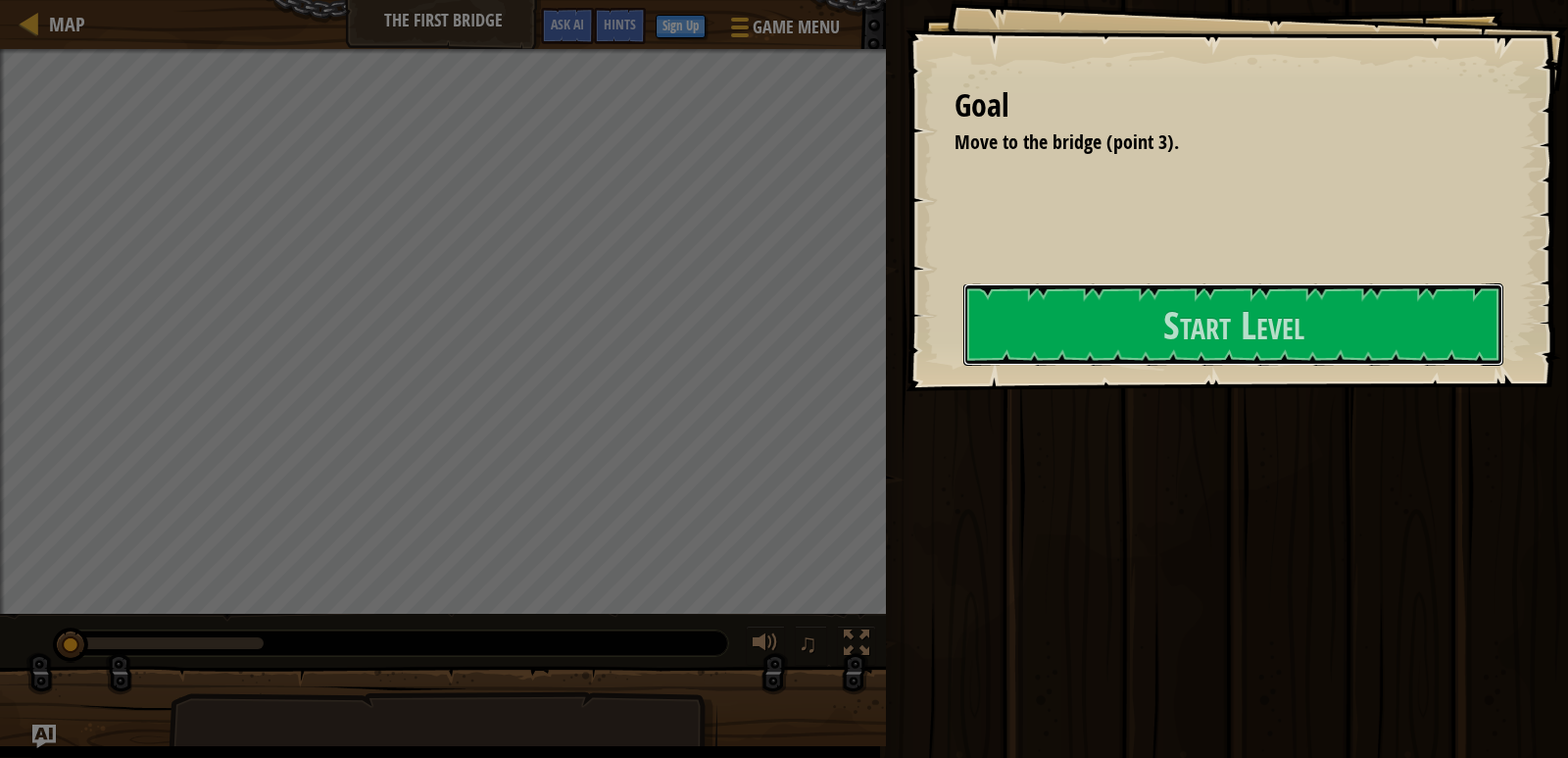
click at [963, 366] on button "Start Level" at bounding box center [1233, 324] width 540 height 83
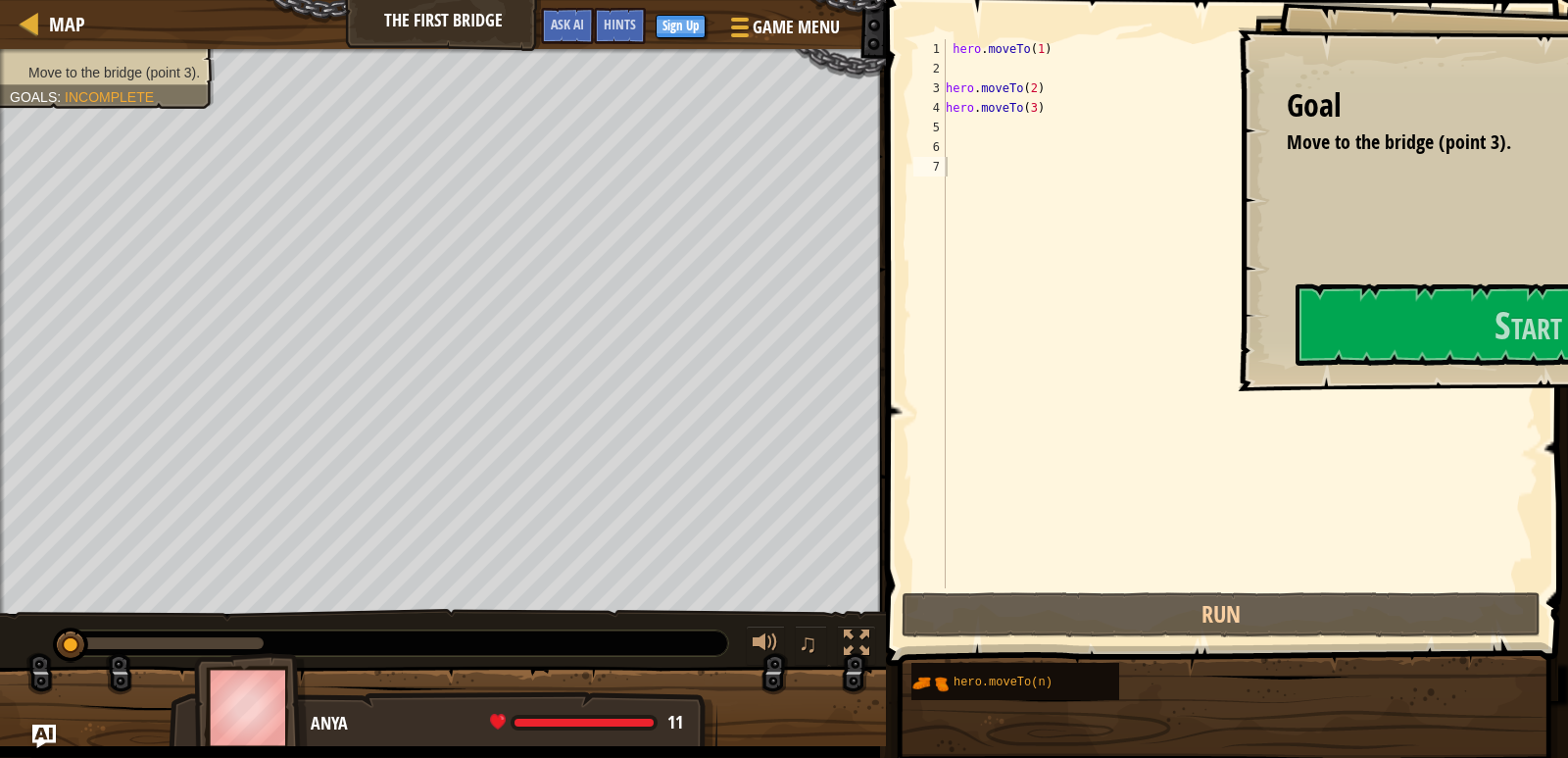
click at [786, 355] on div "Goal Move to the bridge (point 3). Start Level Error loading from server. Try r…" at bounding box center [784, 379] width 1568 height 758
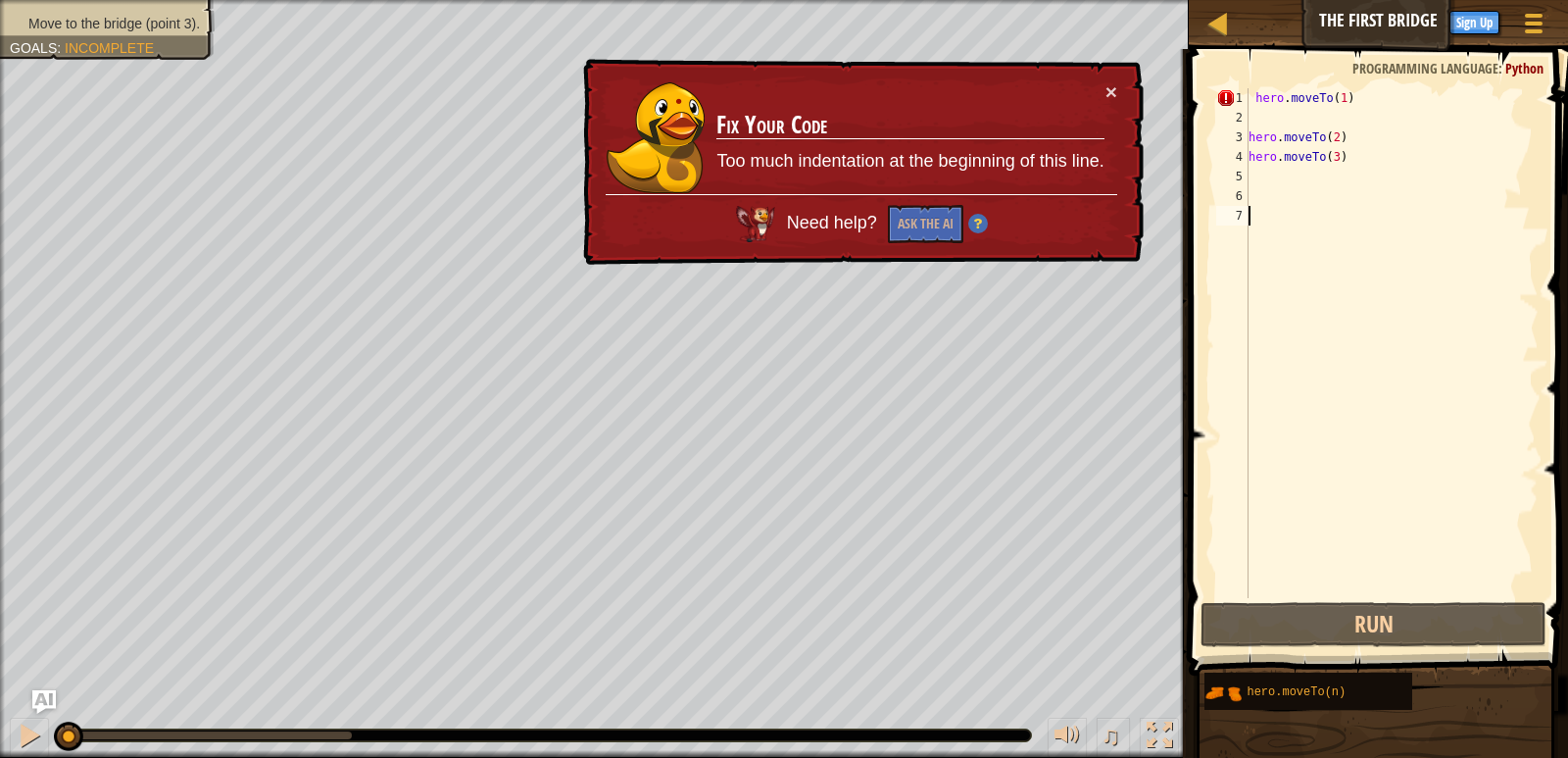
click at [1258, 98] on div "hero . moveTo ( 1 ) hero . moveTo ( 2 ) hero . moveTo ( 3 )" at bounding box center [1391, 363] width 294 height 549
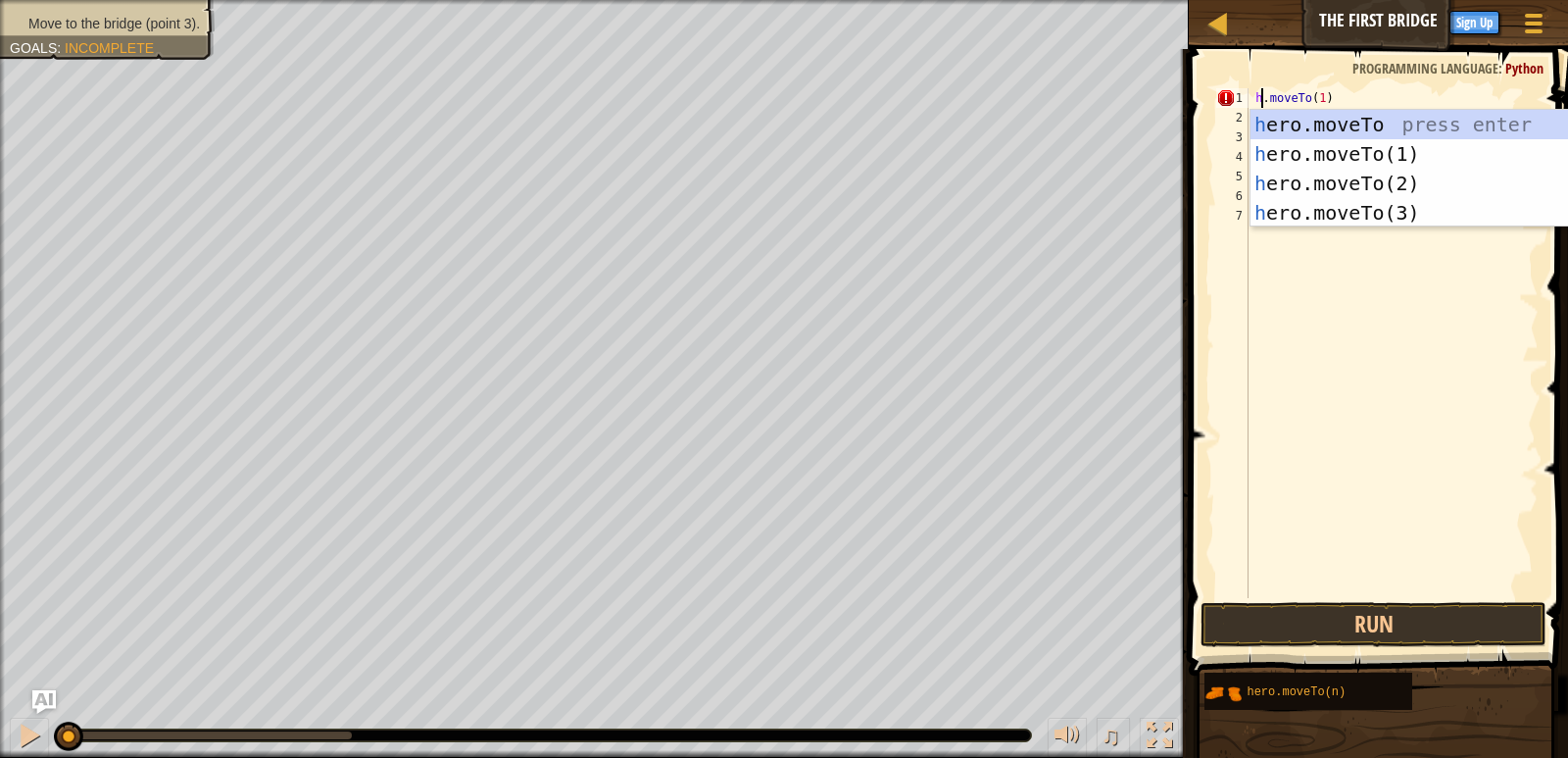
scroll to position [9, 1]
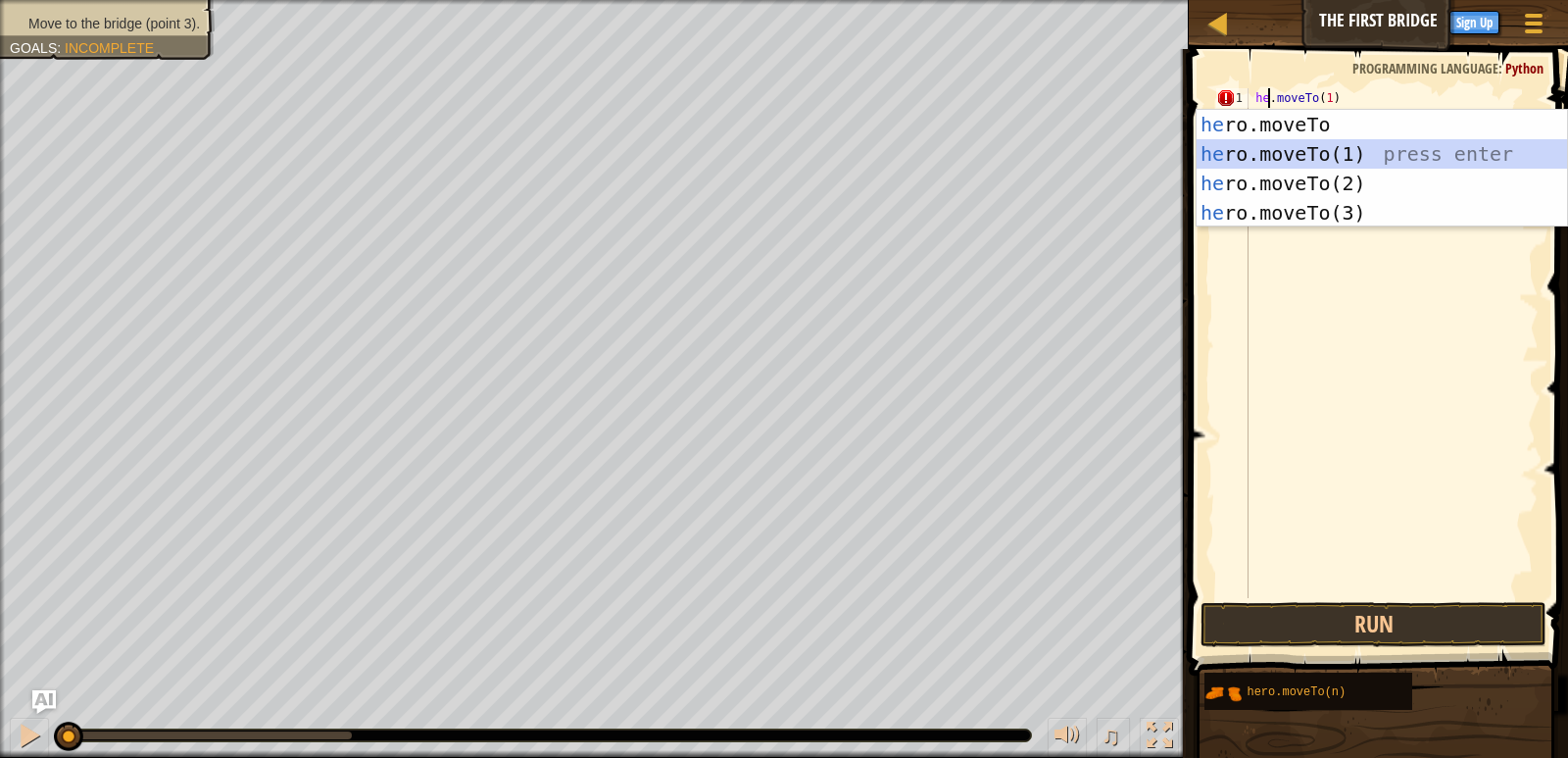
click at [1295, 158] on div "he ro.moveTo press enter he ro.moveTo(1) press enter he ro.moveTo(2) press ente…" at bounding box center [1382, 198] width 371 height 176
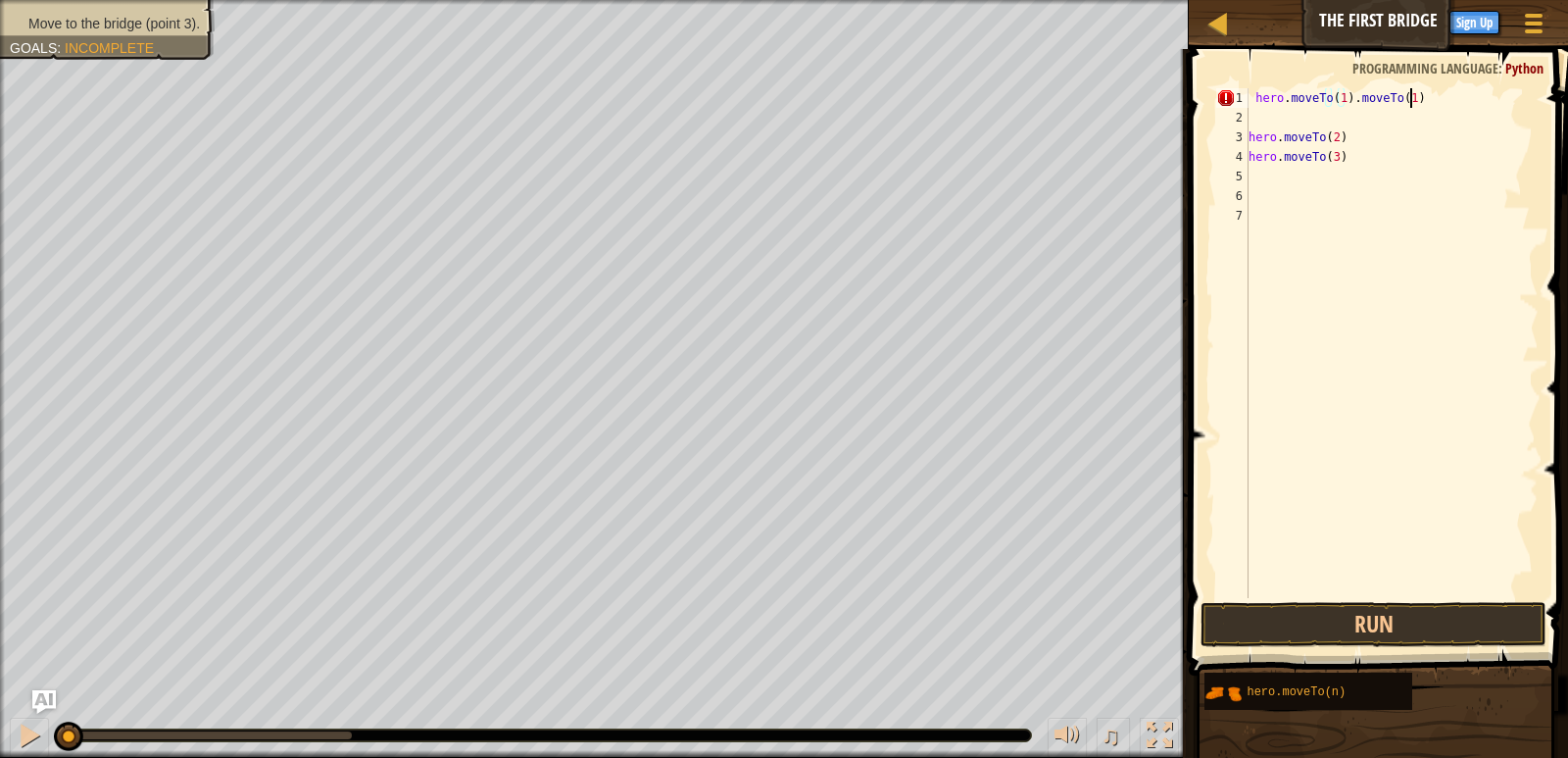
click at [1426, 100] on div "hero . moveTo ( 1 ) . moveTo ( 1 ) hero . moveTo ( 2 ) hero . moveTo ( 3 )" at bounding box center [1391, 363] width 294 height 549
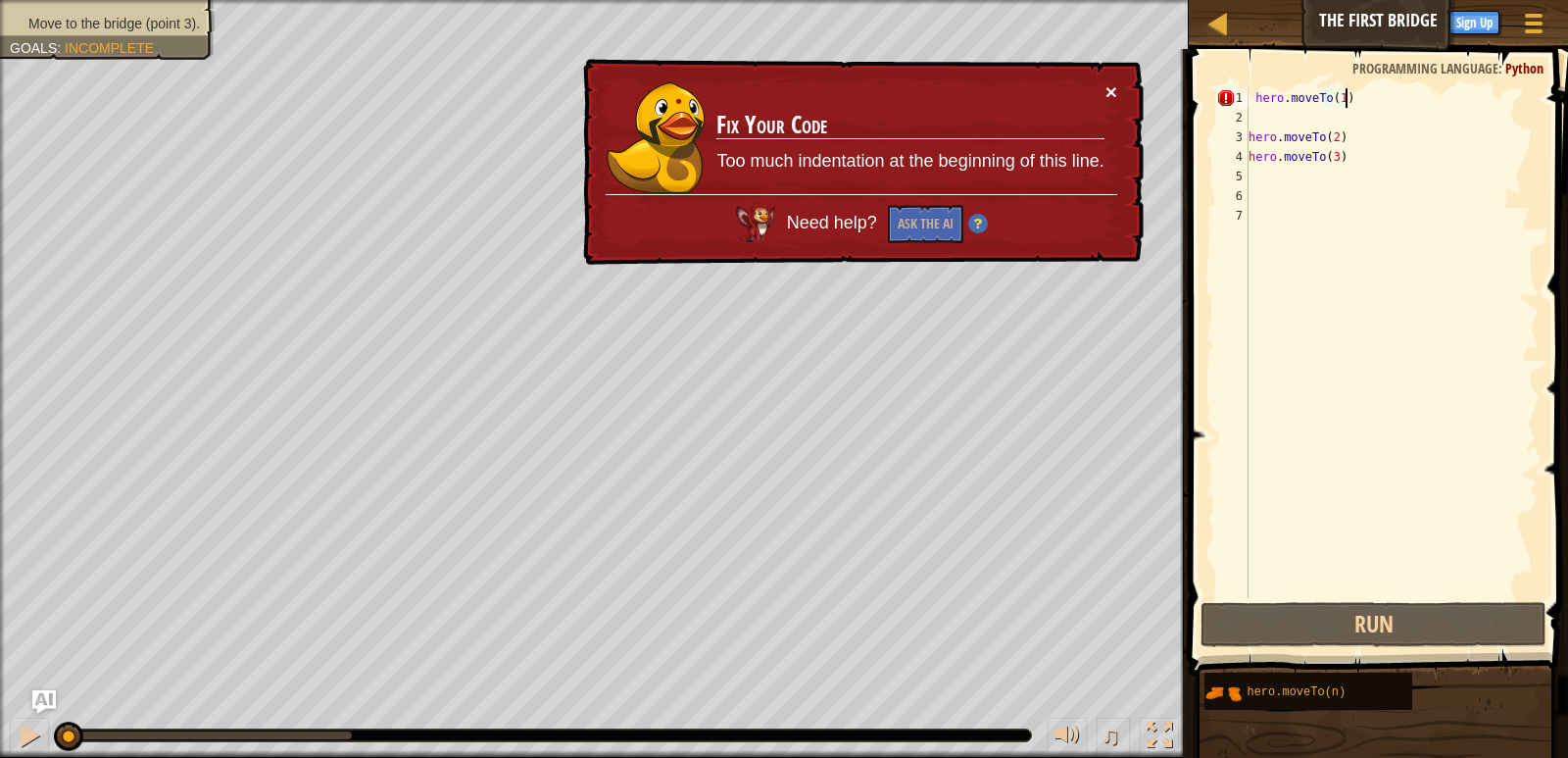
type textarea "hero.moveTo(1)"
click at [1110, 89] on font "×" at bounding box center [1112, 91] width 12 height 23
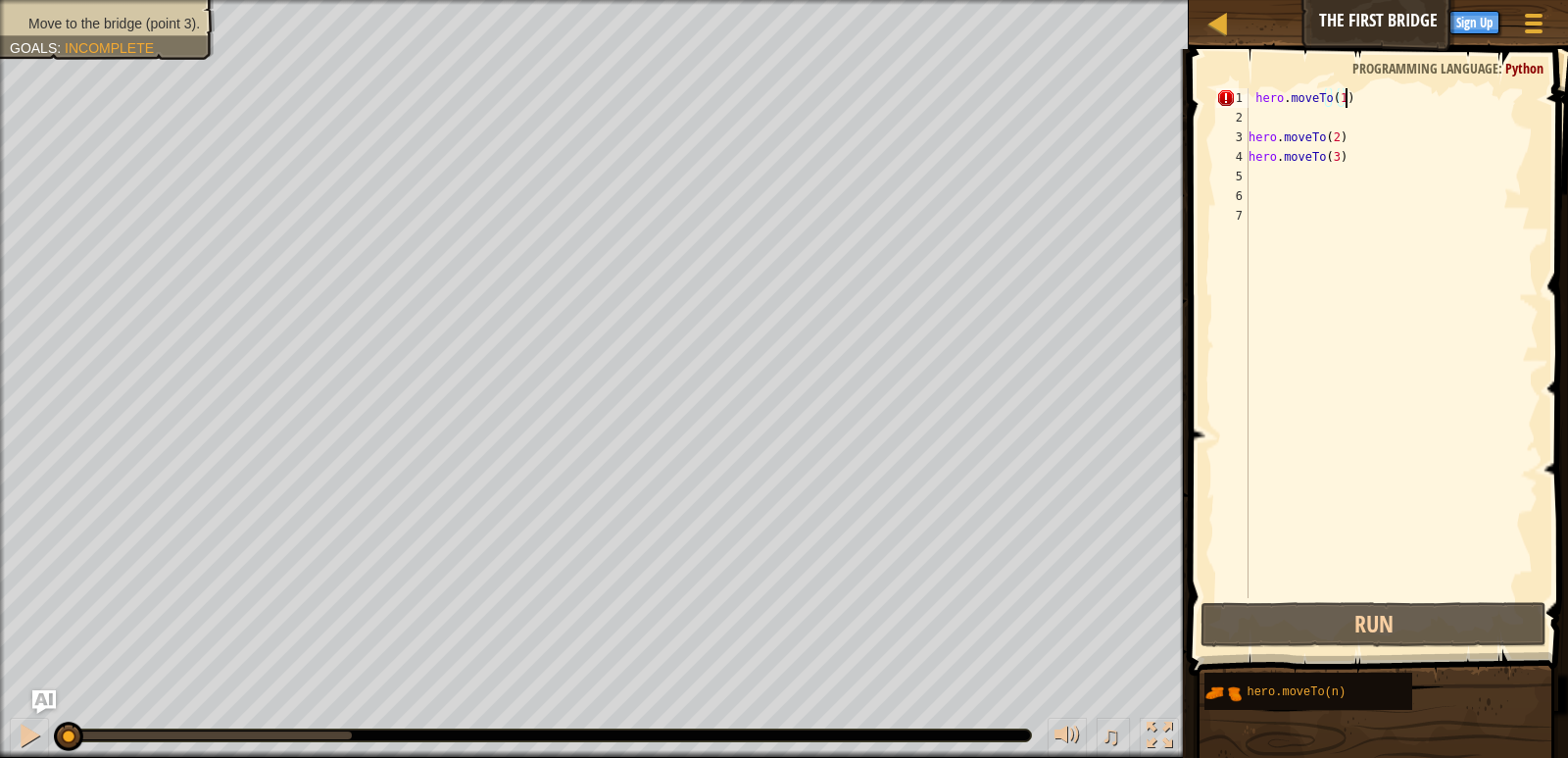
click at [1331, 111] on div "hero . moveTo ( 1 ) hero . moveTo ( 2 ) hero . moveTo ( 3 )" at bounding box center [1391, 363] width 294 height 549
click at [1382, 70] on font "Programming language" at bounding box center [1425, 68] width 146 height 19
click at [1221, 29] on div at bounding box center [1217, 23] width 25 height 25
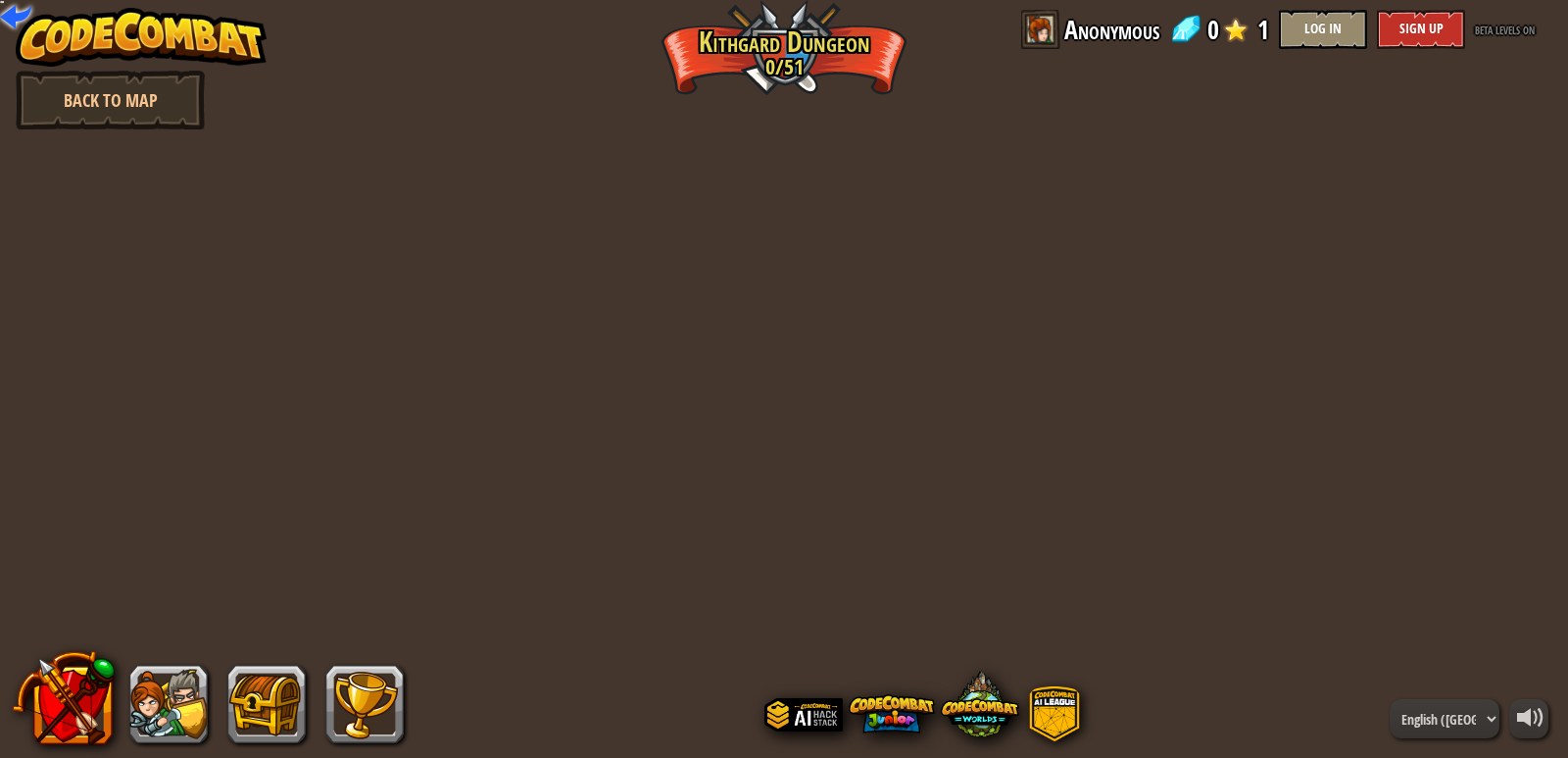
click at [1222, 26] on span at bounding box center [1236, 29] width 29 height 29
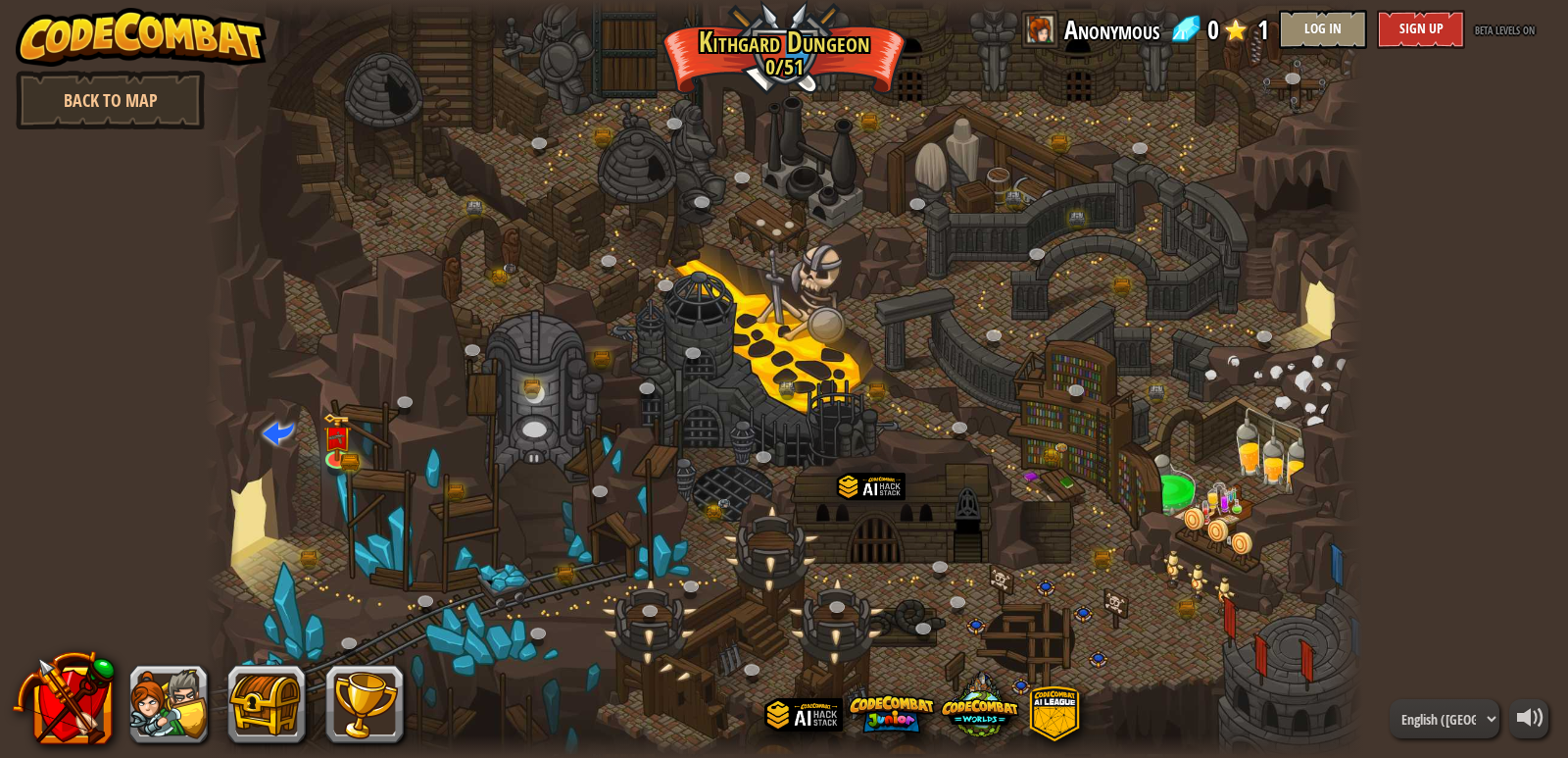
click at [1224, 24] on span at bounding box center [1236, 29] width 29 height 29
click at [1347, 698] on div at bounding box center [1346, 379] width 34 height 758
click at [1350, 628] on div at bounding box center [1346, 379] width 34 height 758
click at [539, 330] on div at bounding box center [784, 379] width 1160 height 758
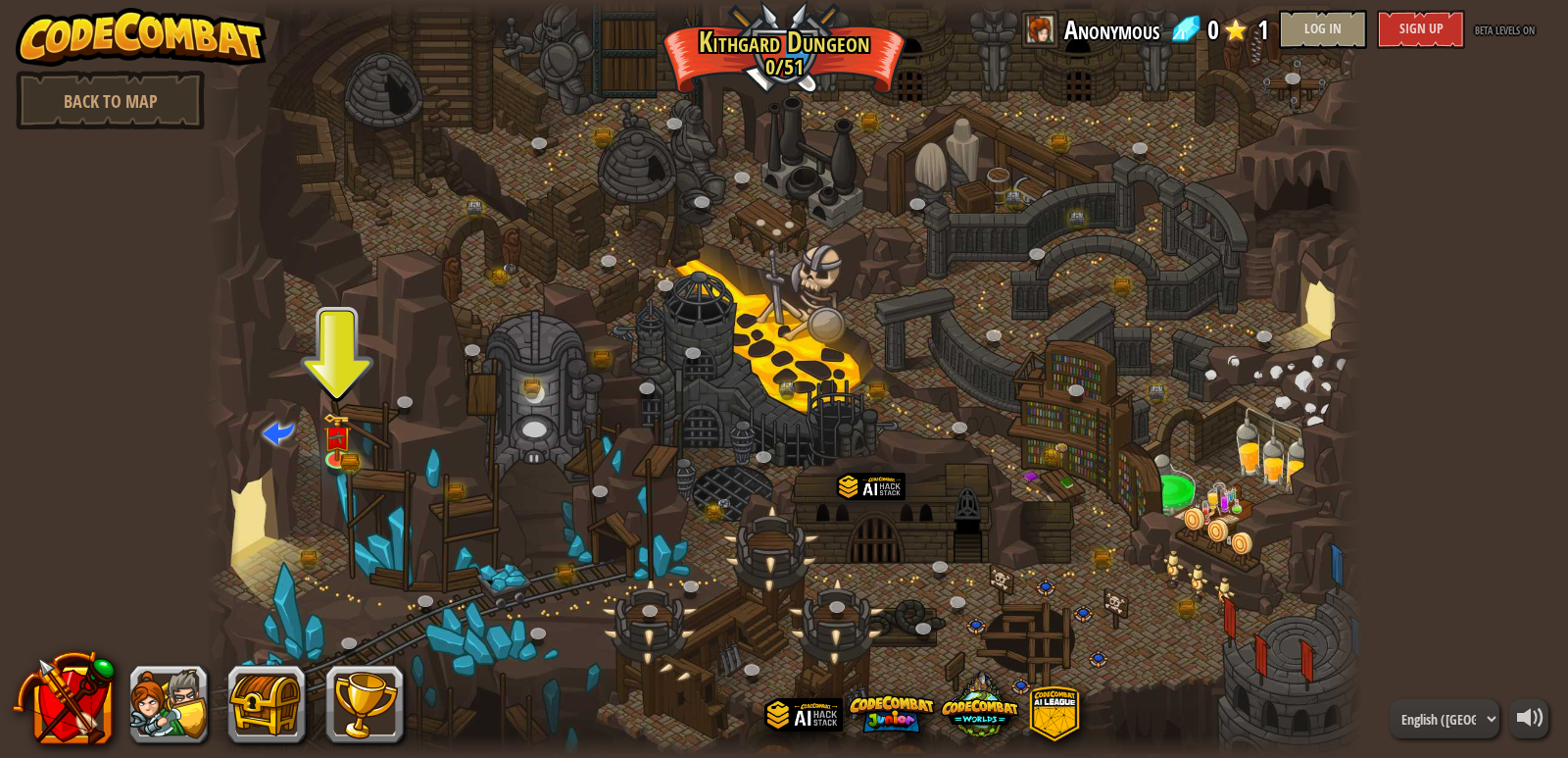
click at [539, 330] on div at bounding box center [784, 379] width 1160 height 758
